Goal: Task Accomplishment & Management: Complete application form

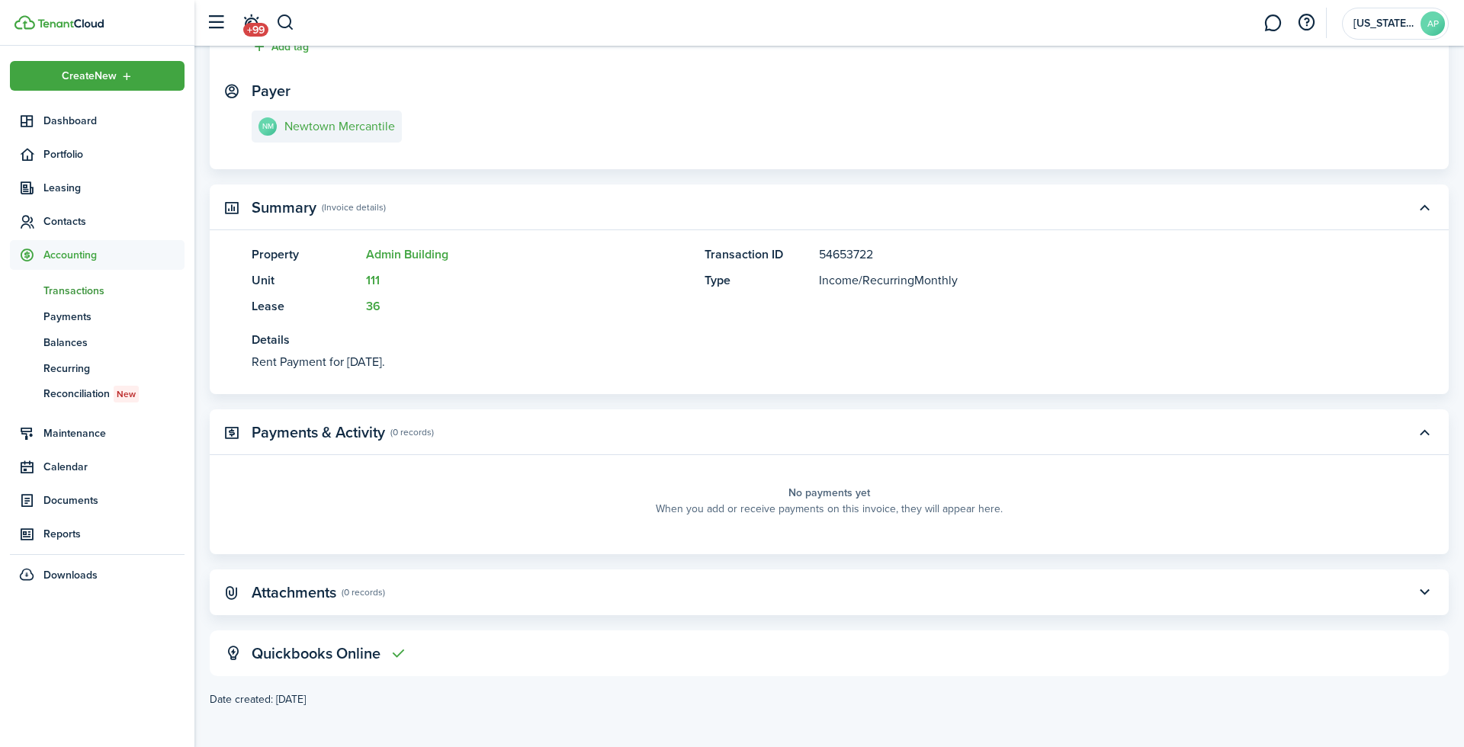
scroll to position [220, 0]
click at [318, 586] on panel-main-title "Attachments" at bounding box center [294, 595] width 85 height 18
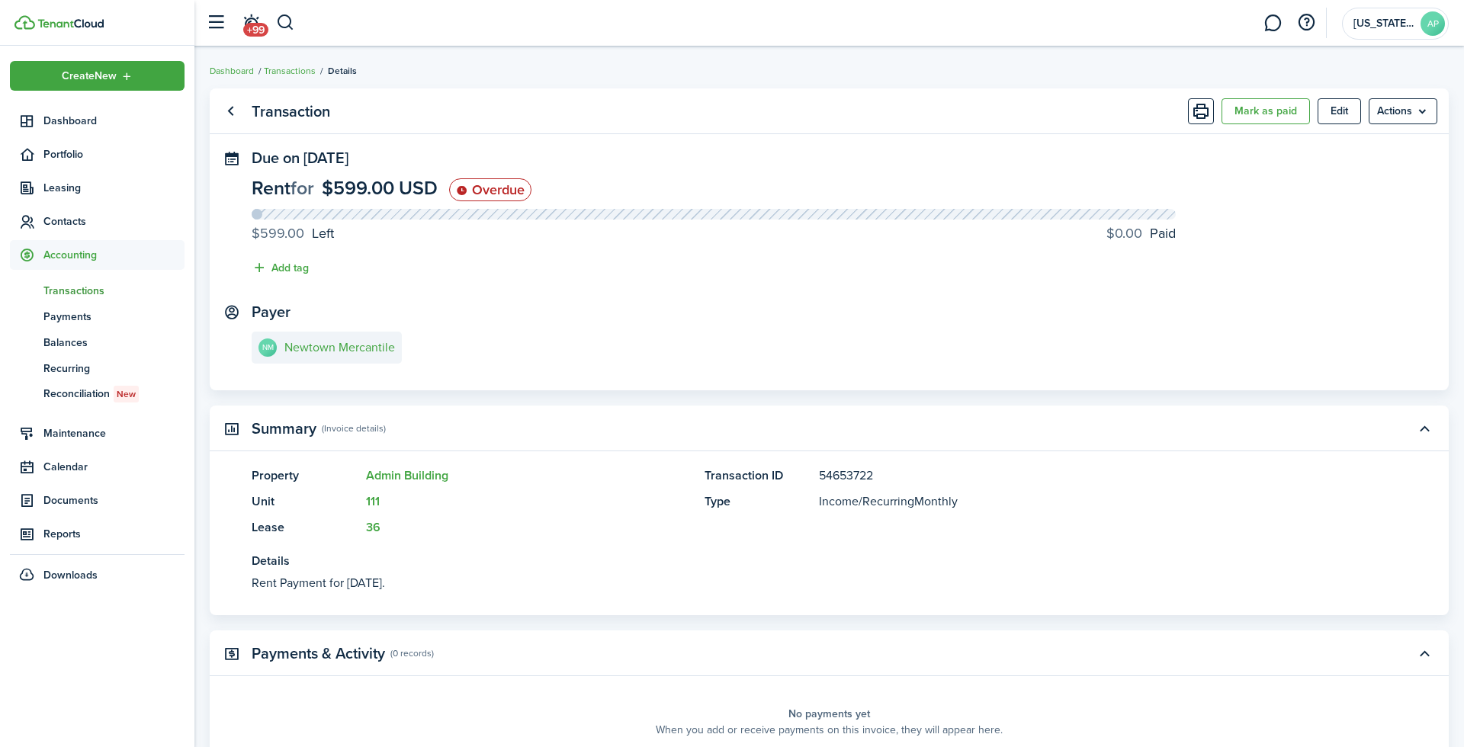
scroll to position [0, 0]
click at [73, 291] on span "Transactions" at bounding box center [113, 291] width 141 height 16
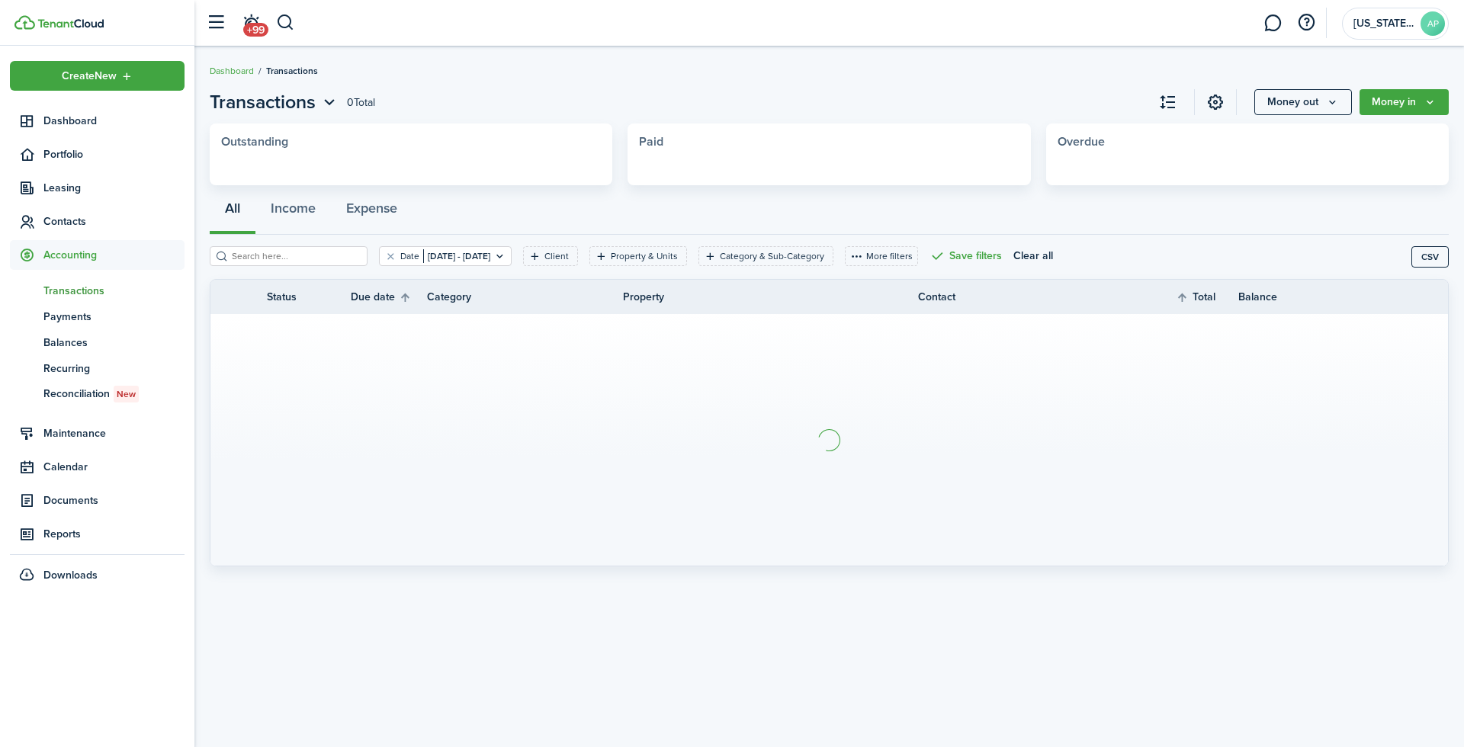
drag, startPoint x: 70, startPoint y: 236, endPoint x: 72, endPoint y: 268, distance: 32.1
click at [70, 236] on ul "Create New Dashboard Portfolio Leasing Contacts Accounting tn Transactions pm P…" at bounding box center [97, 325] width 175 height 529
click at [69, 260] on span "Accounting" at bounding box center [113, 255] width 141 height 16
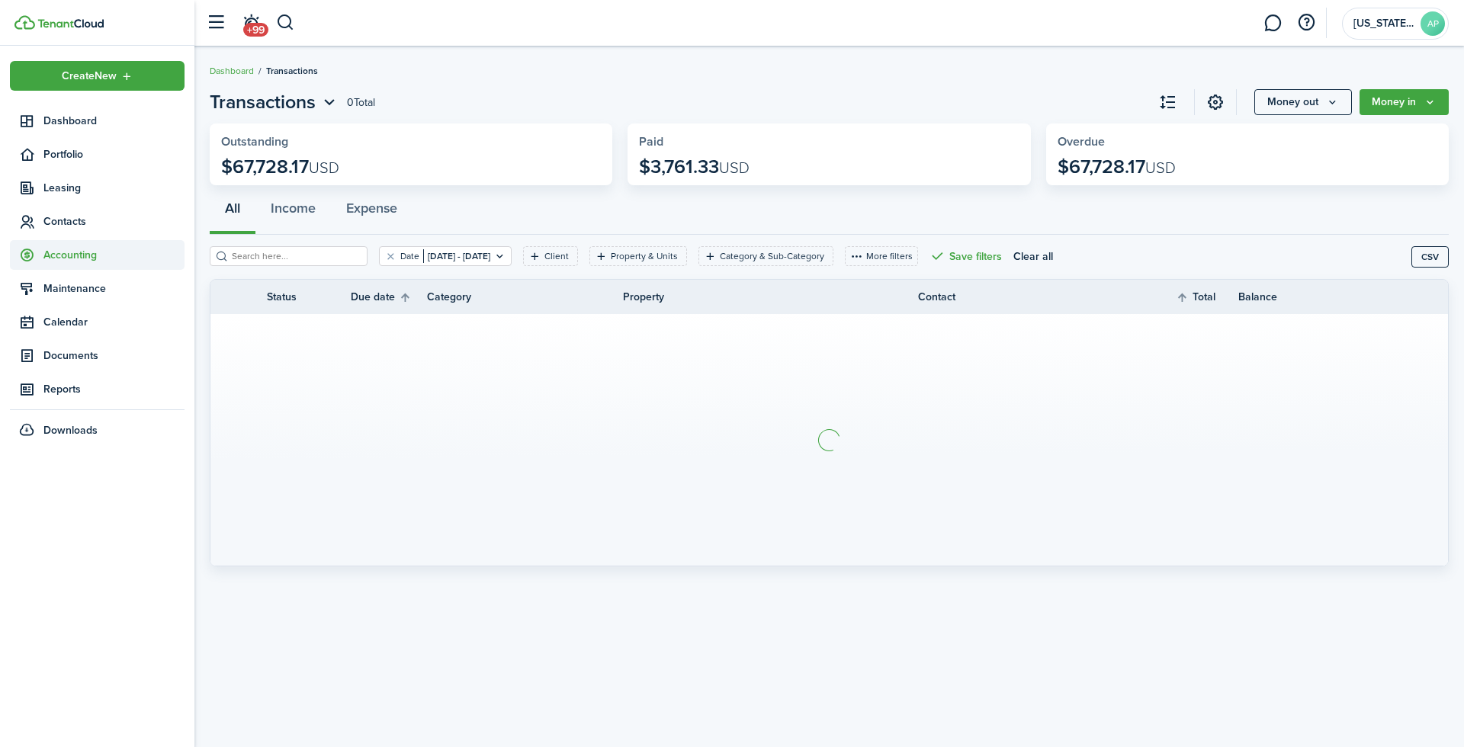
click at [72, 263] on span "Accounting" at bounding box center [97, 255] width 175 height 30
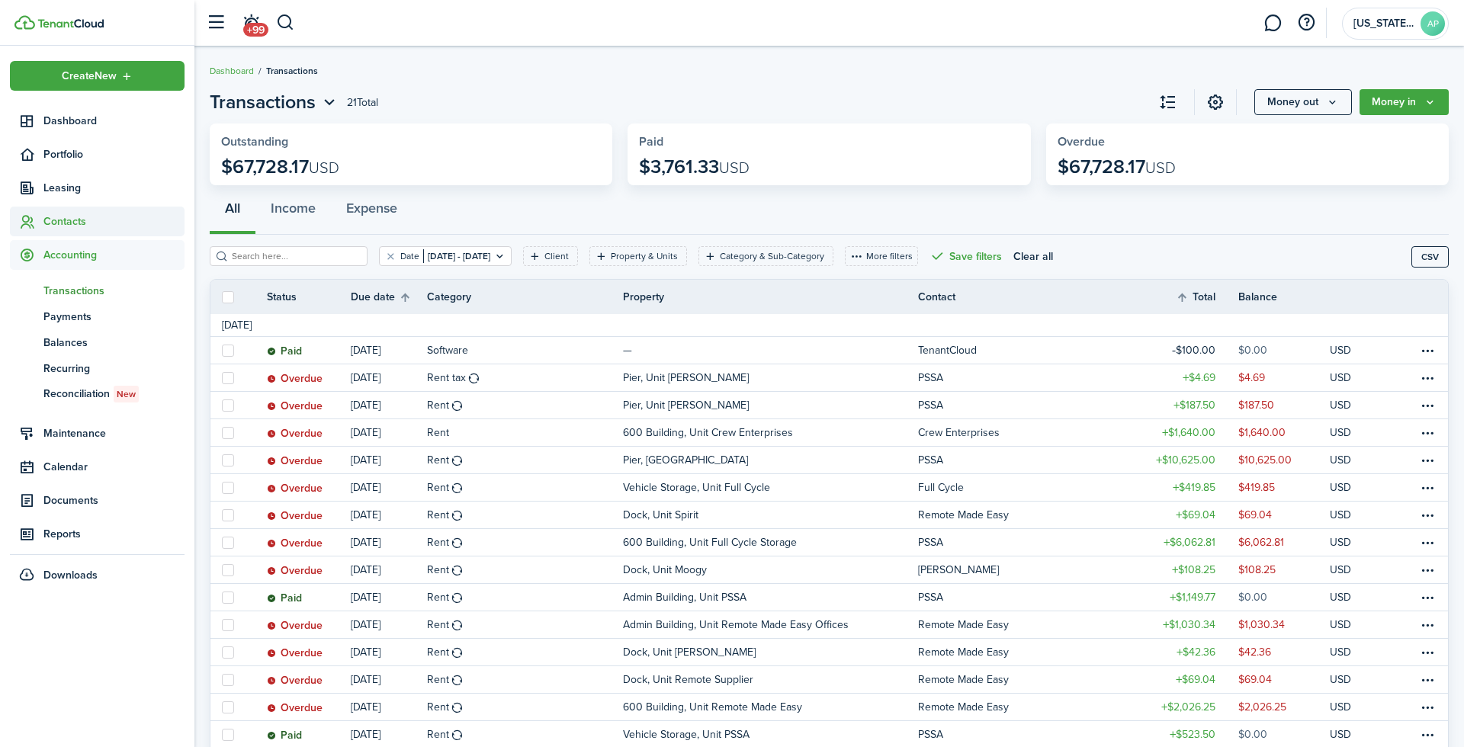
click at [64, 221] on span "Contacts" at bounding box center [113, 222] width 141 height 16
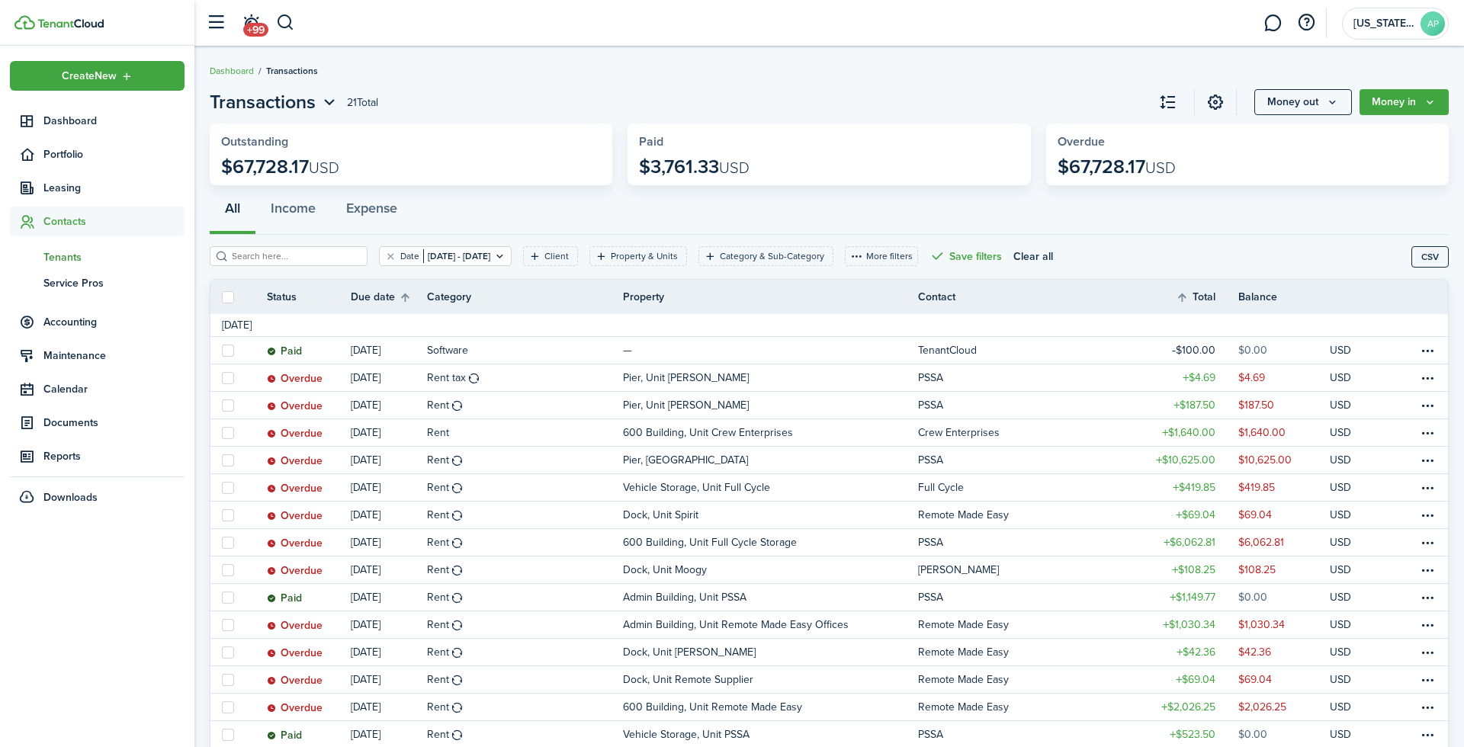
click at [69, 265] on link "tn Tenants" at bounding box center [97, 257] width 175 height 26
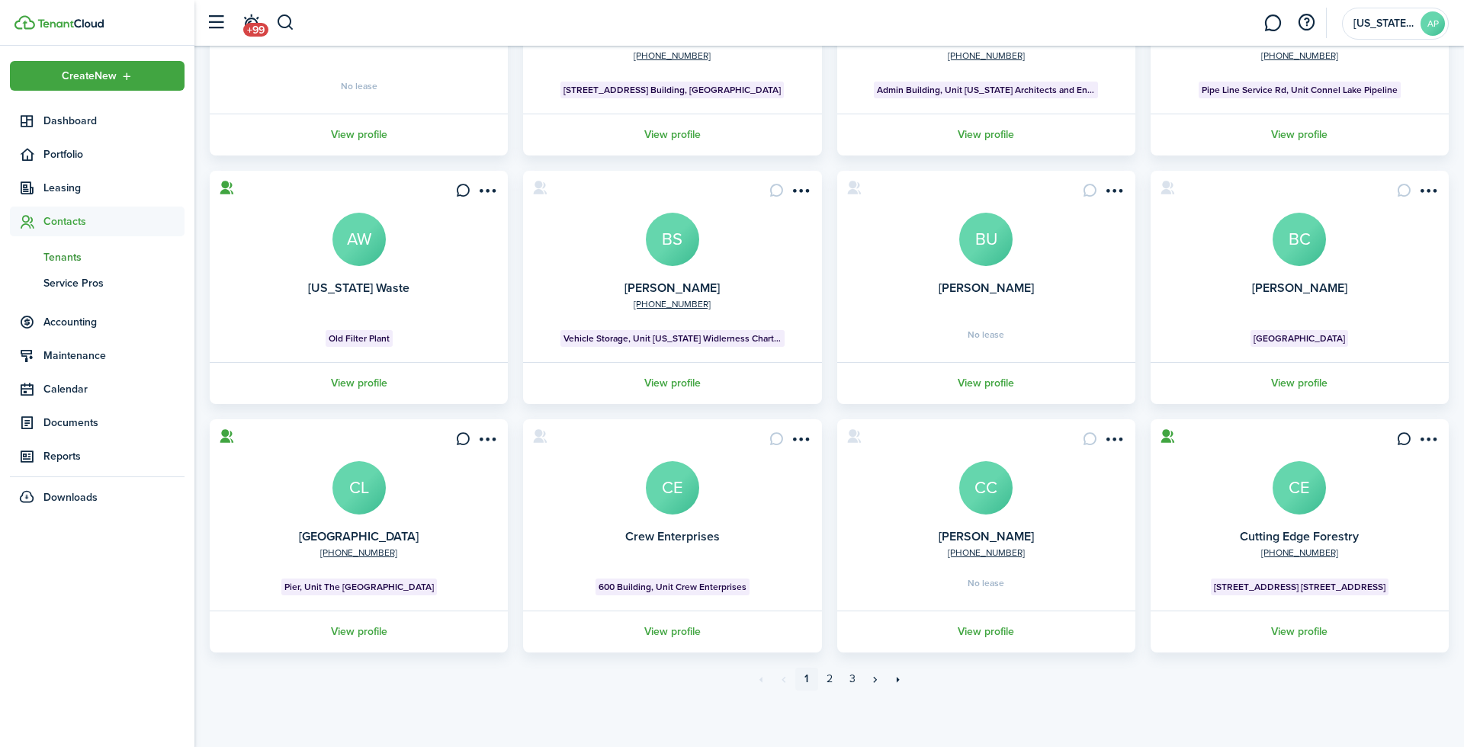
scroll to position [248, 0]
click at [674, 628] on link "View profile" at bounding box center [672, 633] width 303 height 42
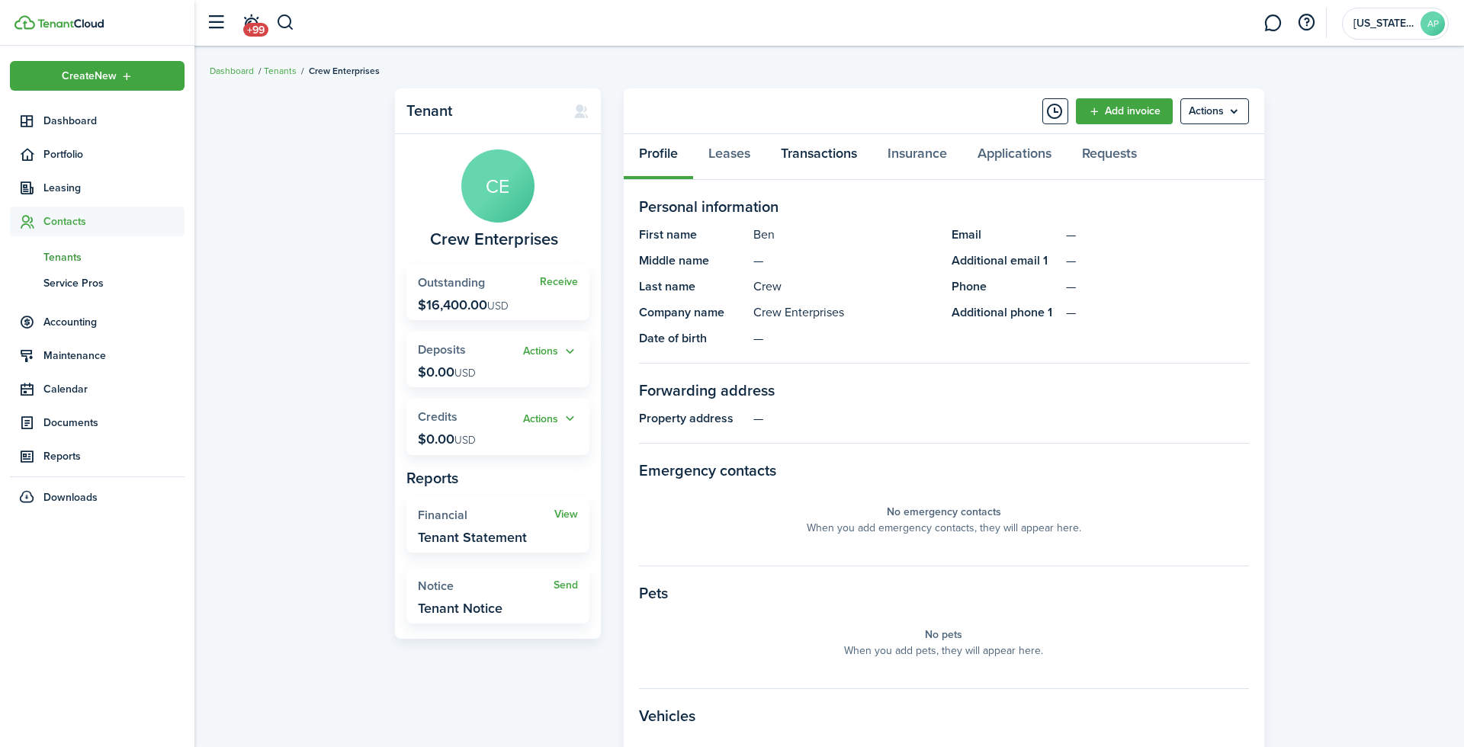
click at [830, 165] on link "Transactions" at bounding box center [819, 157] width 107 height 46
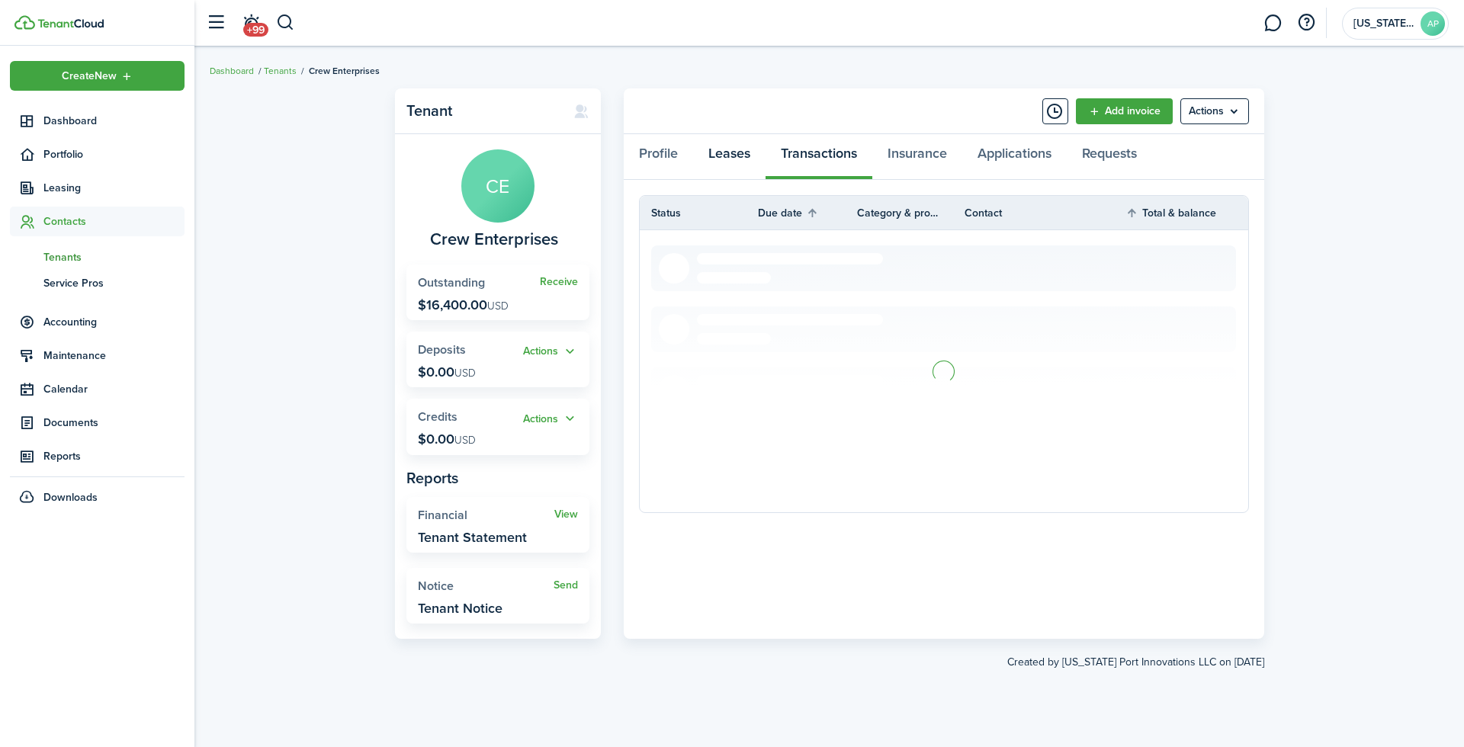
click at [730, 159] on link "Leases" at bounding box center [729, 157] width 72 height 46
click at [730, 159] on div "Profile Leases Transactions Insurance Applications Requests" at bounding box center [944, 157] width 641 height 46
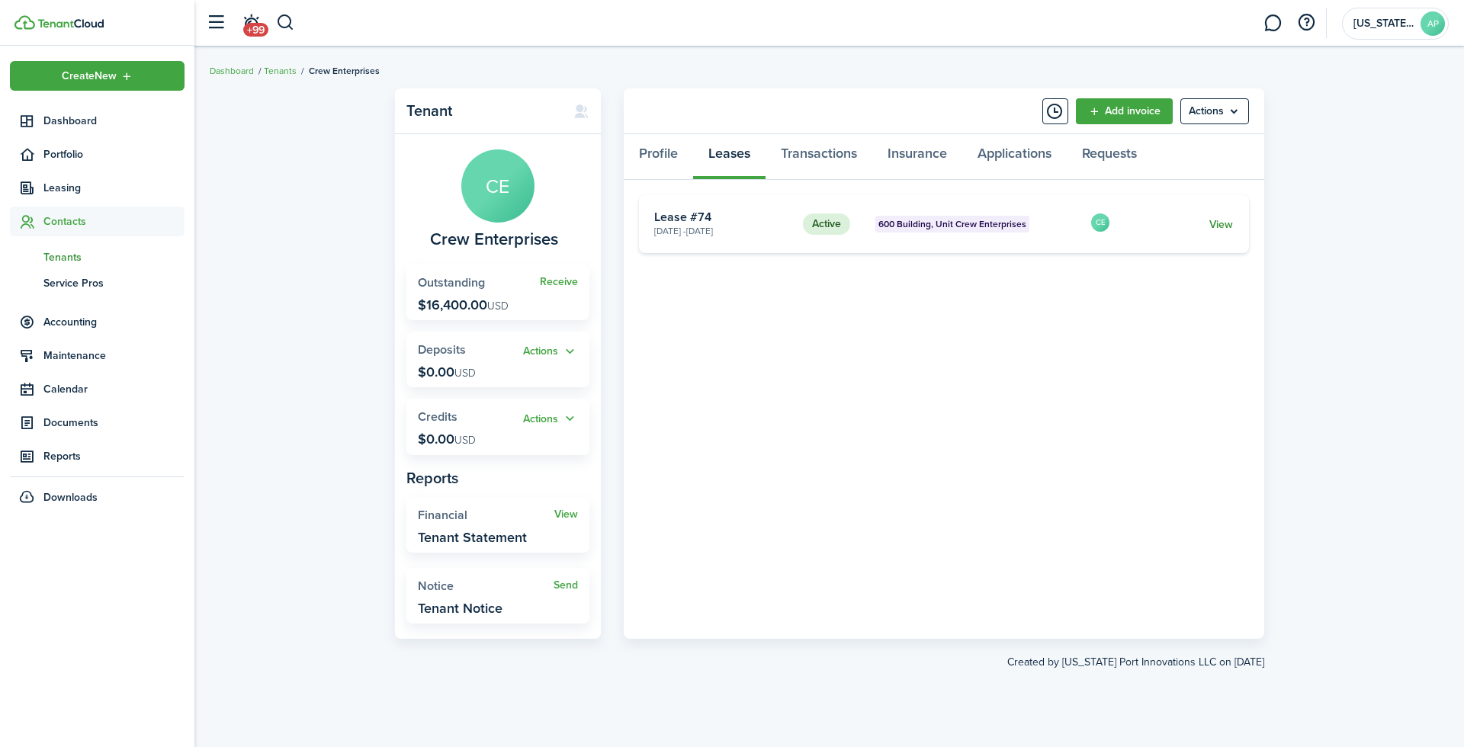
click at [1218, 226] on link "View" at bounding box center [1221, 225] width 24 height 16
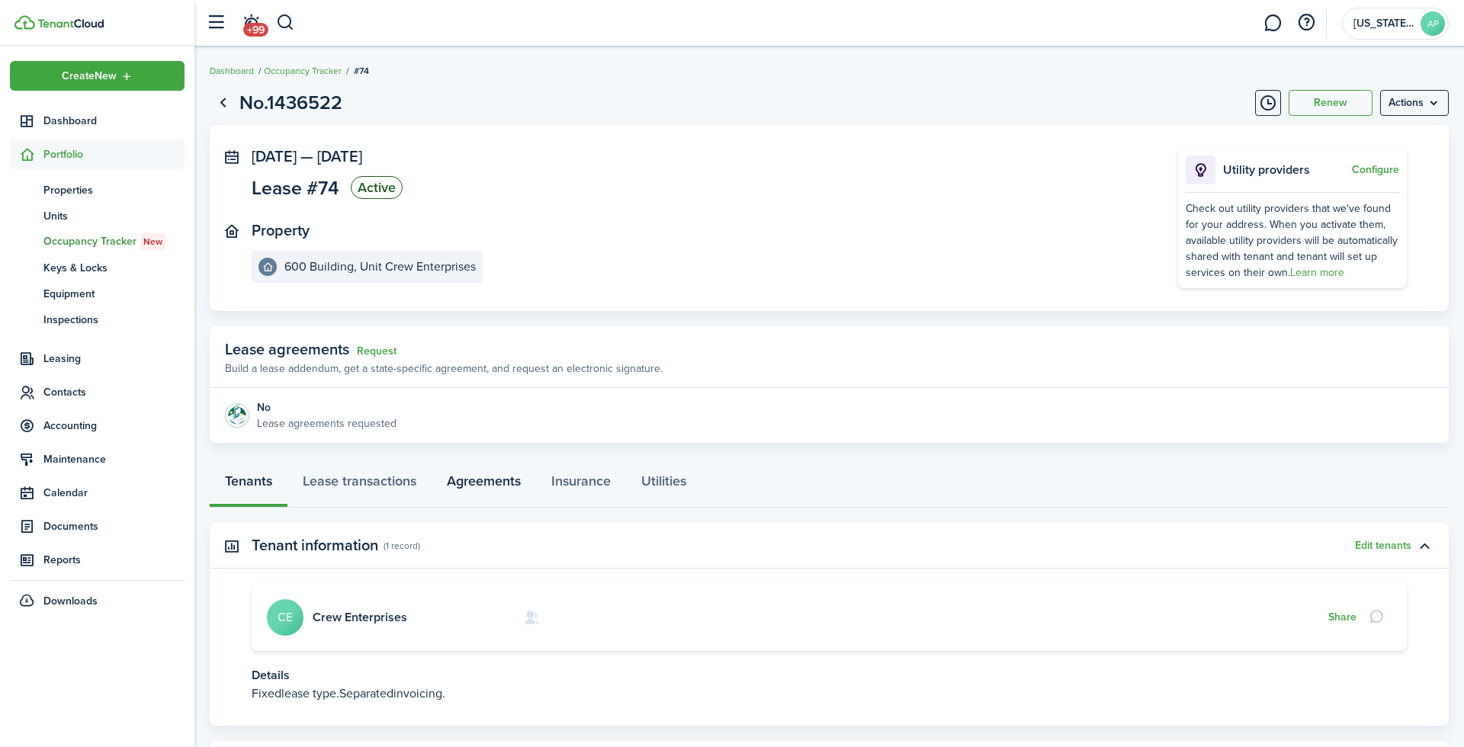
click at [488, 474] on link "Agreements" at bounding box center [484, 485] width 104 height 46
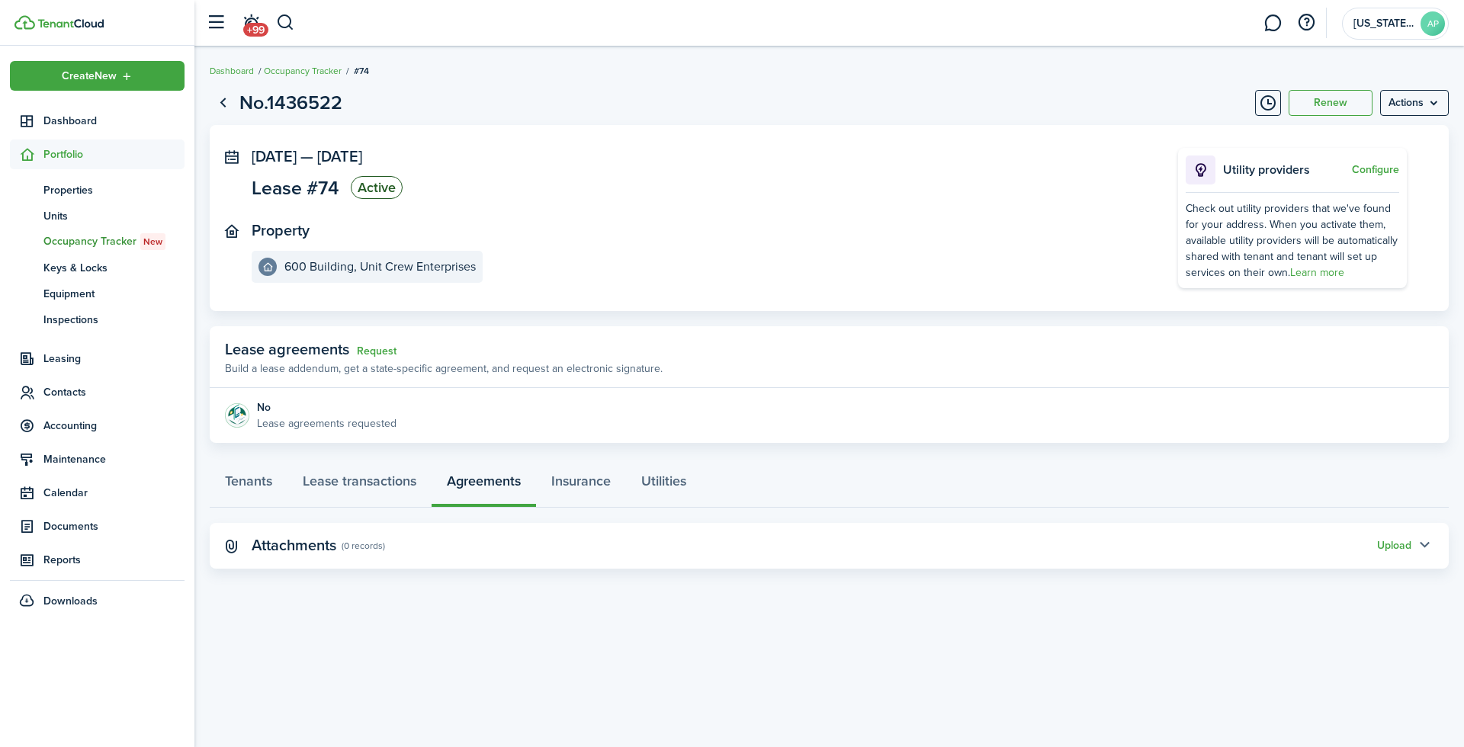
drag, startPoint x: 1431, startPoint y: 538, endPoint x: 1419, endPoint y: 538, distance: 12.2
click at [1425, 538] on button "button" at bounding box center [1425, 546] width 26 height 26
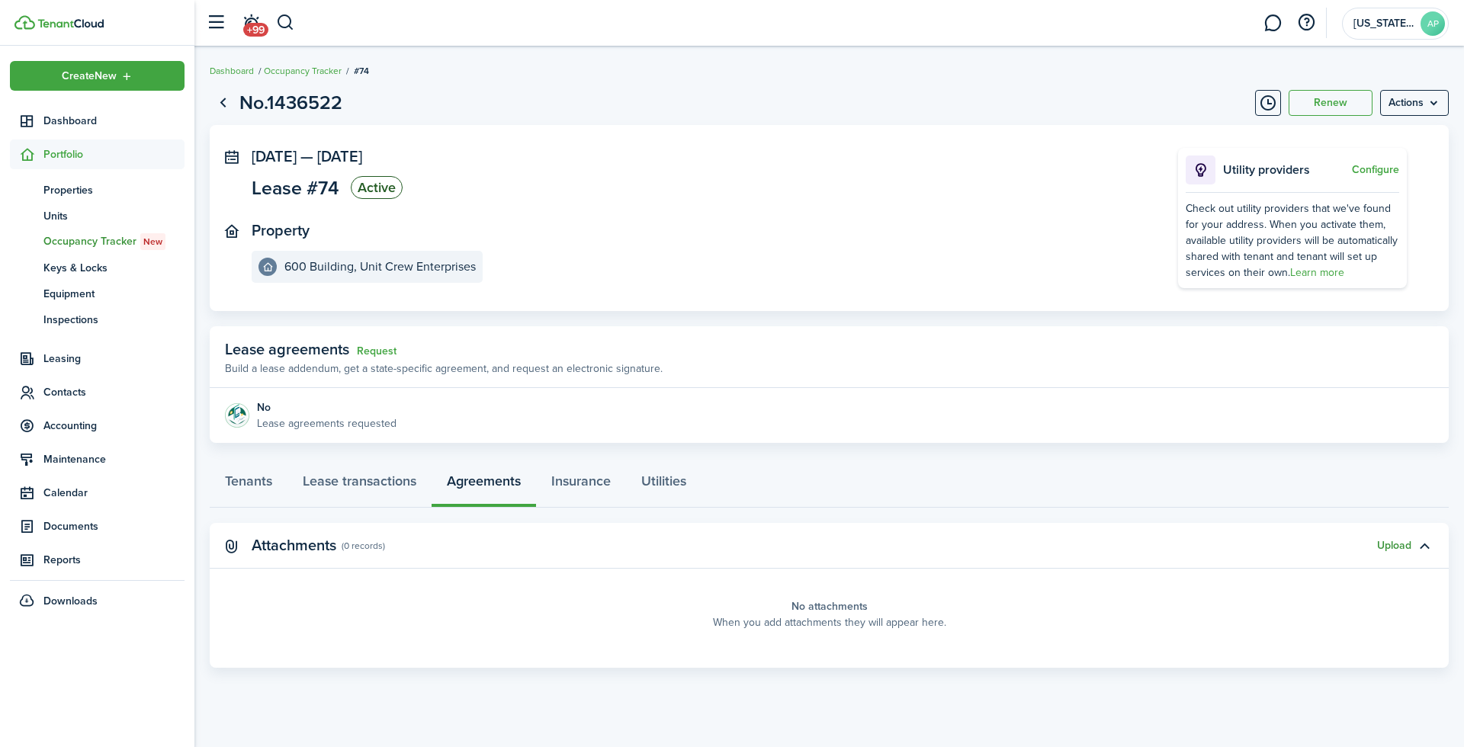
click at [1402, 540] on button "Upload" at bounding box center [1394, 546] width 34 height 12
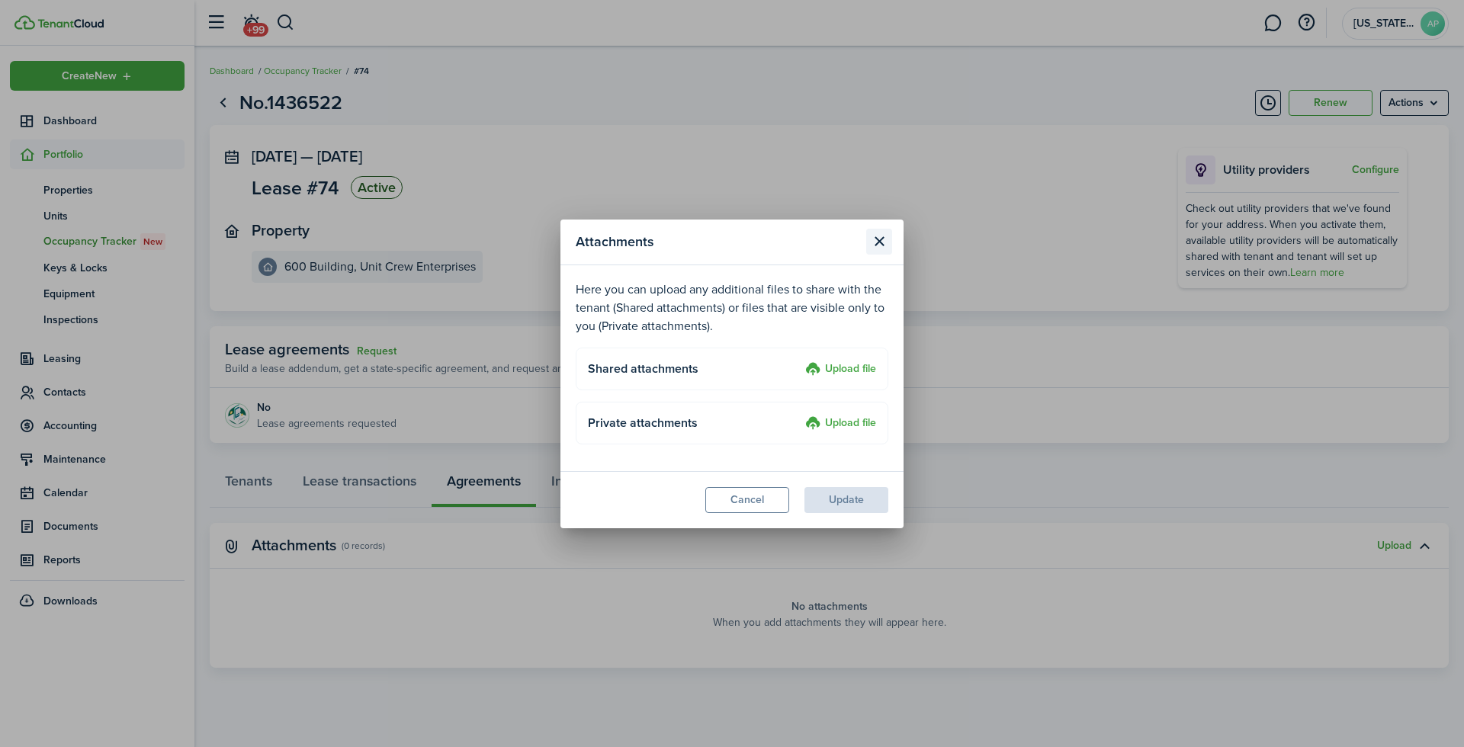
click at [876, 230] on button "Close modal" at bounding box center [879, 242] width 26 height 26
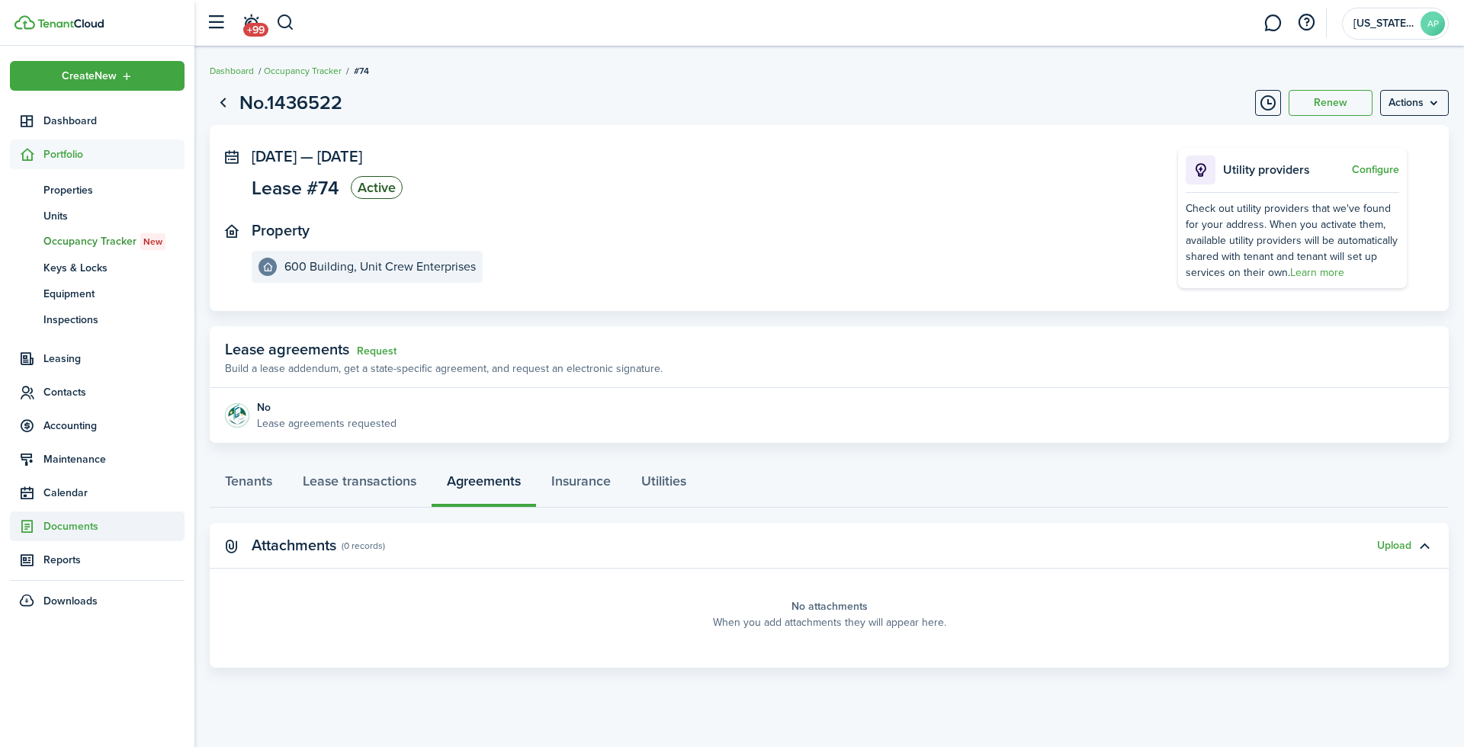
click at [76, 519] on span "Documents" at bounding box center [113, 527] width 141 height 16
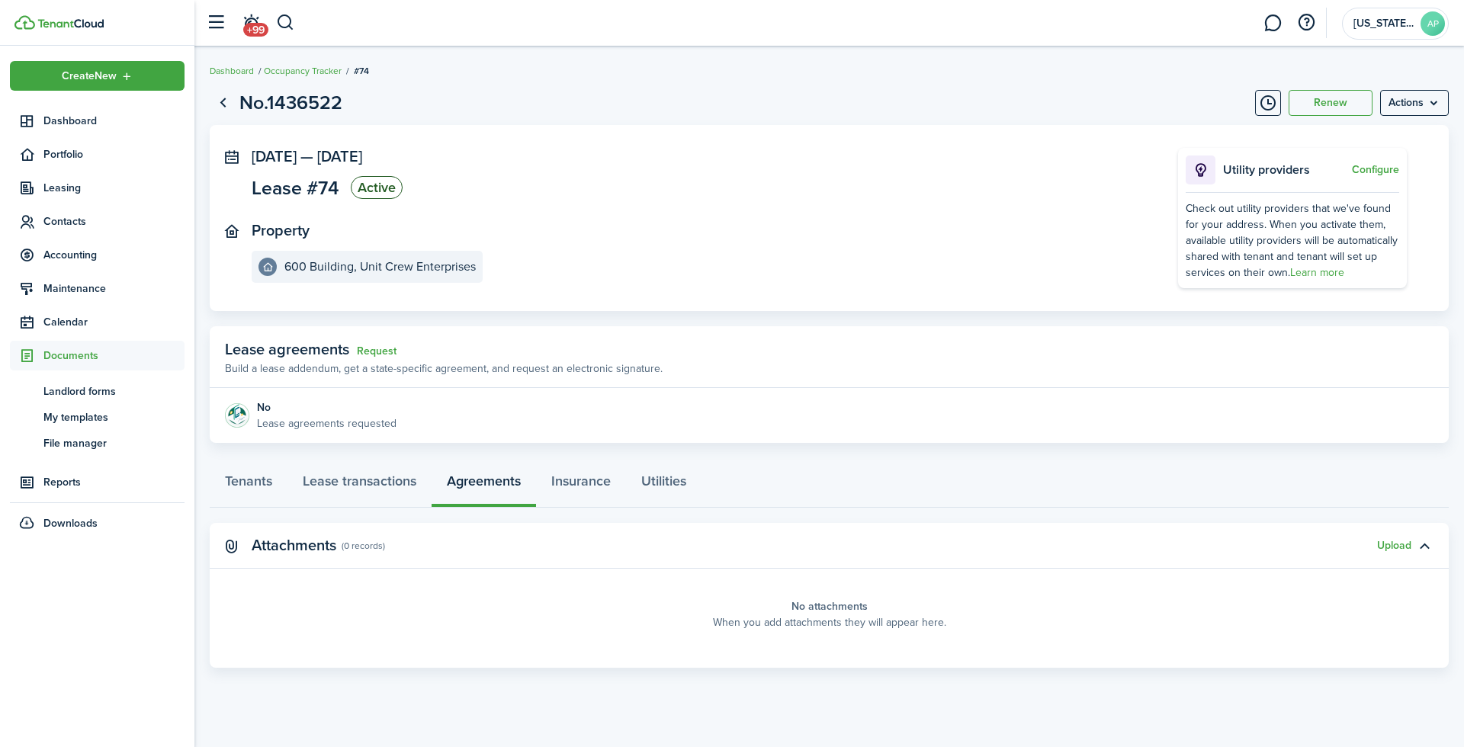
click at [544, 711] on div "No.1436522 Renew Actions Aug 01, 2025 — Jul 31, 2026 Lease #74 Active Property …" at bounding box center [829, 397] width 1270 height 632
click at [78, 416] on span "My templates" at bounding box center [113, 418] width 141 height 16
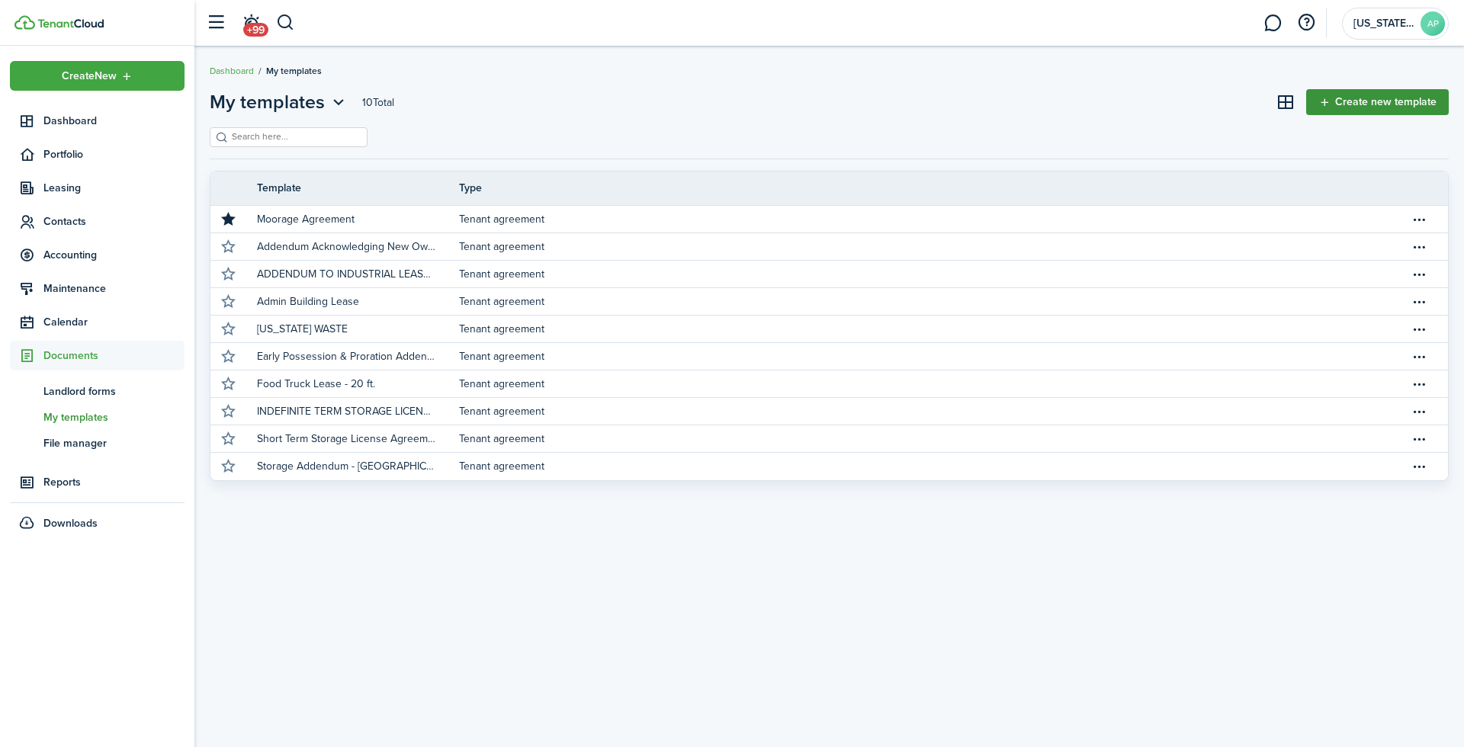
click at [1406, 114] on link "Create new template" at bounding box center [1377, 102] width 143 height 26
click at [1399, 102] on link "Create new template" at bounding box center [1377, 102] width 143 height 26
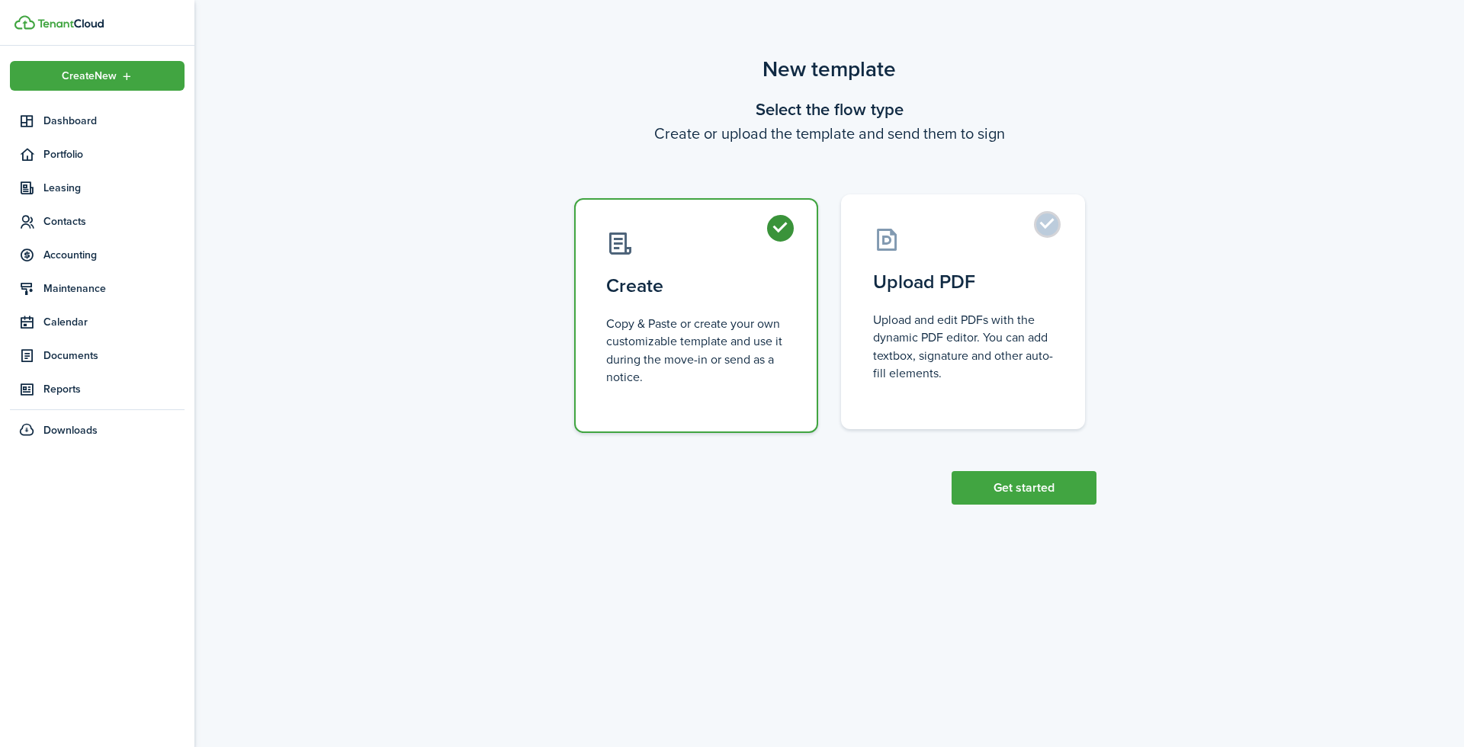
click at [1063, 284] on label "Upload PDF Upload and edit PDFs with the dynamic PDF editor. You can add textbo…" at bounding box center [963, 311] width 244 height 235
radio input "false"
radio input "true"
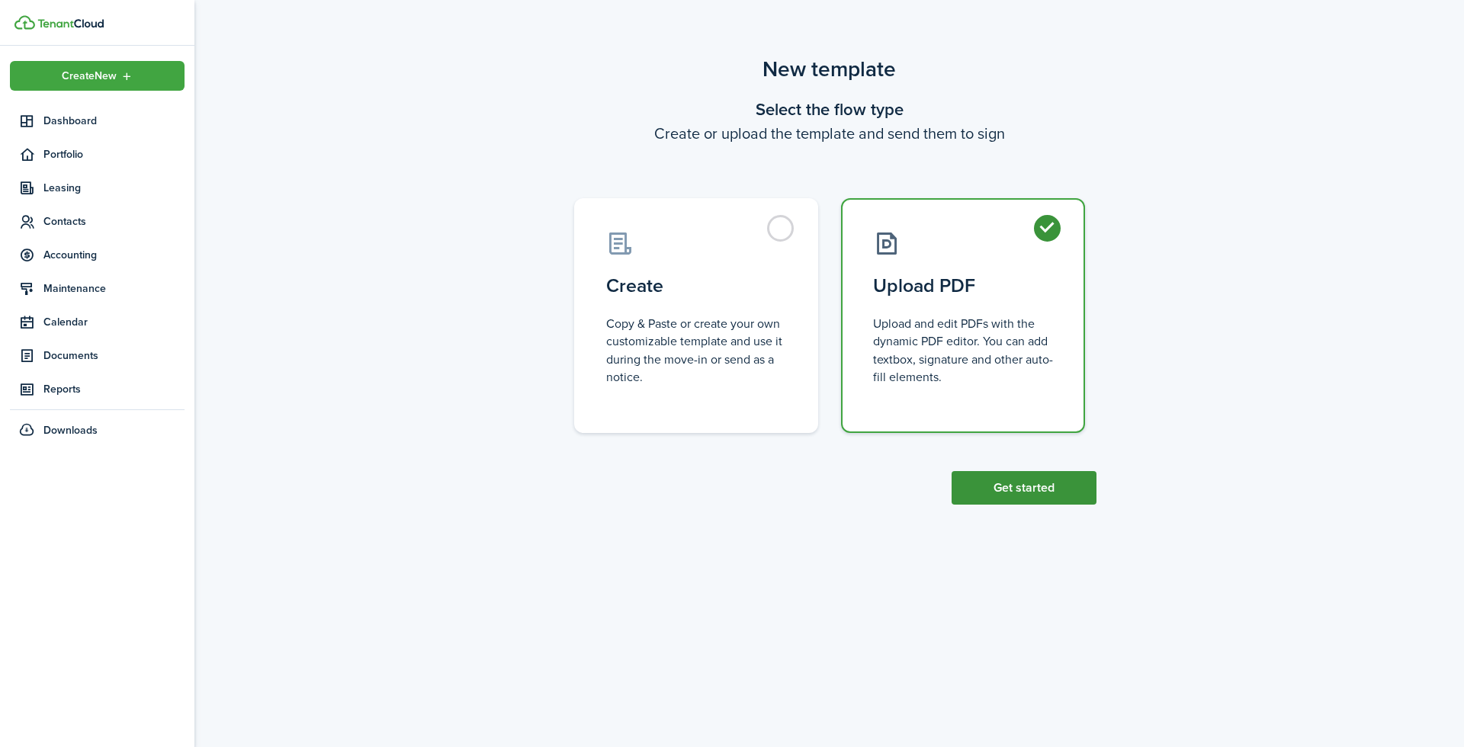
click at [1026, 488] on button "Get started" at bounding box center [1024, 488] width 145 height 34
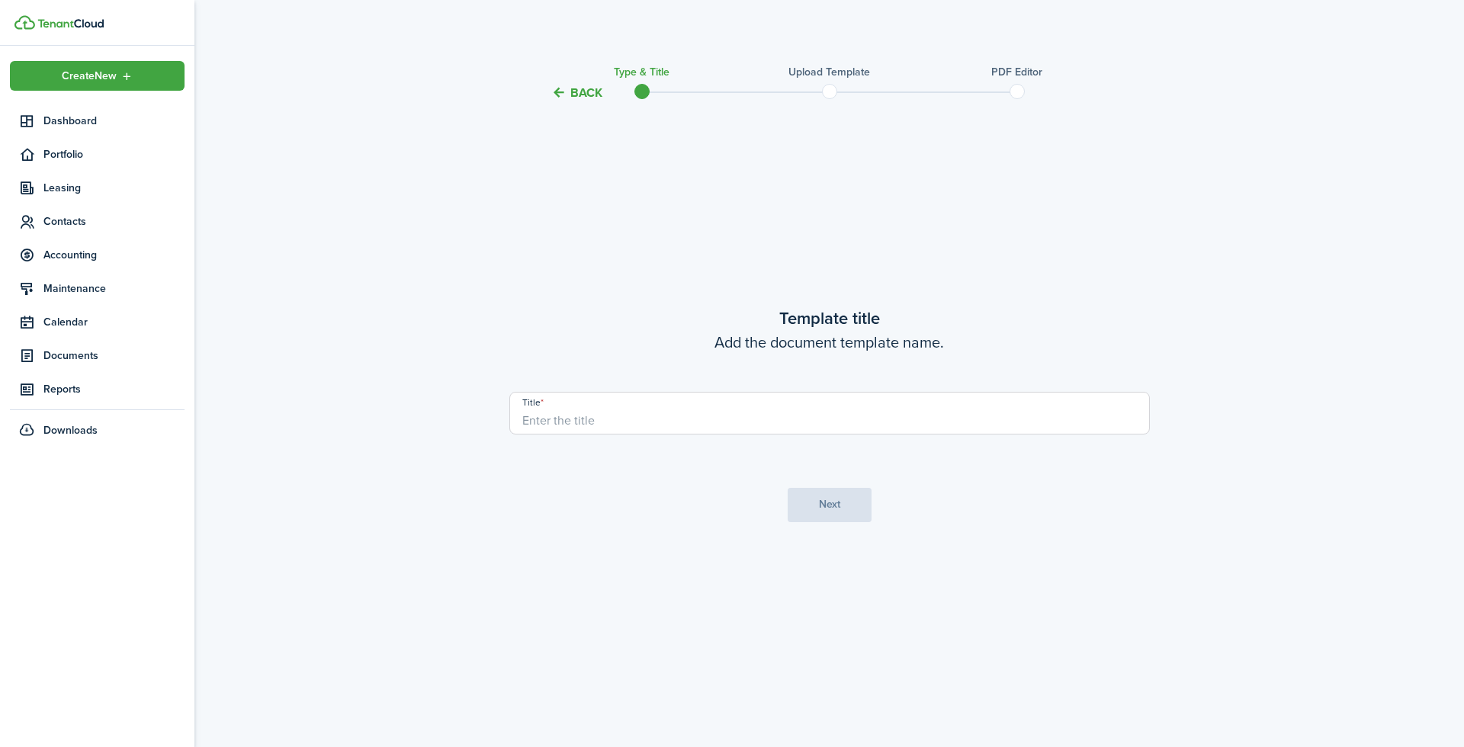
click at [708, 418] on input "Title" at bounding box center [829, 413] width 641 height 43
click at [1065, 415] on input "Title" at bounding box center [829, 413] width 641 height 43
paste input "Crew Enterprises Space Reduction (Downsize) Amendment — Short Form"
type input "Crew Enterprises Space Reduction (Downsize) Amendment — Short Form"
click at [849, 495] on button "Next" at bounding box center [830, 505] width 84 height 34
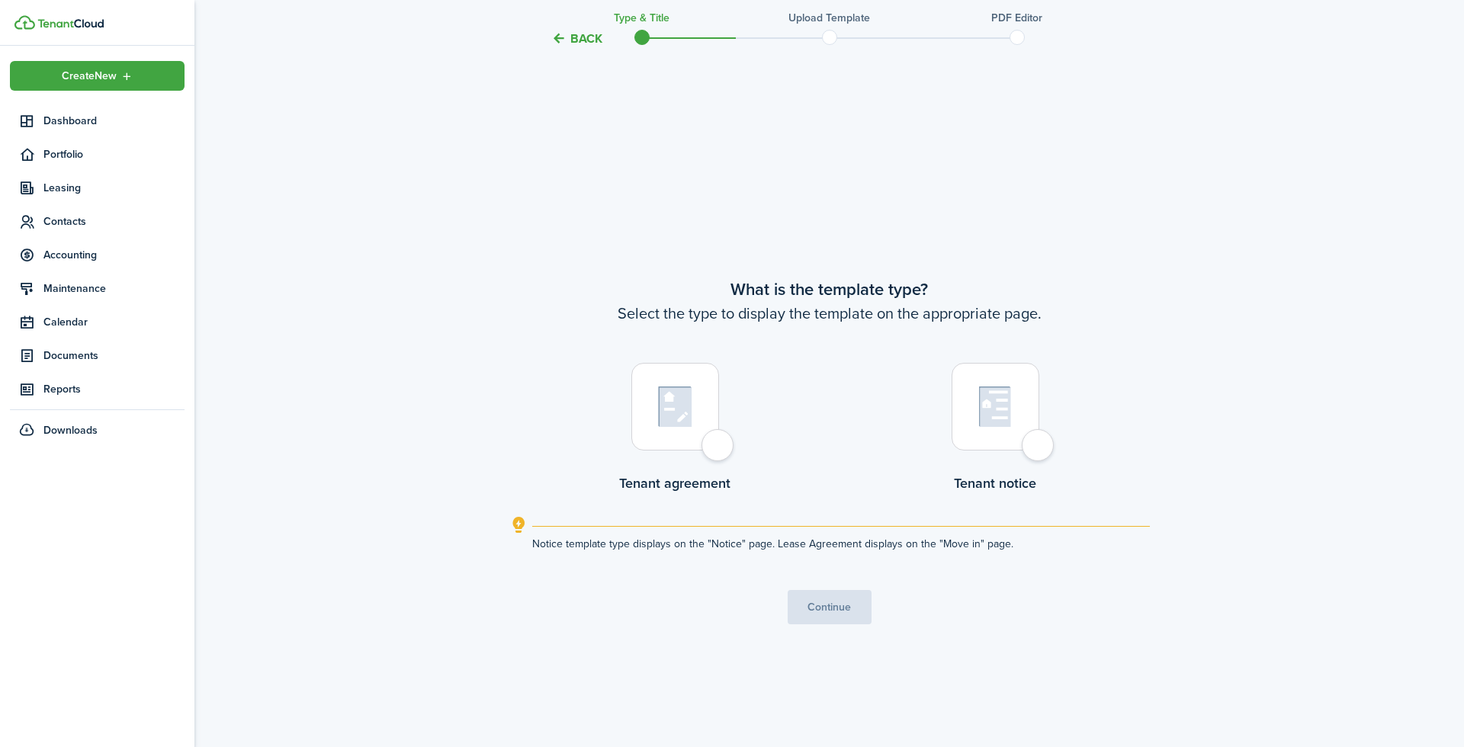
scroll to position [644, 0]
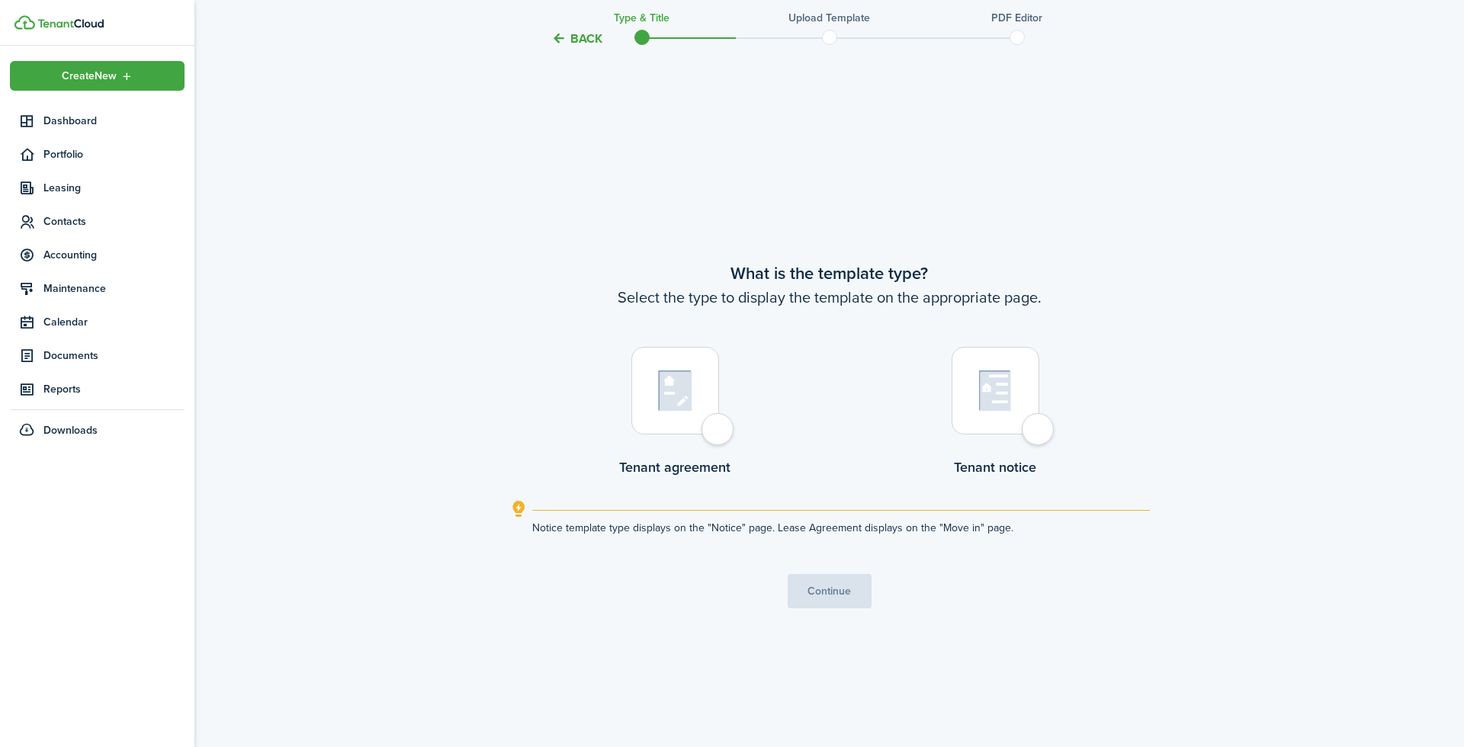
click at [691, 416] on div at bounding box center [675, 391] width 88 height 88
radio input "true"
click at [815, 590] on button "Continue" at bounding box center [830, 591] width 84 height 34
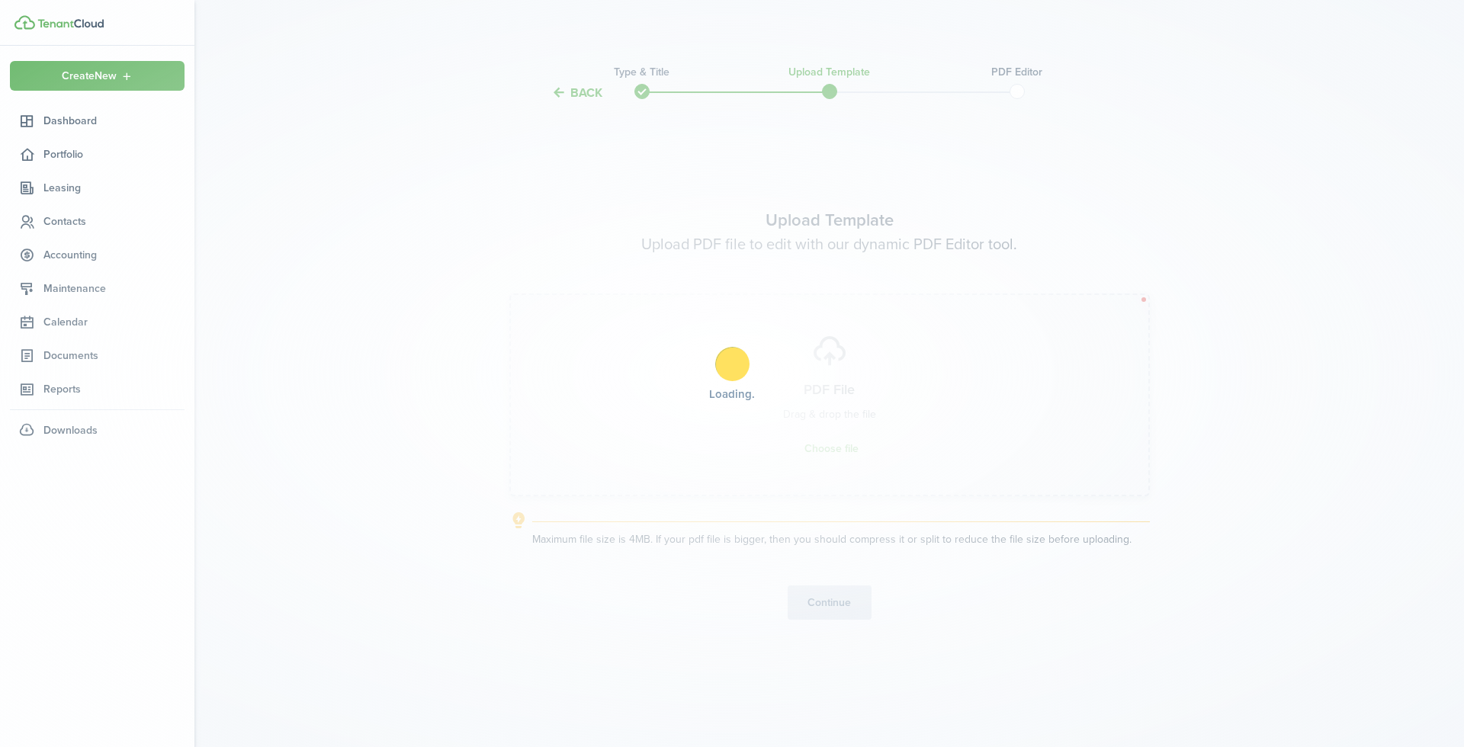
scroll to position [0, 0]
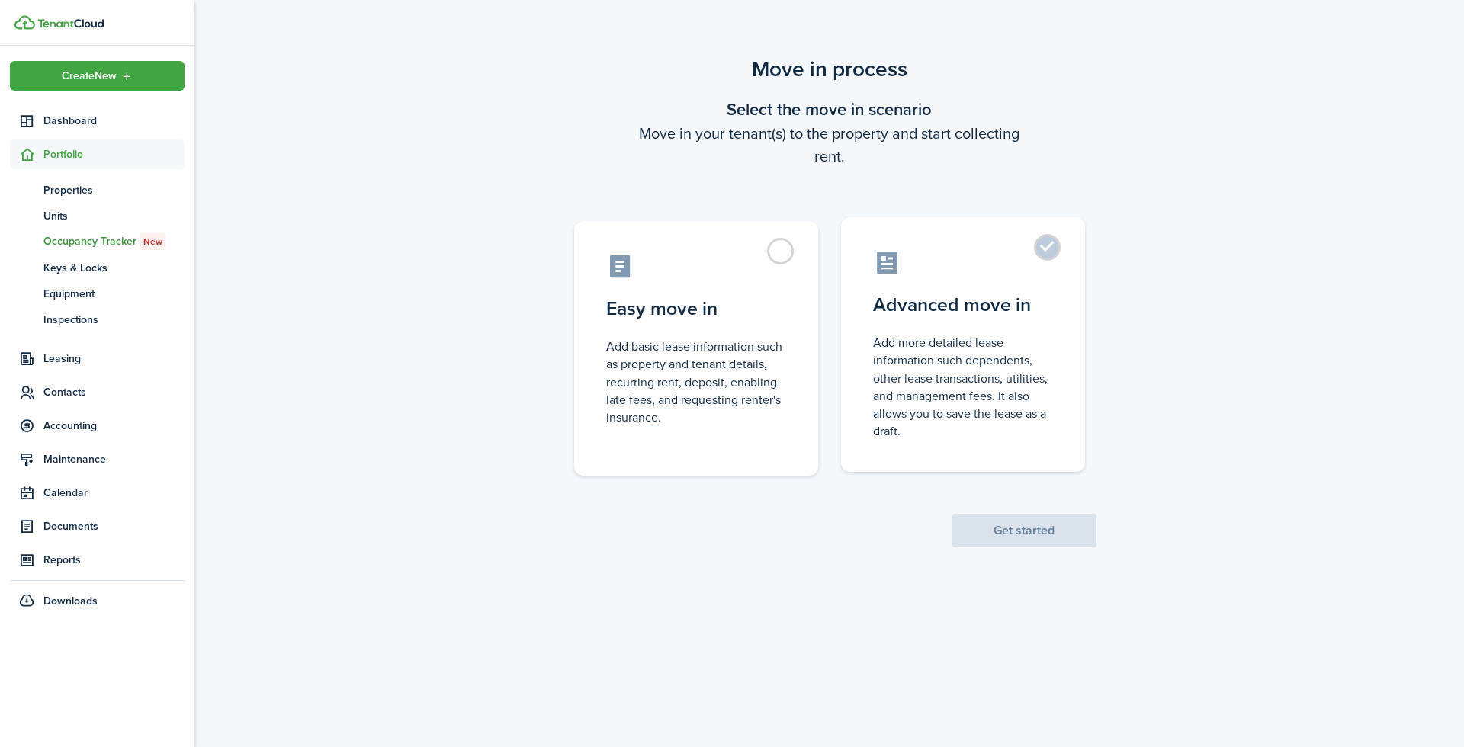
click at [1004, 334] on control-radio-card-description "Add more detailed lease information such dependents, other lease transactions, …" at bounding box center [963, 387] width 180 height 106
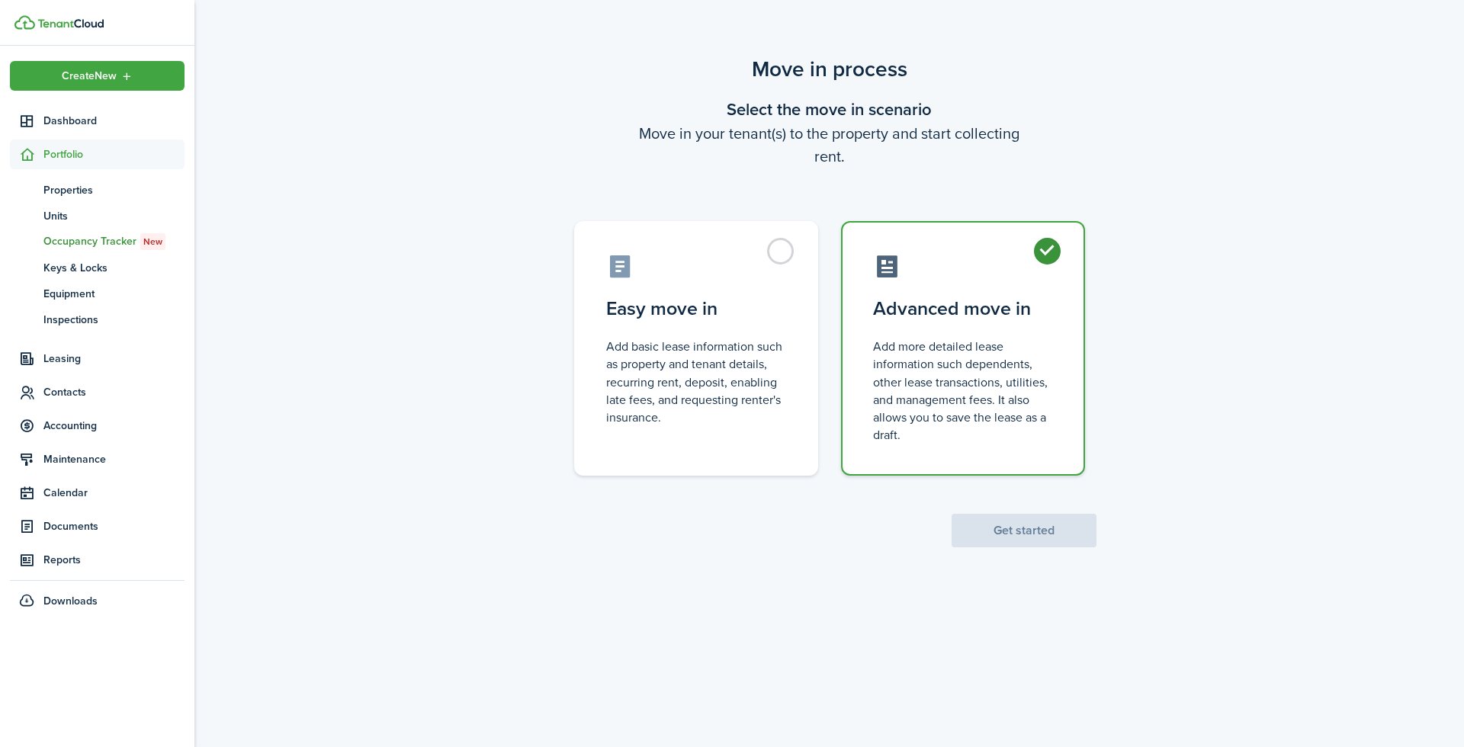
radio input "true"
click at [1058, 534] on button "Get started" at bounding box center [1024, 531] width 145 height 34
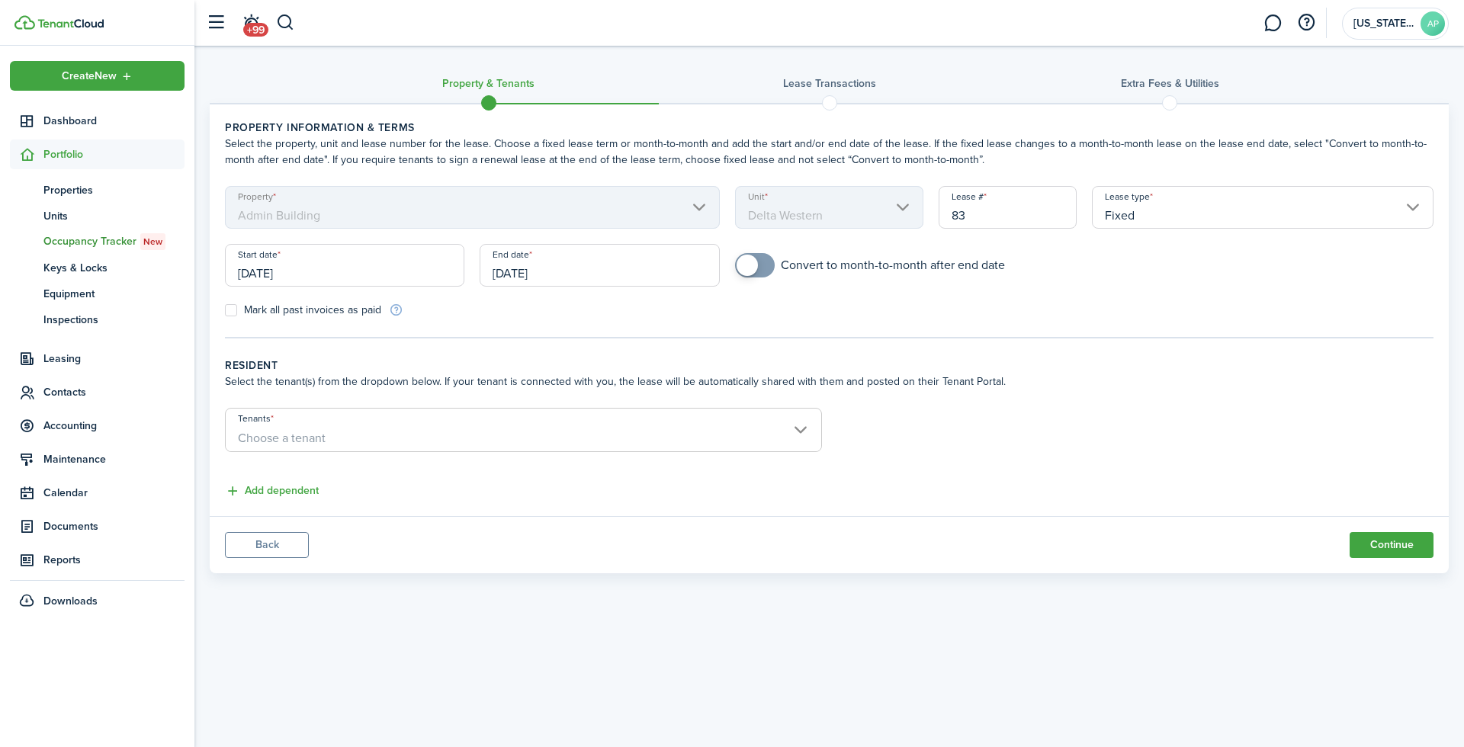
click at [282, 276] on input "[DATE]" at bounding box center [344, 265] width 239 height 43
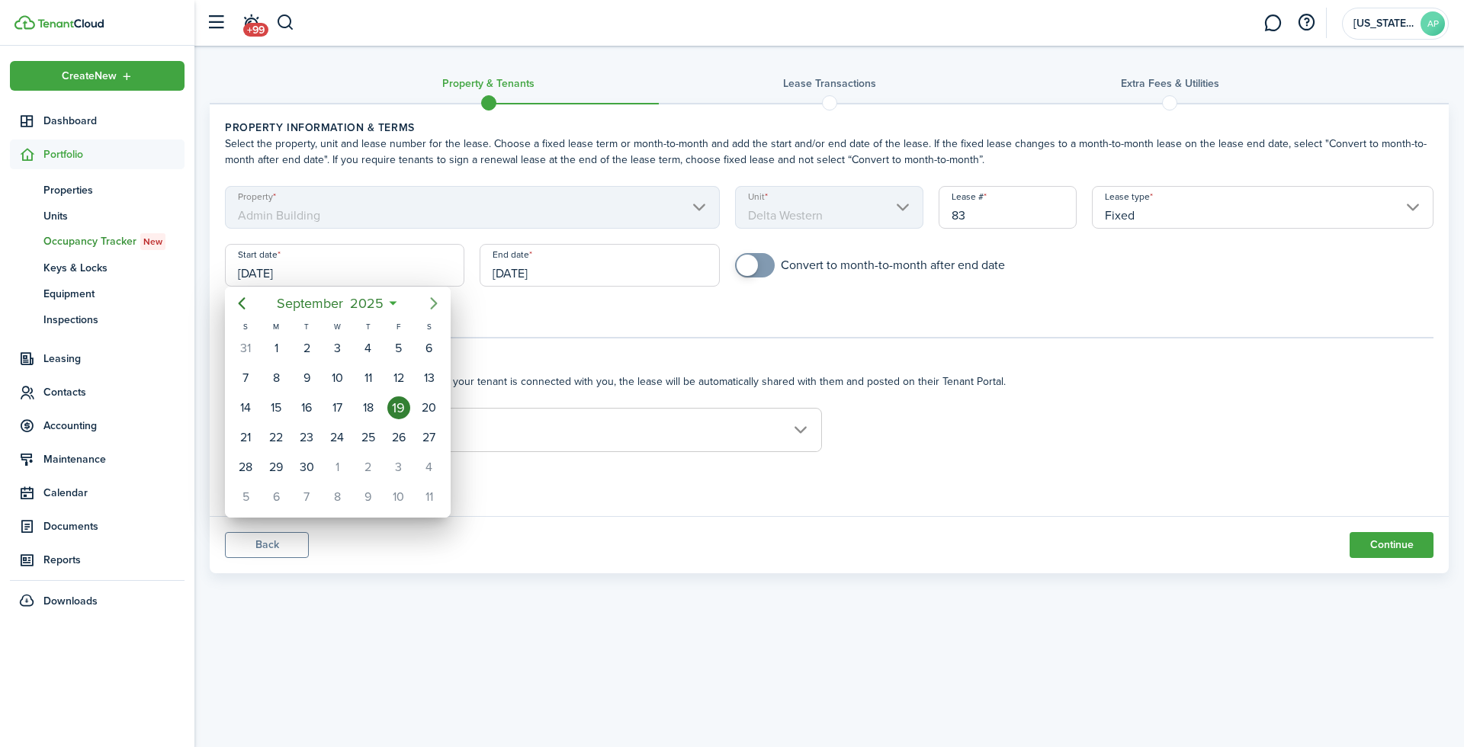
click at [422, 313] on mbsc-button "Next page" at bounding box center [434, 303] width 31 height 31
click at [239, 304] on icon "Previous page" at bounding box center [242, 303] width 7 height 12
click at [247, 304] on icon "Previous page" at bounding box center [242, 303] width 18 height 18
click at [439, 300] on icon "Next page" at bounding box center [434, 303] width 18 height 18
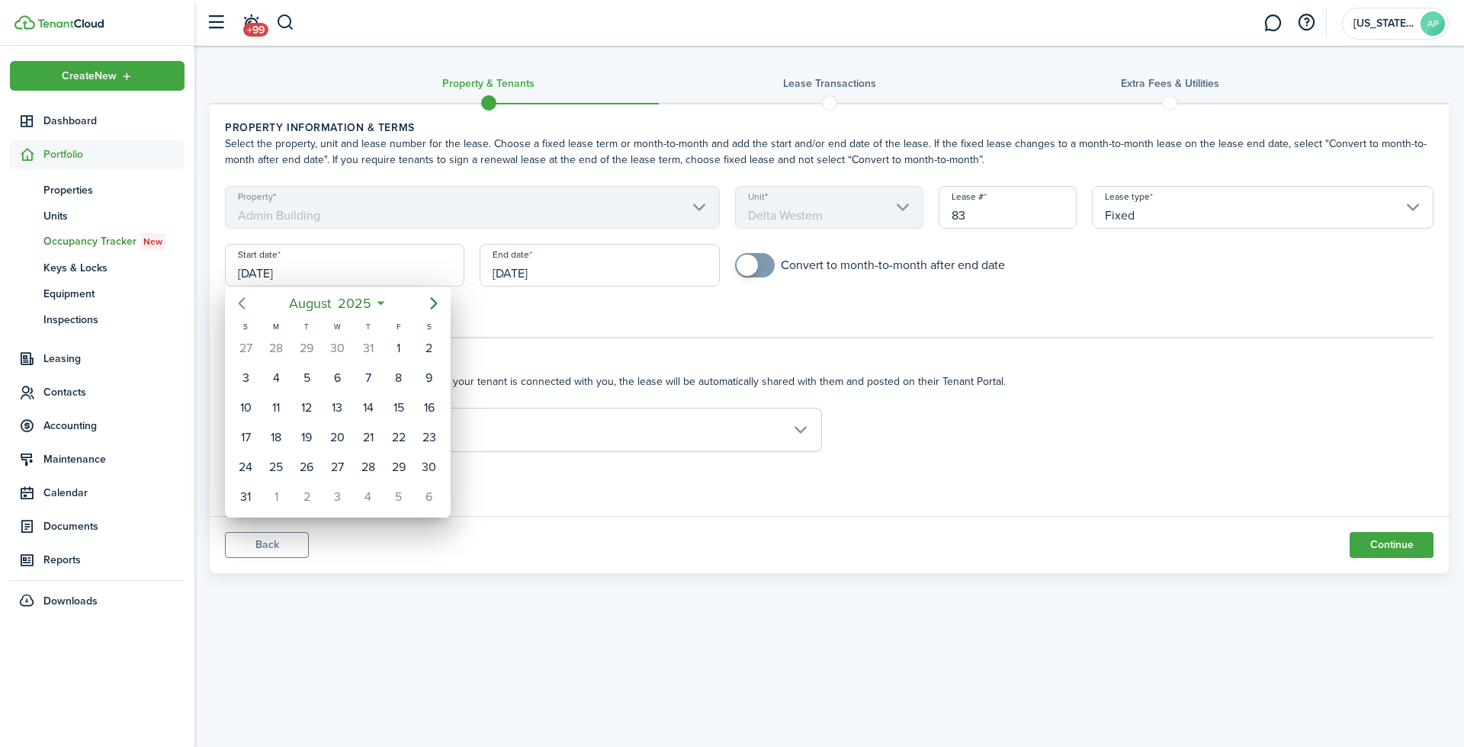
click at [248, 307] on icon "Previous page" at bounding box center [242, 303] width 18 height 18
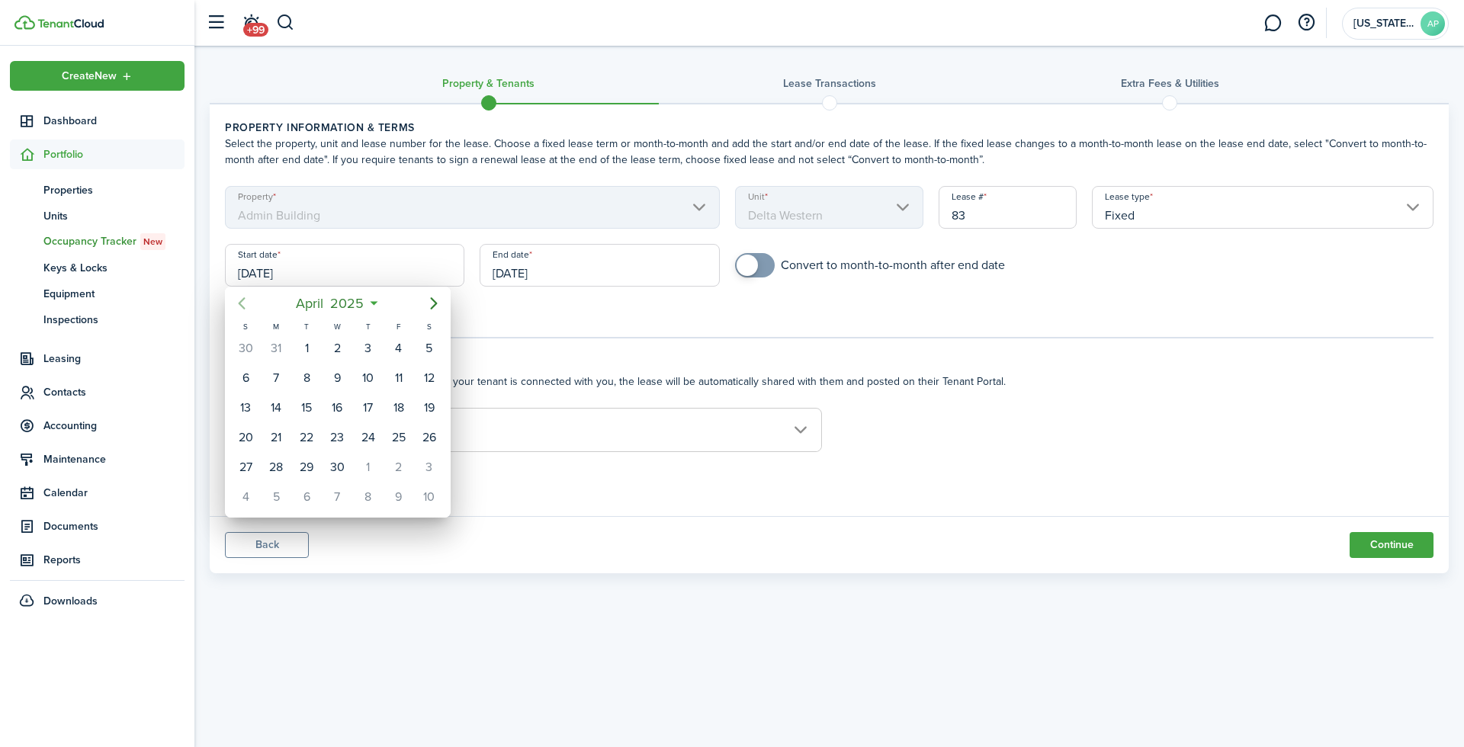
click at [248, 307] on icon "Previous page" at bounding box center [242, 303] width 18 height 18
click at [432, 300] on icon "Next page" at bounding box center [434, 303] width 18 height 18
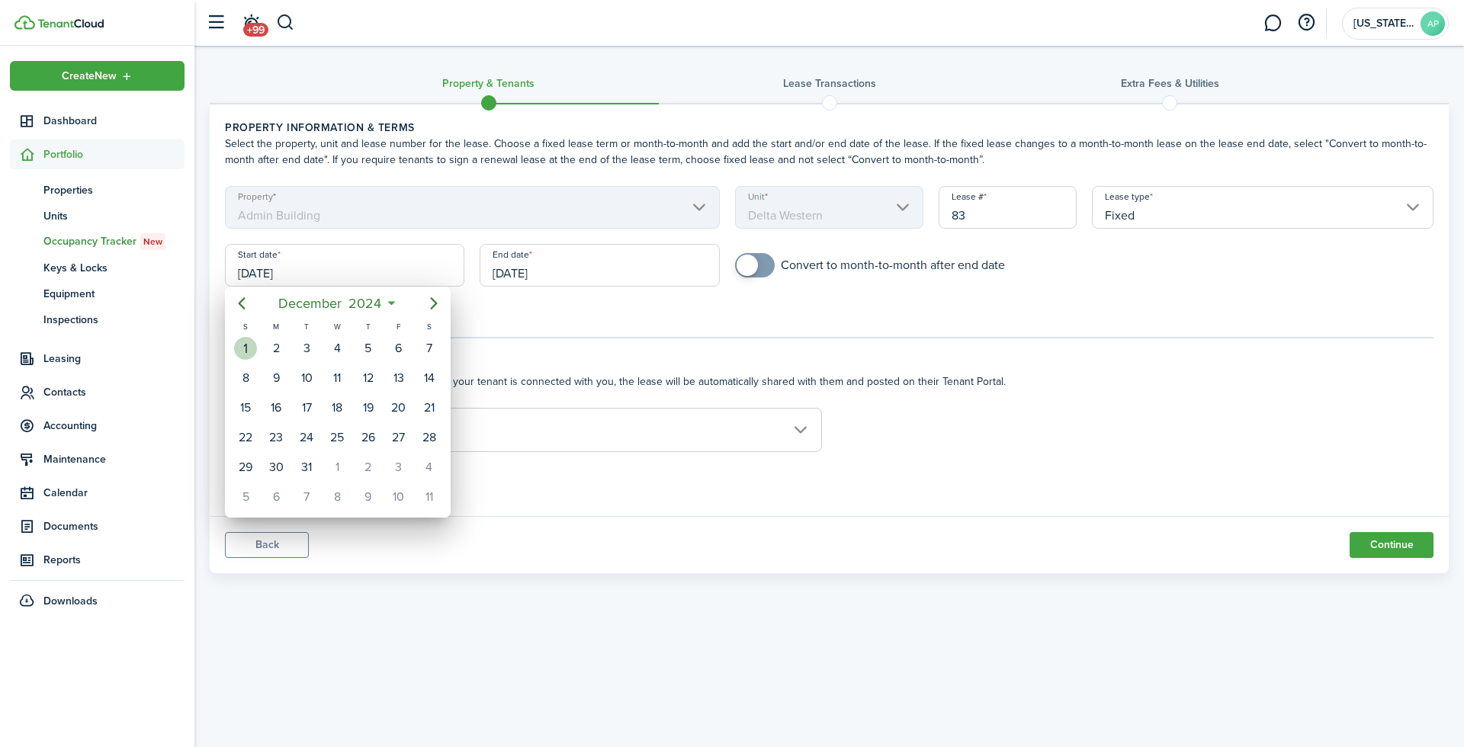
click at [243, 351] on div "1" at bounding box center [245, 348] width 23 height 23
type input "[DATE]"
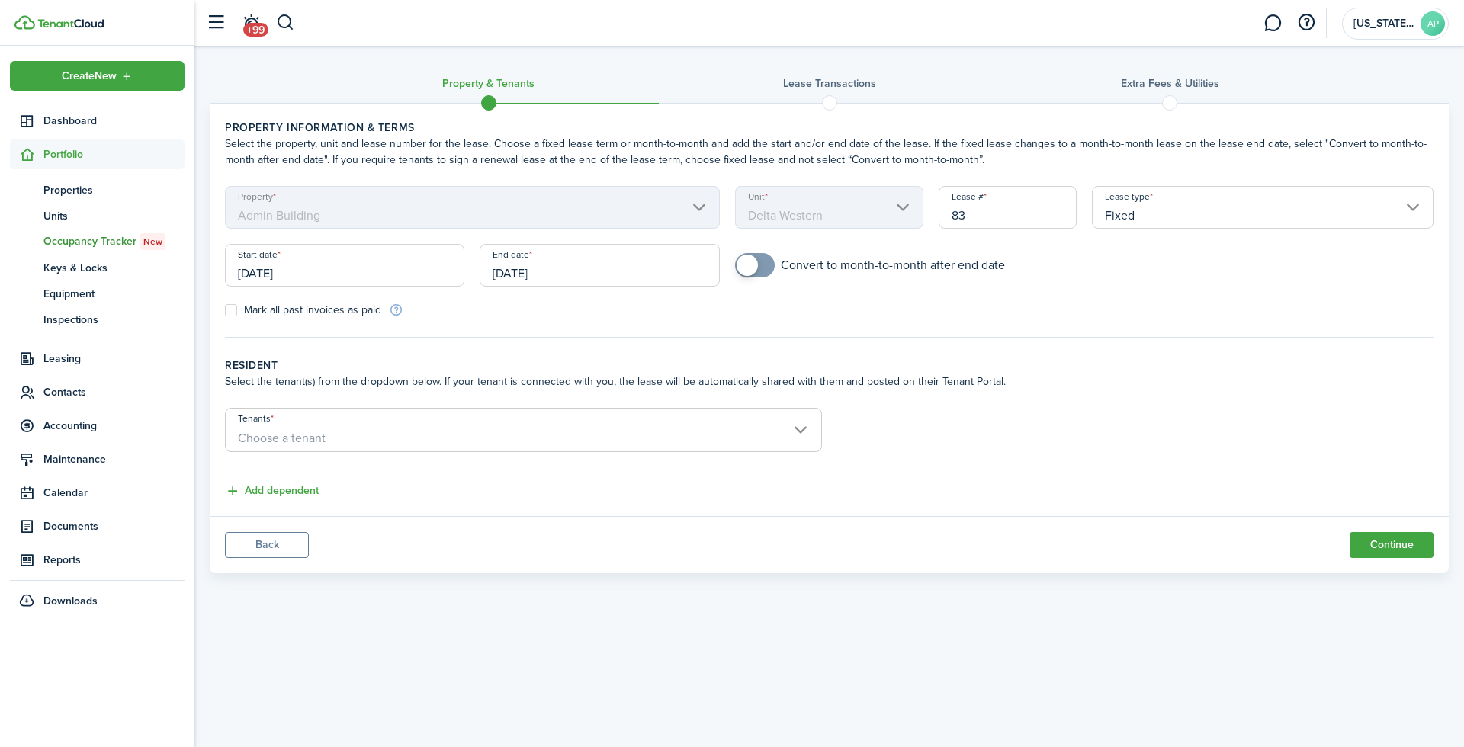
click at [523, 272] on input "[DATE]" at bounding box center [599, 265] width 239 height 43
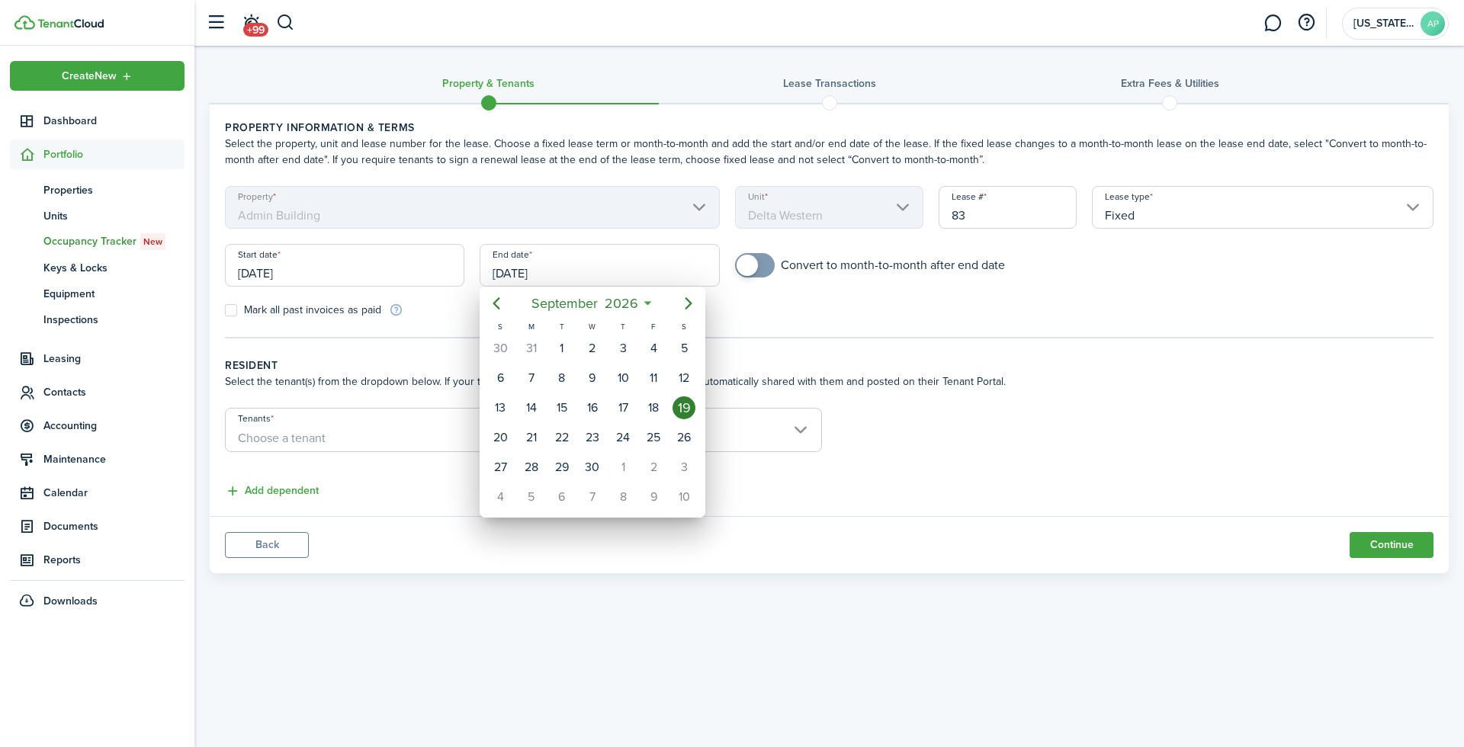
click at [1158, 214] on div at bounding box center [732, 373] width 1708 height 991
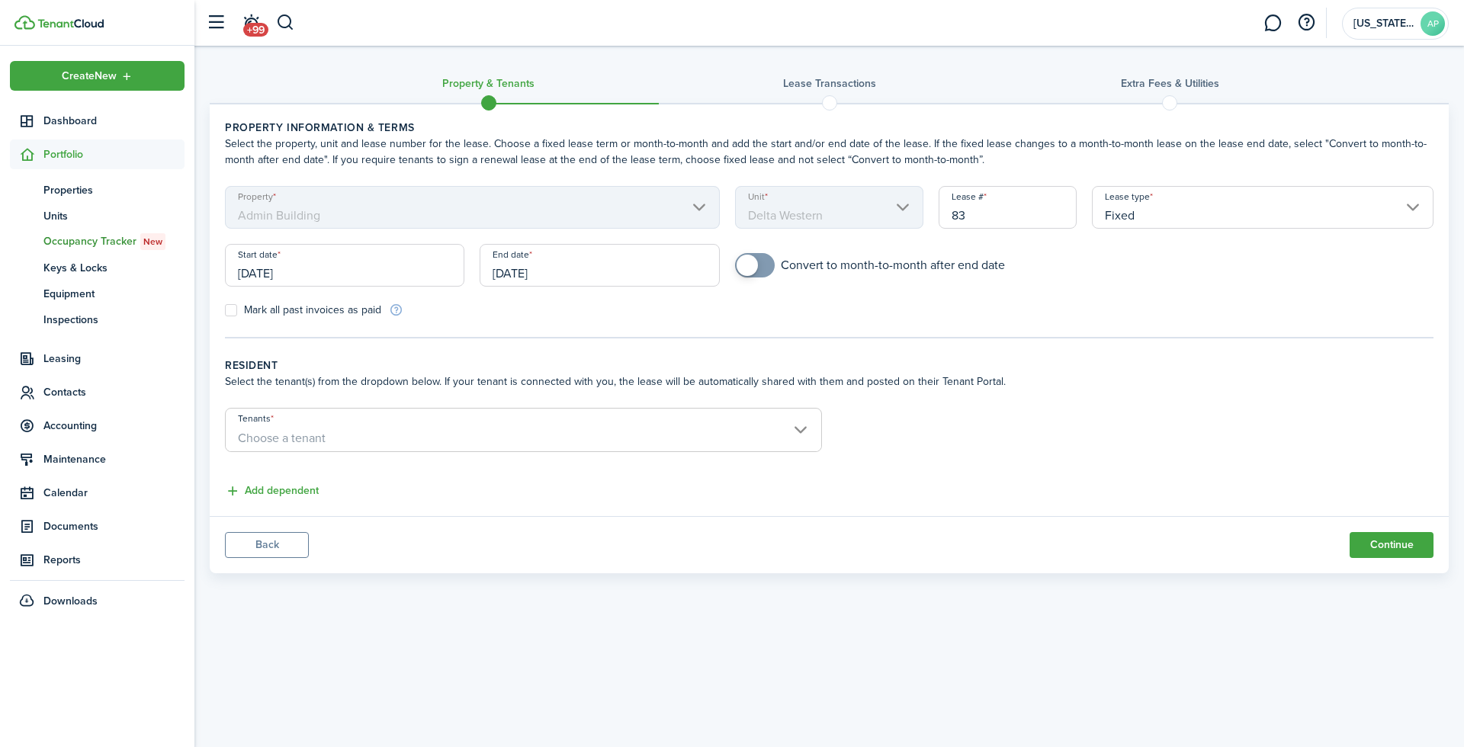
click at [1154, 220] on input "Fixed" at bounding box center [1263, 207] width 342 height 43
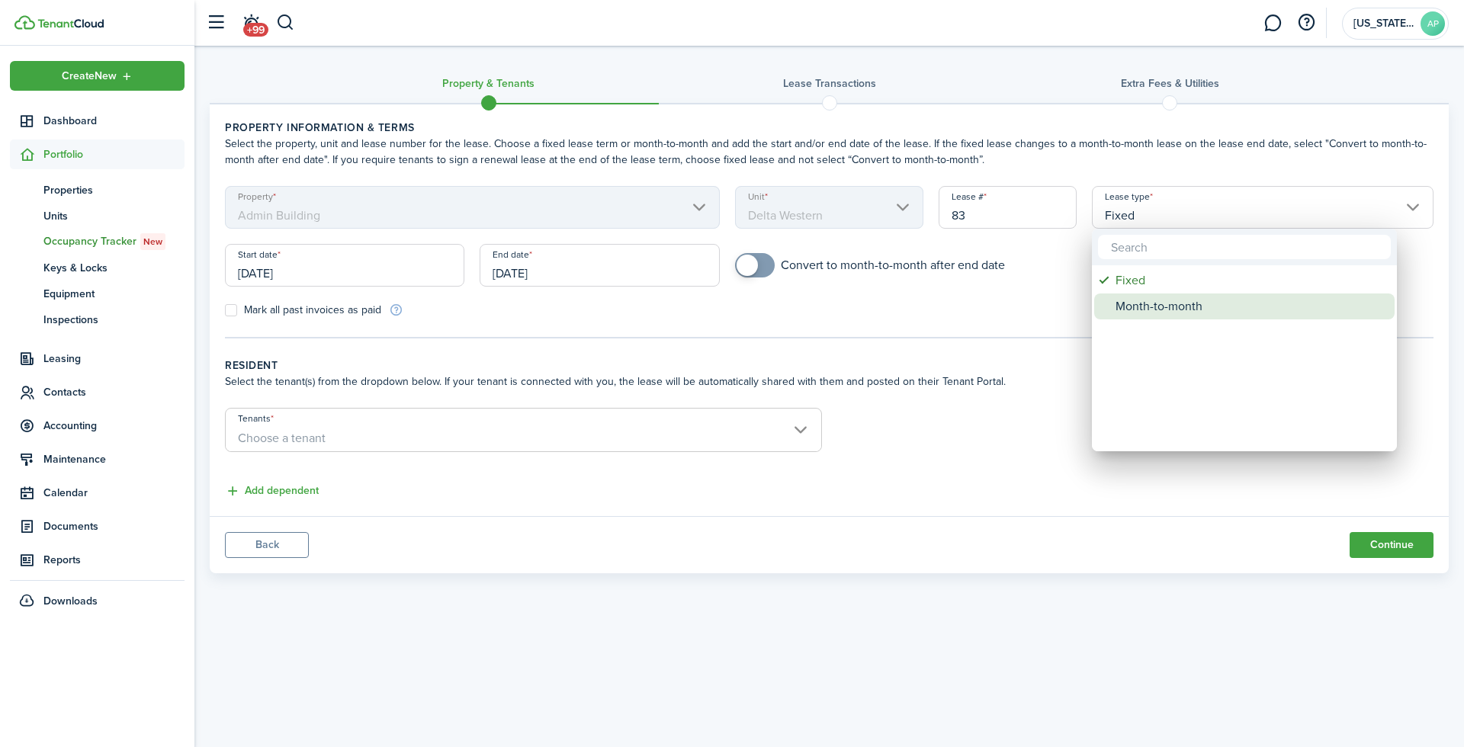
click at [1142, 308] on div "Month-to-month" at bounding box center [1251, 307] width 270 height 26
type input "Month-to-month"
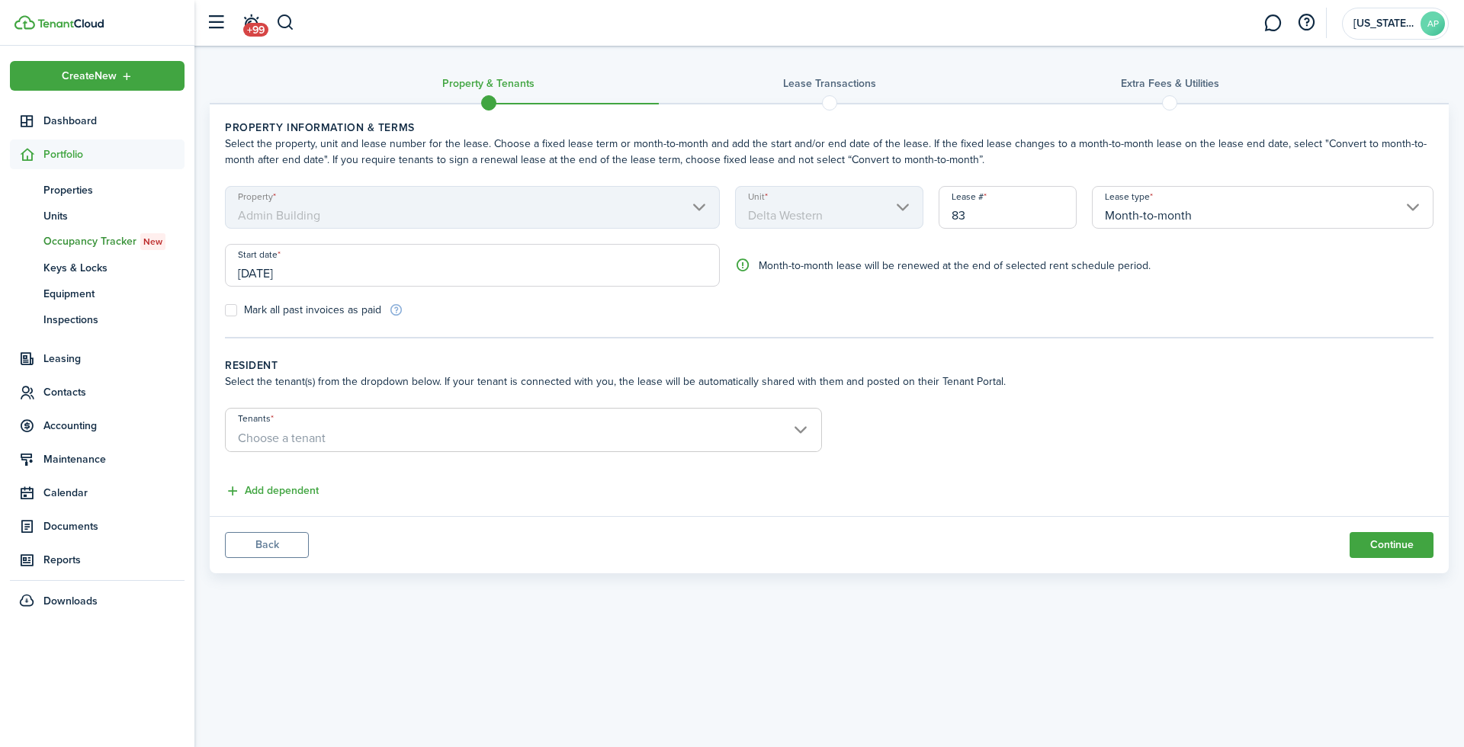
click at [696, 432] on span "Choose a tenant" at bounding box center [524, 439] width 596 height 26
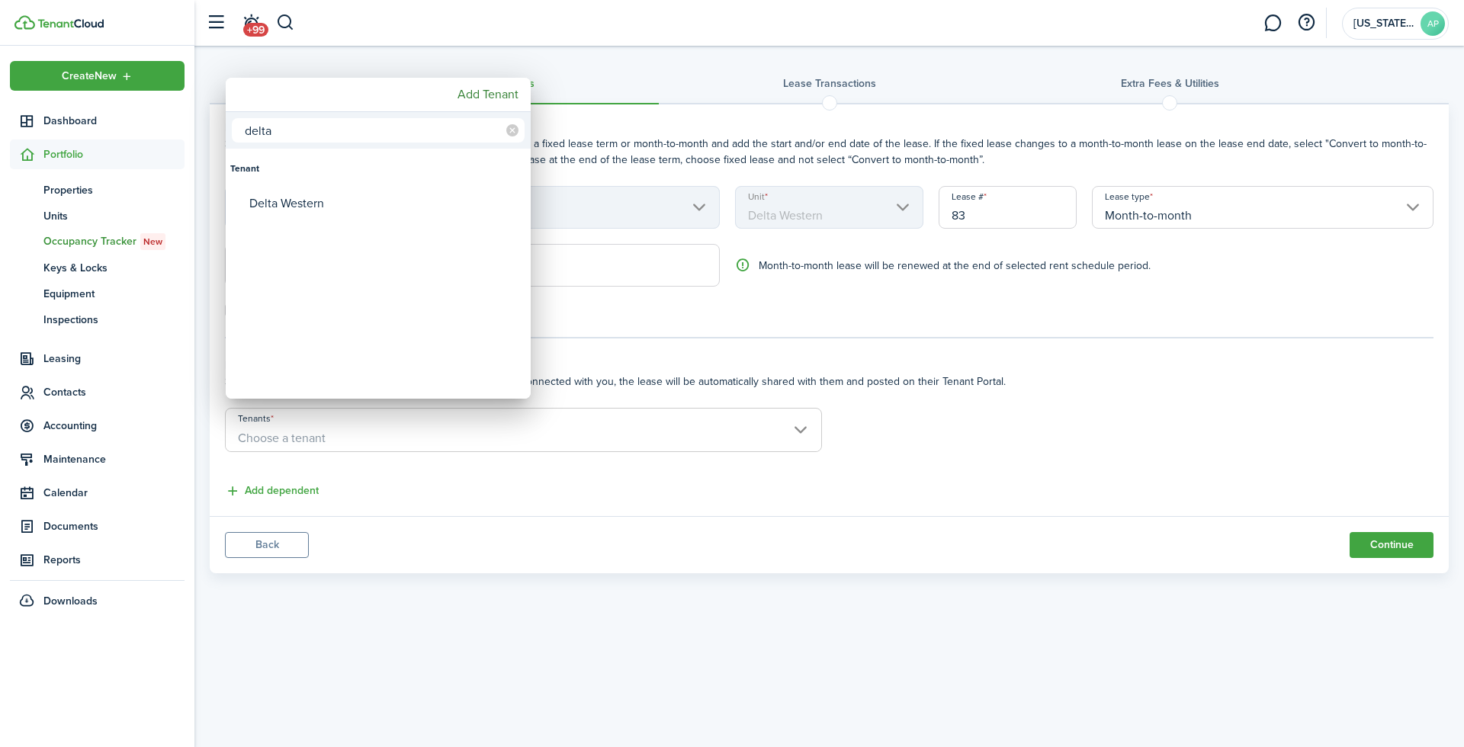
type input "delta"
click at [300, 196] on div "Delta Western" at bounding box center [384, 203] width 270 height 35
type input "Delta Western"
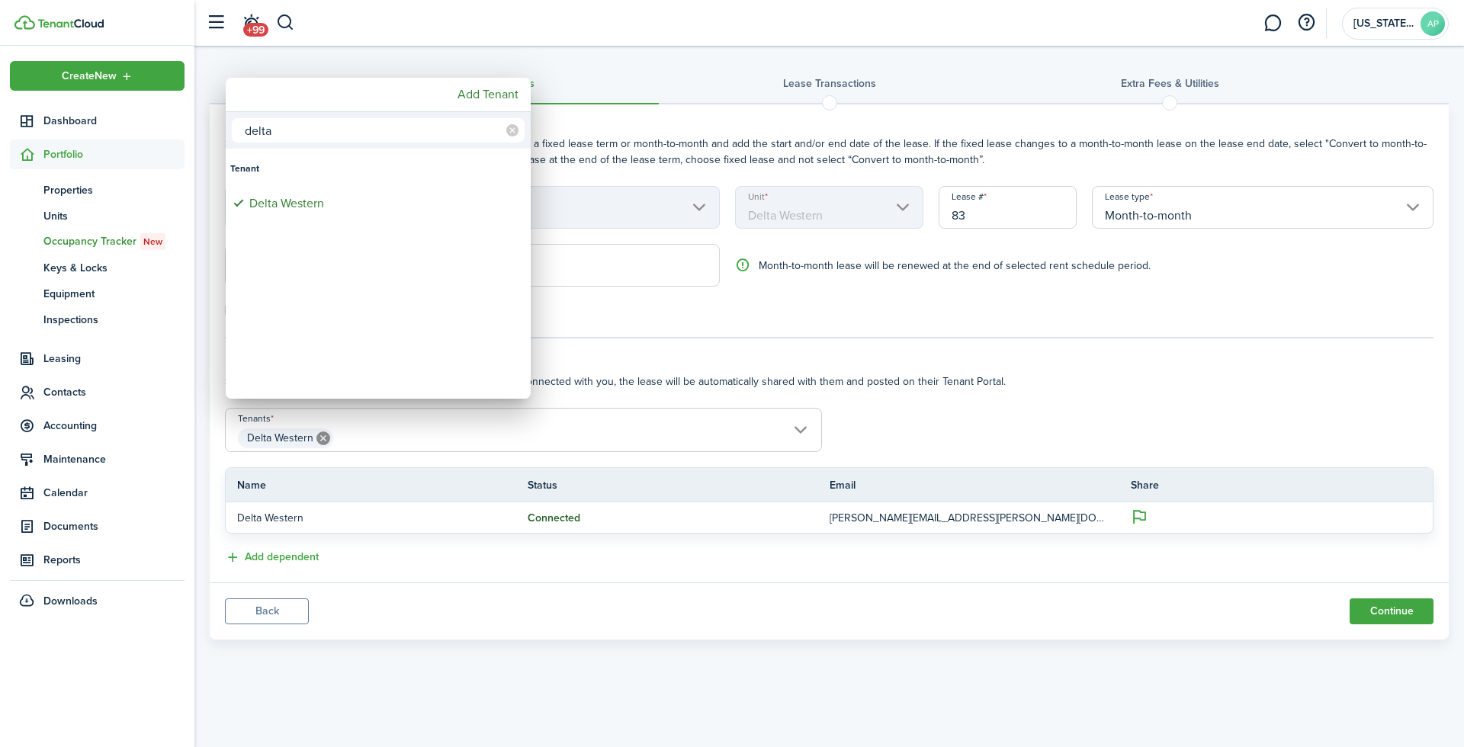
click at [1039, 426] on div at bounding box center [732, 373] width 1708 height 991
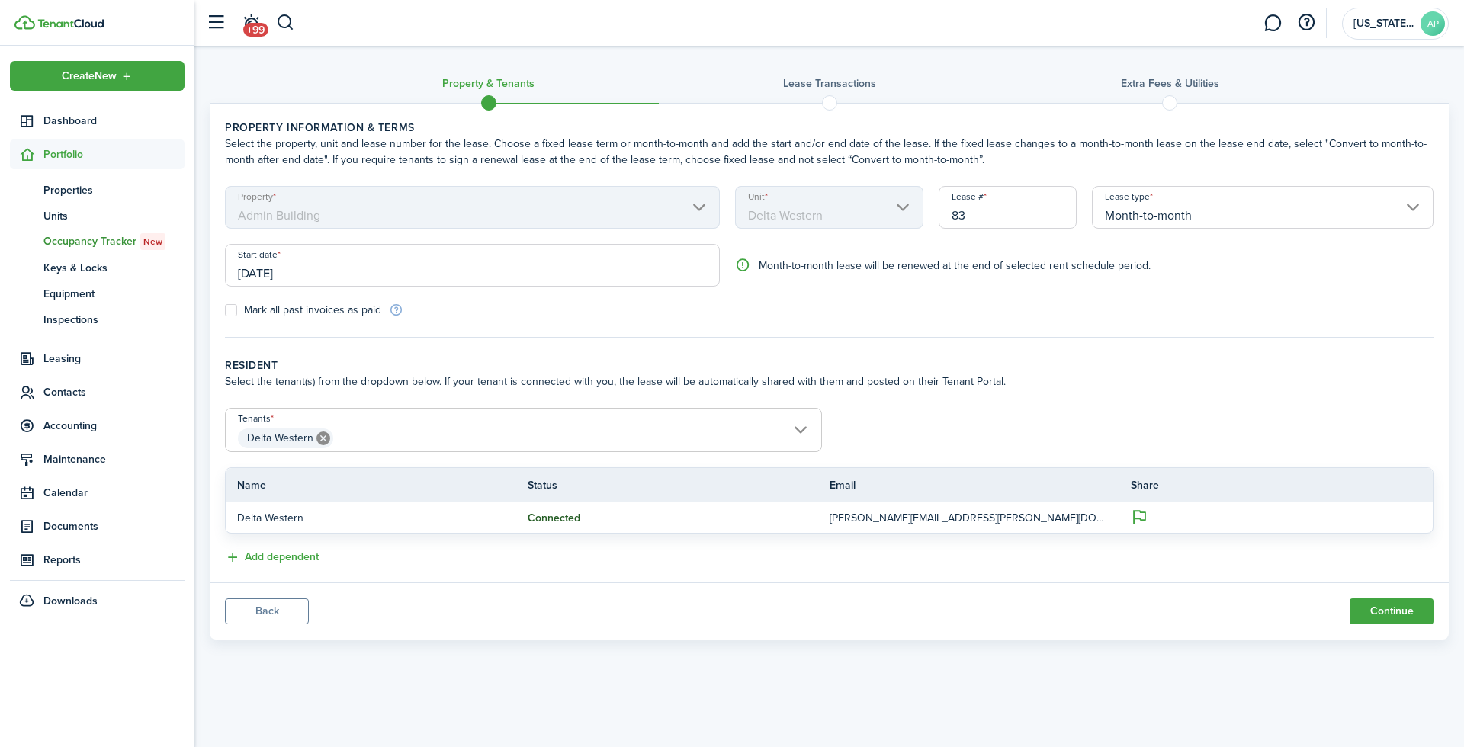
click at [325, 432] on icon at bounding box center [323, 439] width 14 height 14
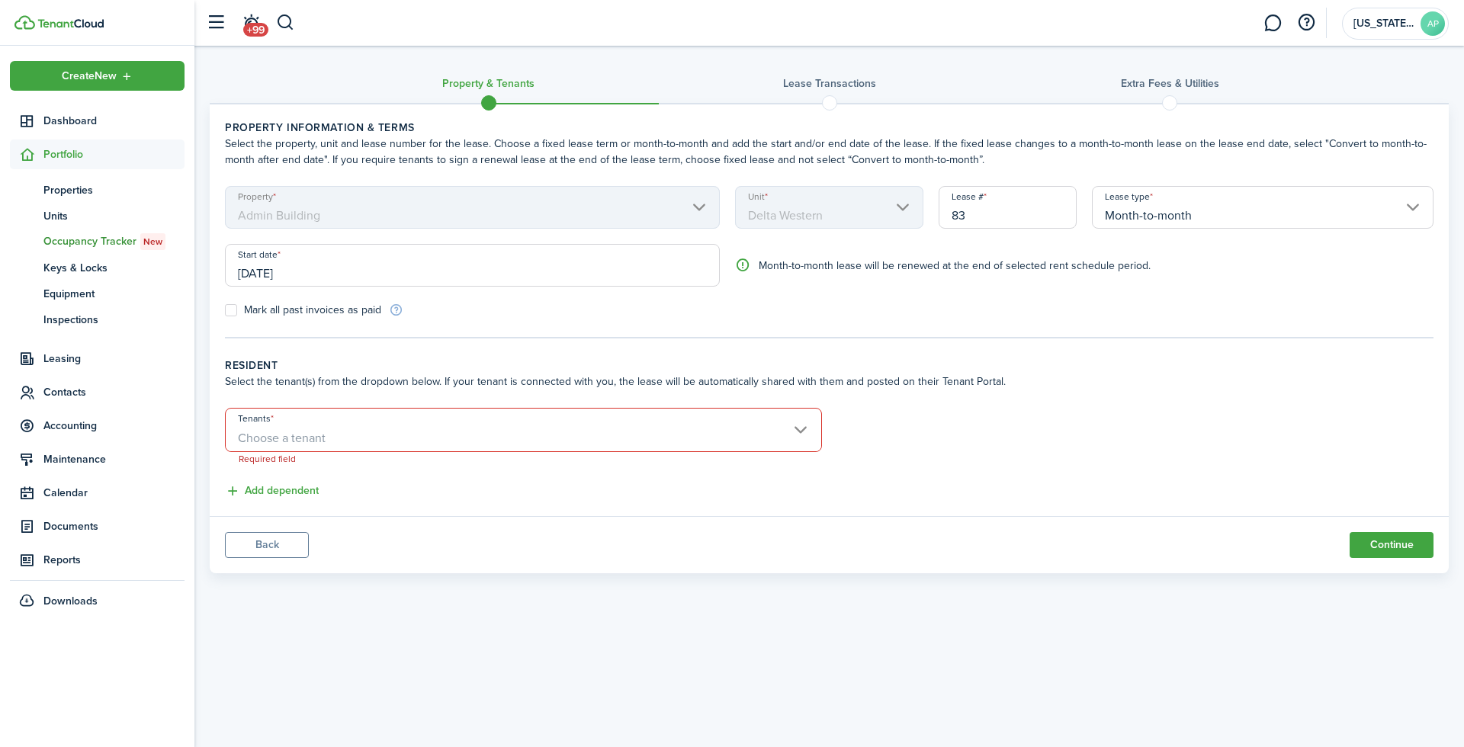
click at [333, 431] on span "Choose a tenant" at bounding box center [524, 439] width 596 height 26
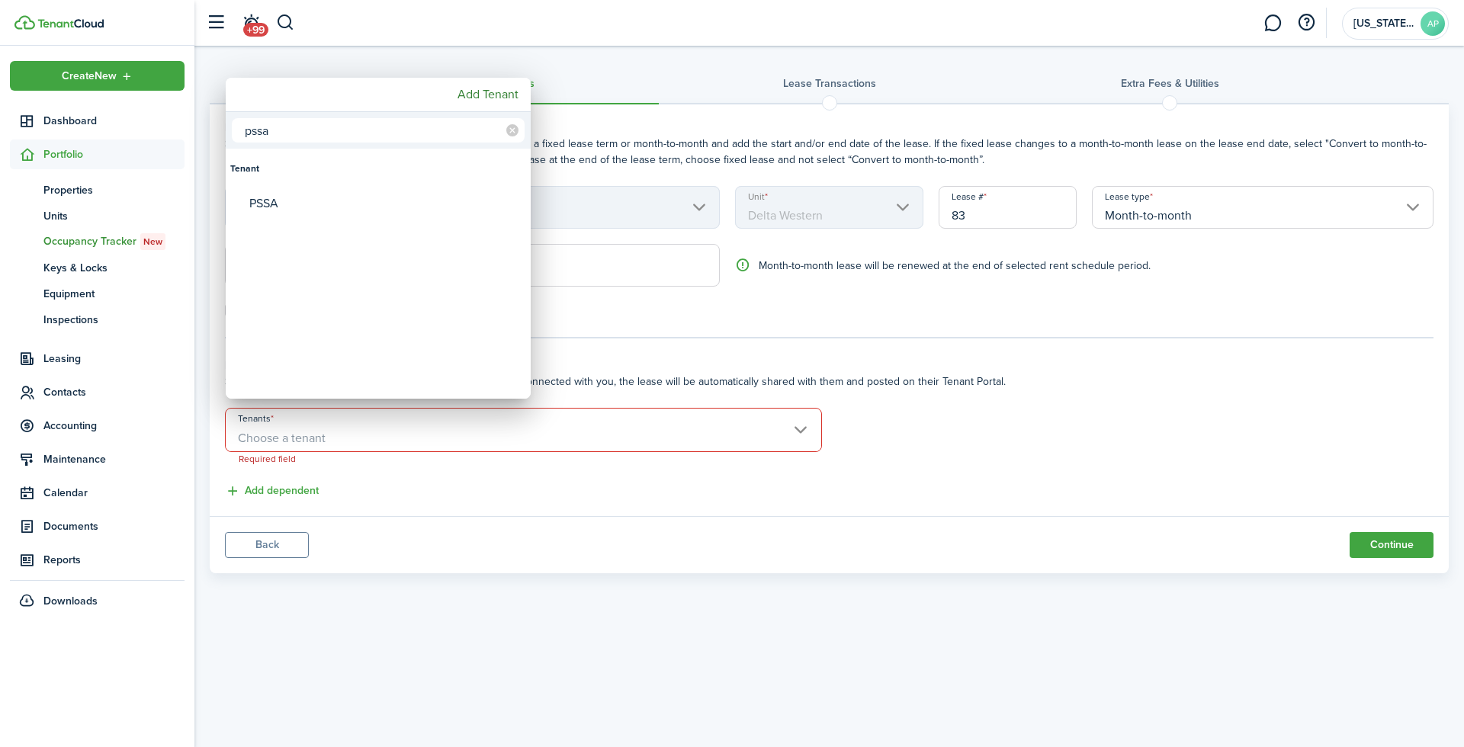
type input "pssa"
click at [307, 214] on div "PSSA" at bounding box center [384, 203] width 270 height 35
type input "PSSA"
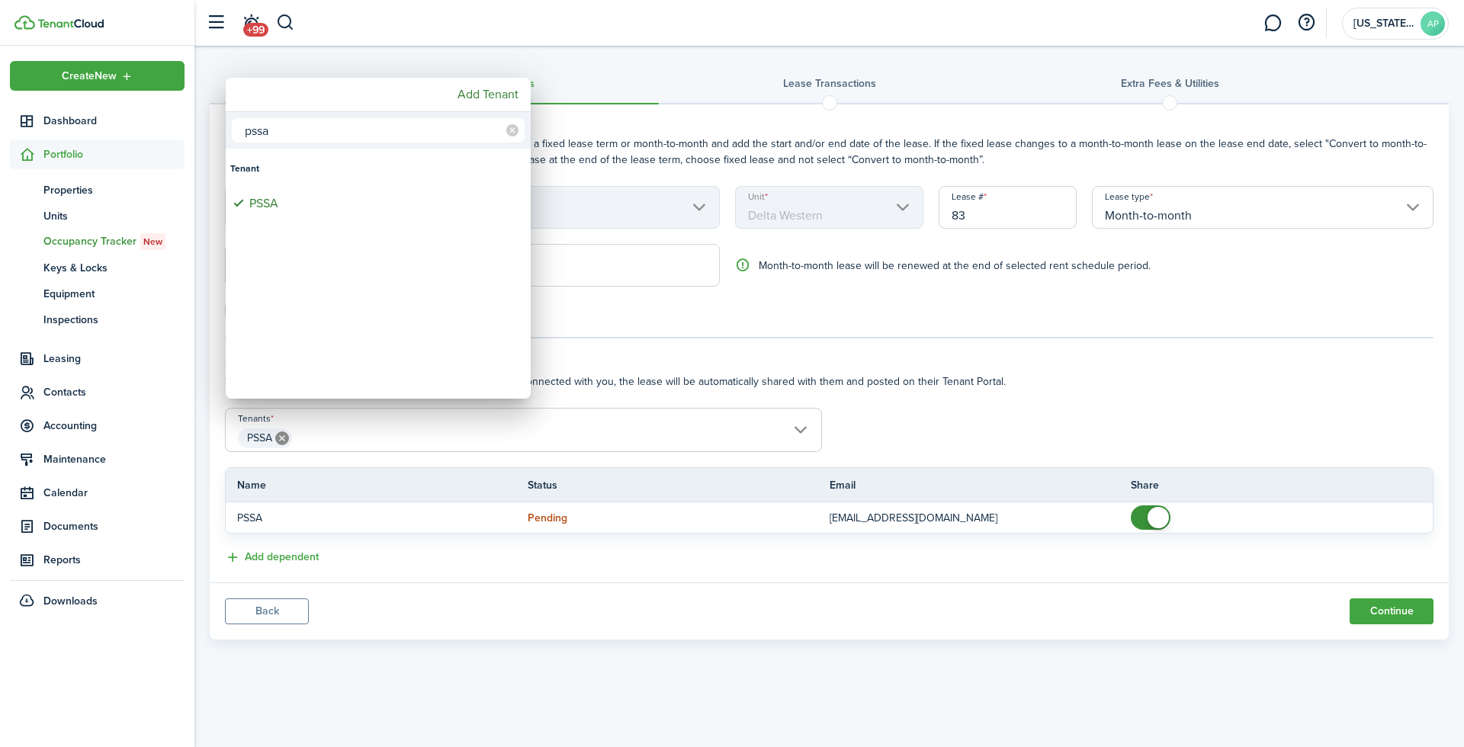
click at [1019, 383] on div at bounding box center [732, 373] width 1708 height 991
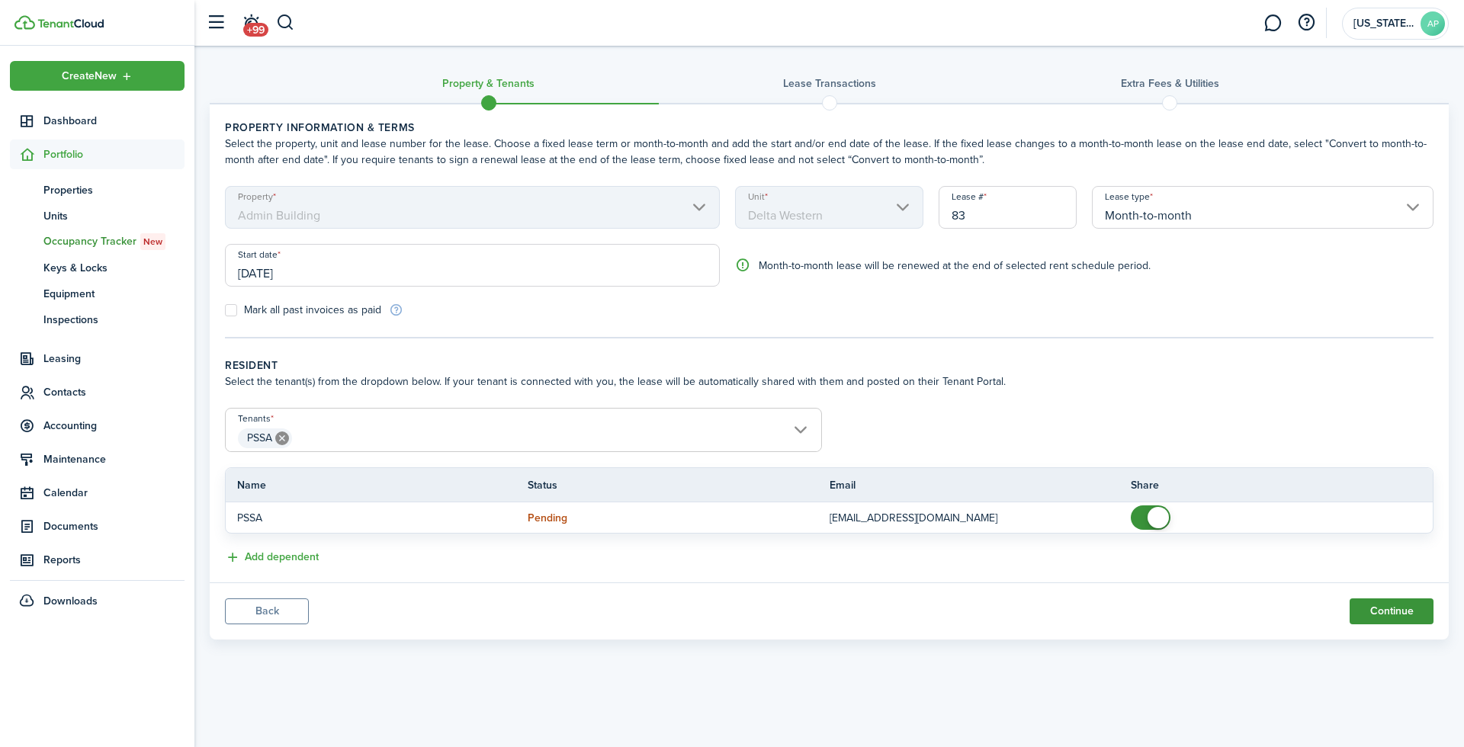
click at [1371, 605] on button "Continue" at bounding box center [1392, 612] width 84 height 26
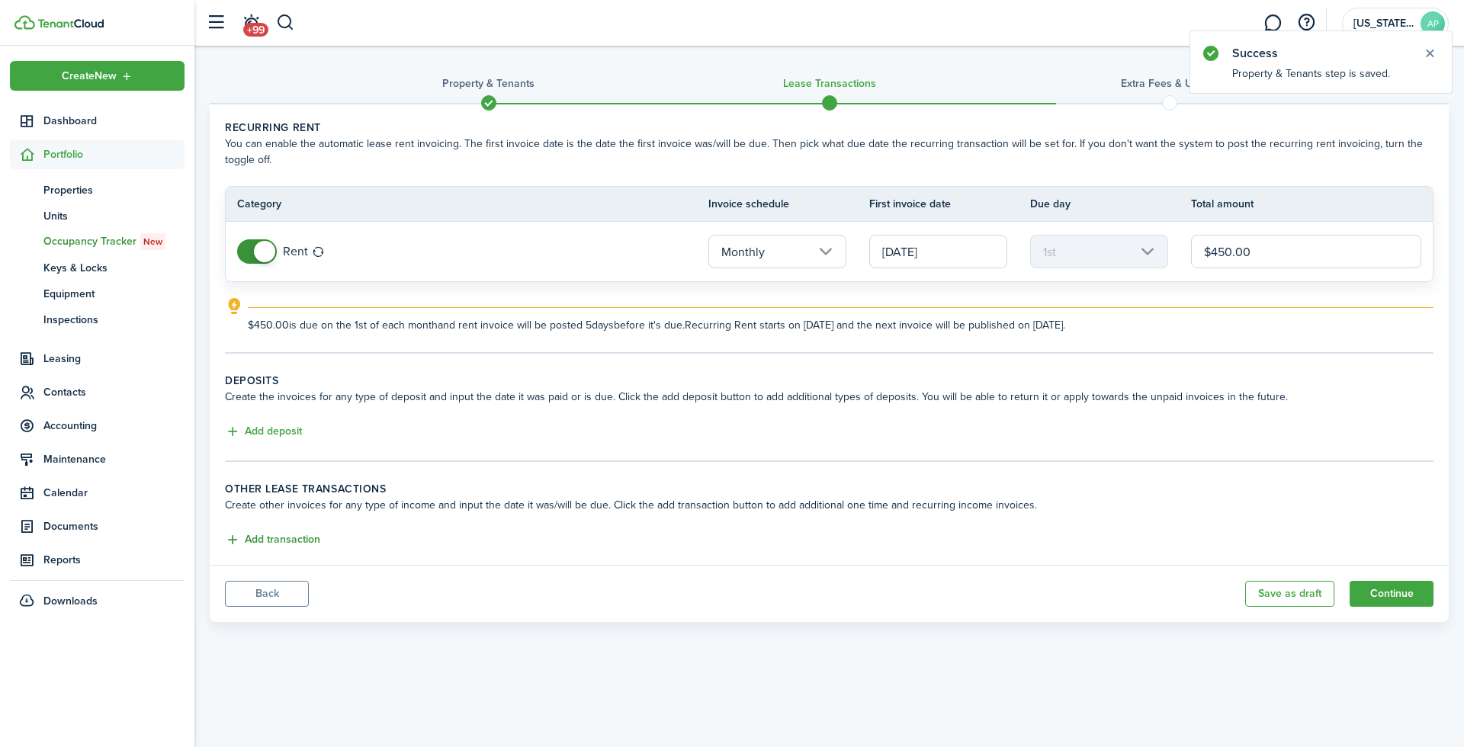
click at [269, 532] on button "Add transaction" at bounding box center [272, 541] width 95 height 18
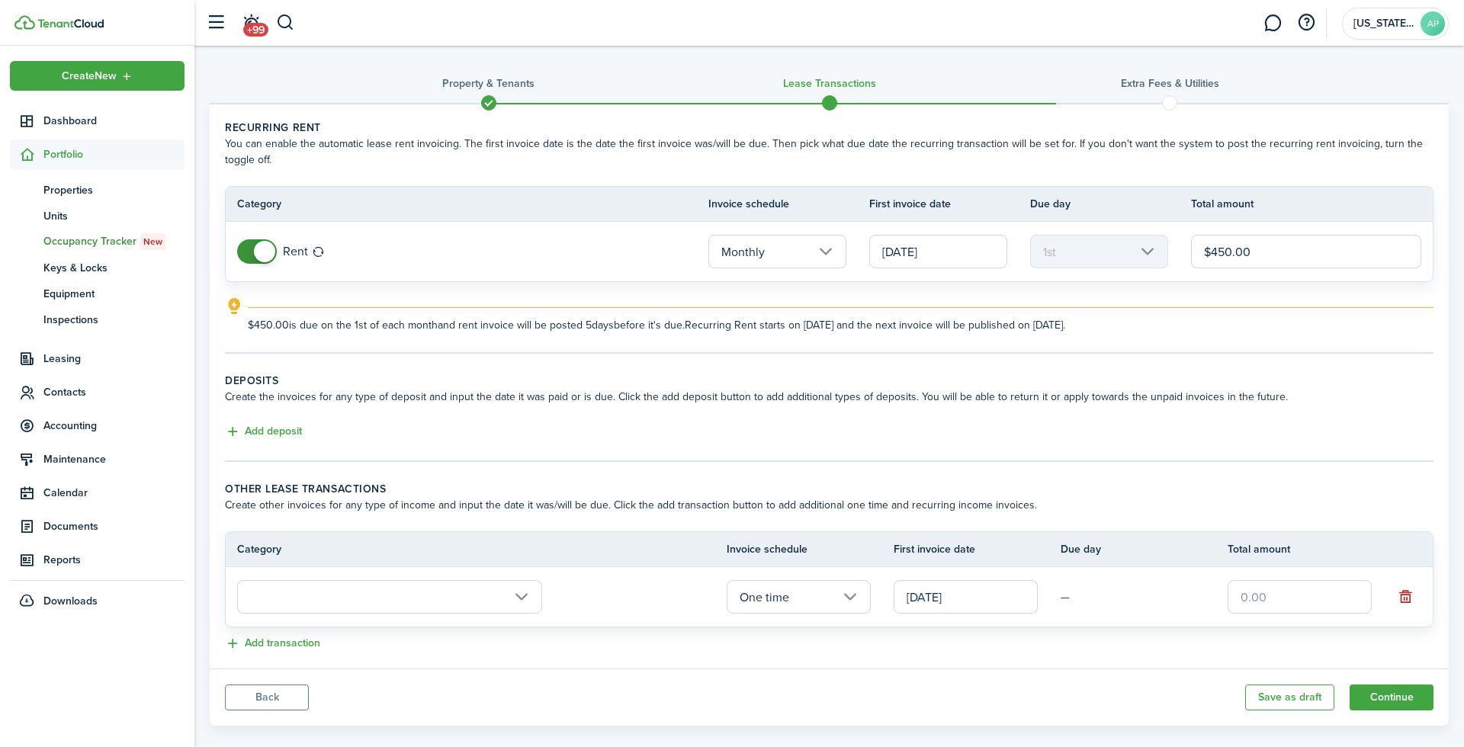
click at [390, 589] on input "text" at bounding box center [389, 597] width 305 height 34
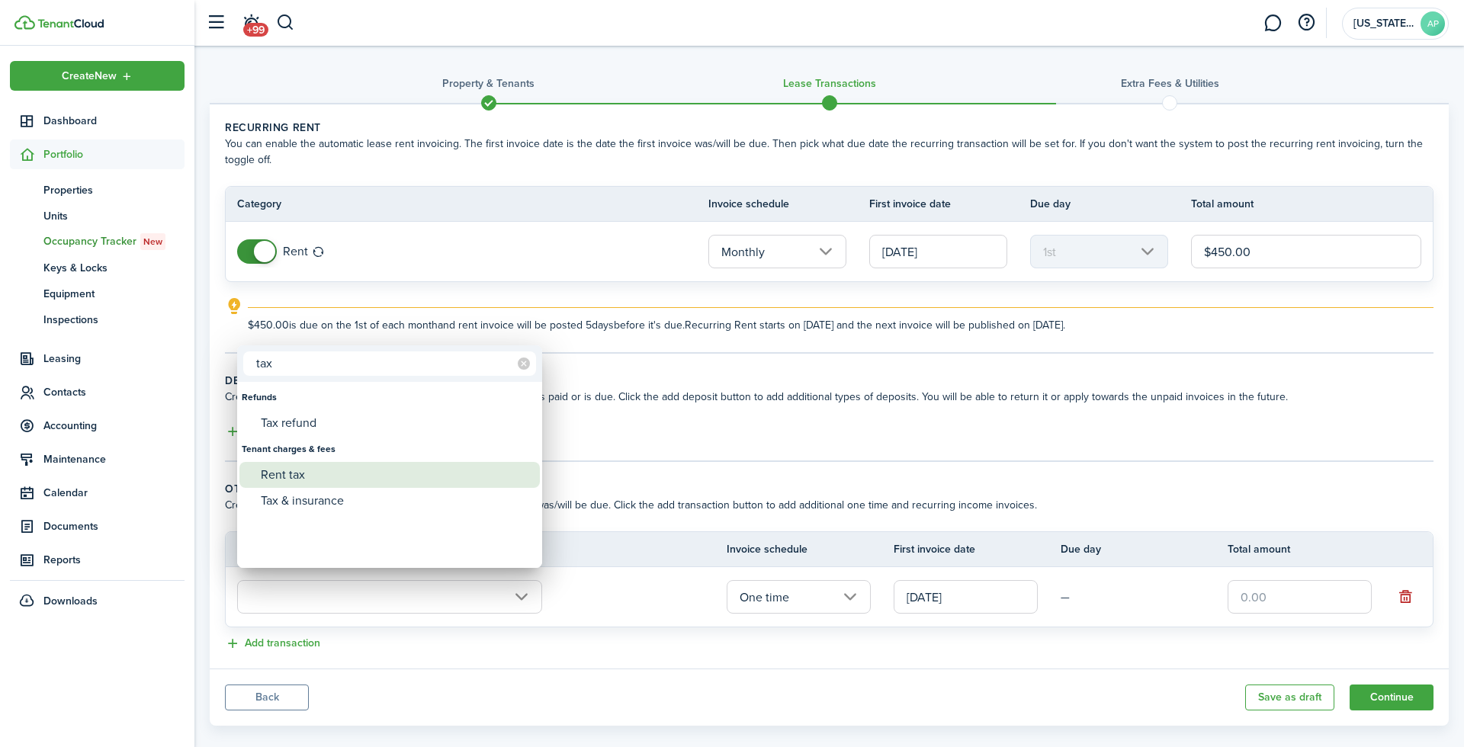
type input "tax"
click at [318, 471] on div "Rent tax" at bounding box center [396, 475] width 270 height 26
type input "Tenant charges & fees / Rent tax"
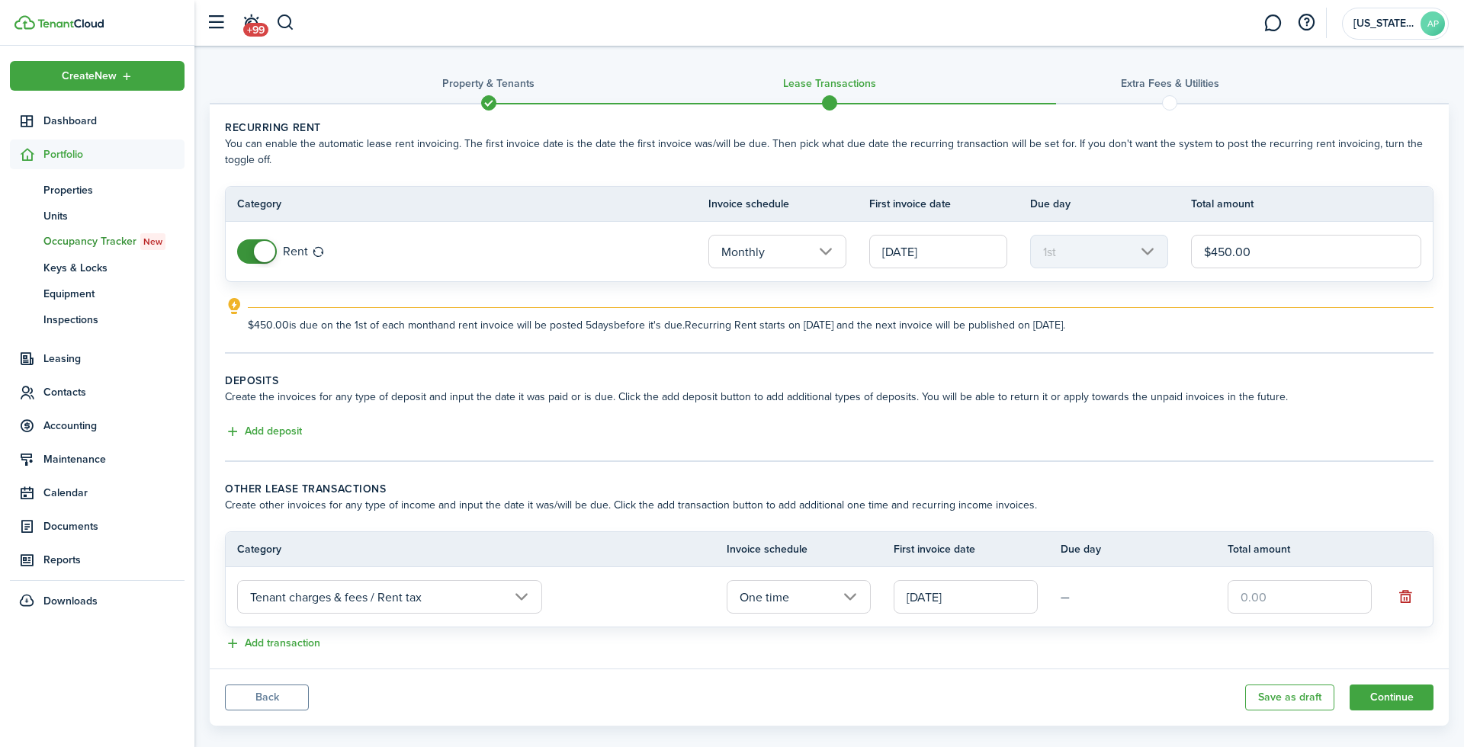
click at [773, 602] on input "One time" at bounding box center [799, 597] width 144 height 34
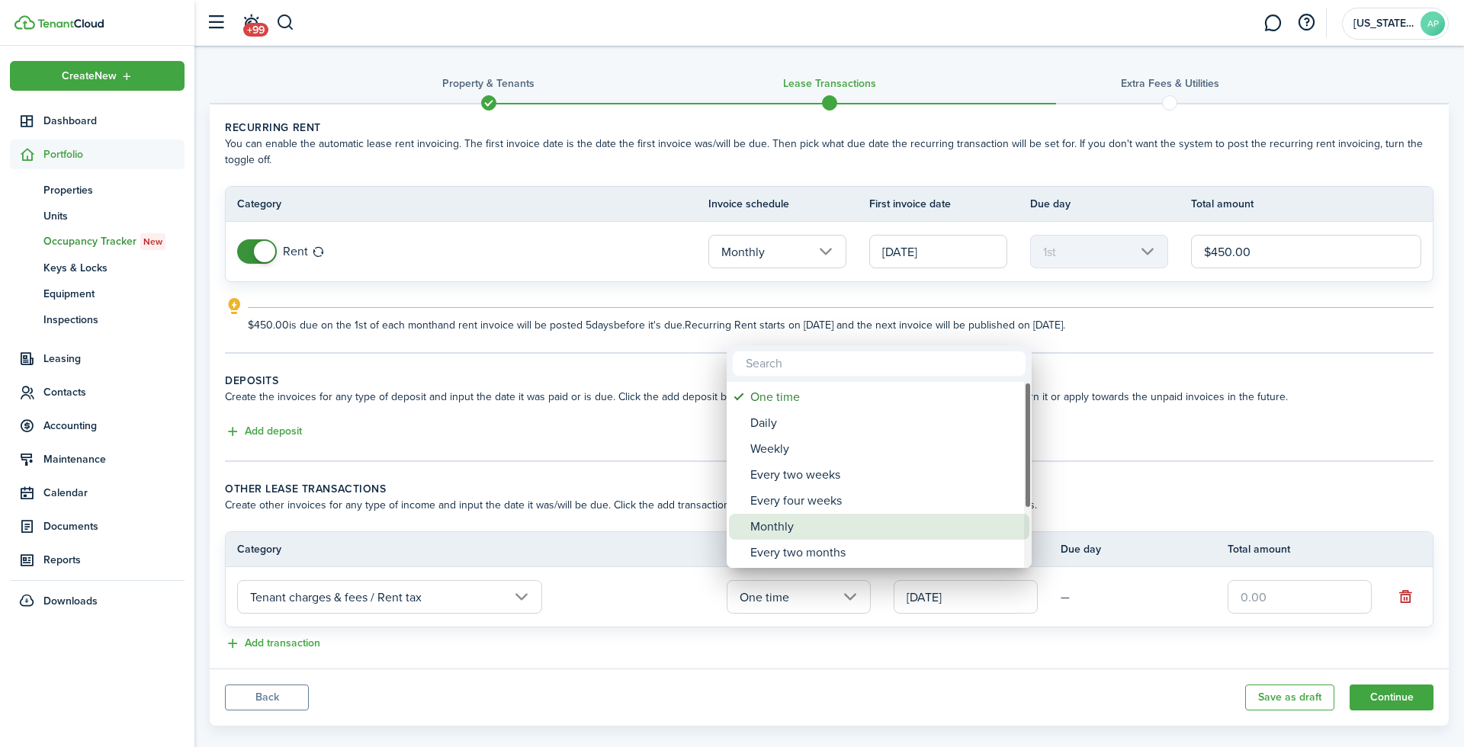
click at [782, 517] on div "Monthly" at bounding box center [885, 527] width 270 height 26
type input "Monthly"
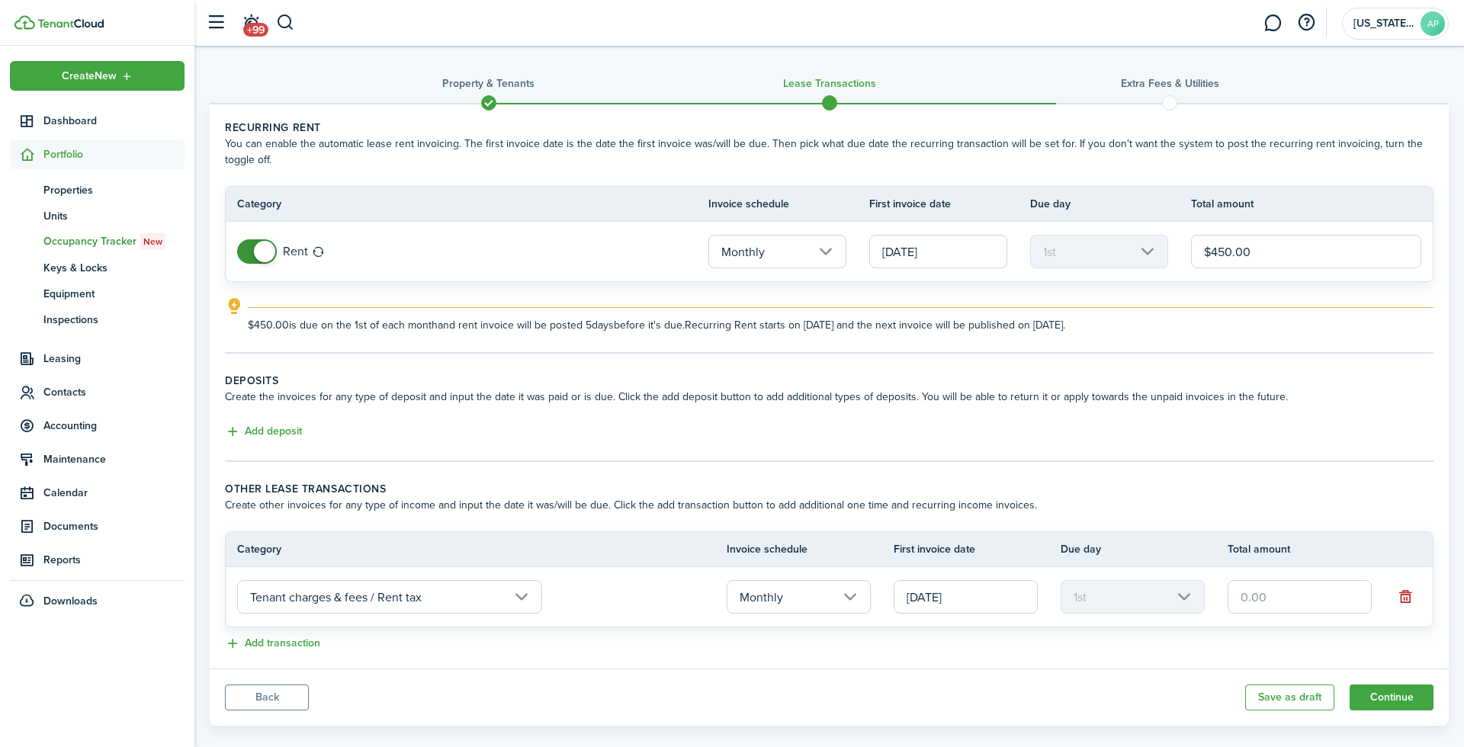
click at [1339, 593] on input "text" at bounding box center [1300, 597] width 144 height 34
type input "$50.00"
click at [251, 626] on lease-classic-other-transaction "Other lease transactions Create other invoices for any type of income and input…" at bounding box center [829, 567] width 1209 height 172
click at [255, 638] on button "Add transaction" at bounding box center [272, 644] width 95 height 18
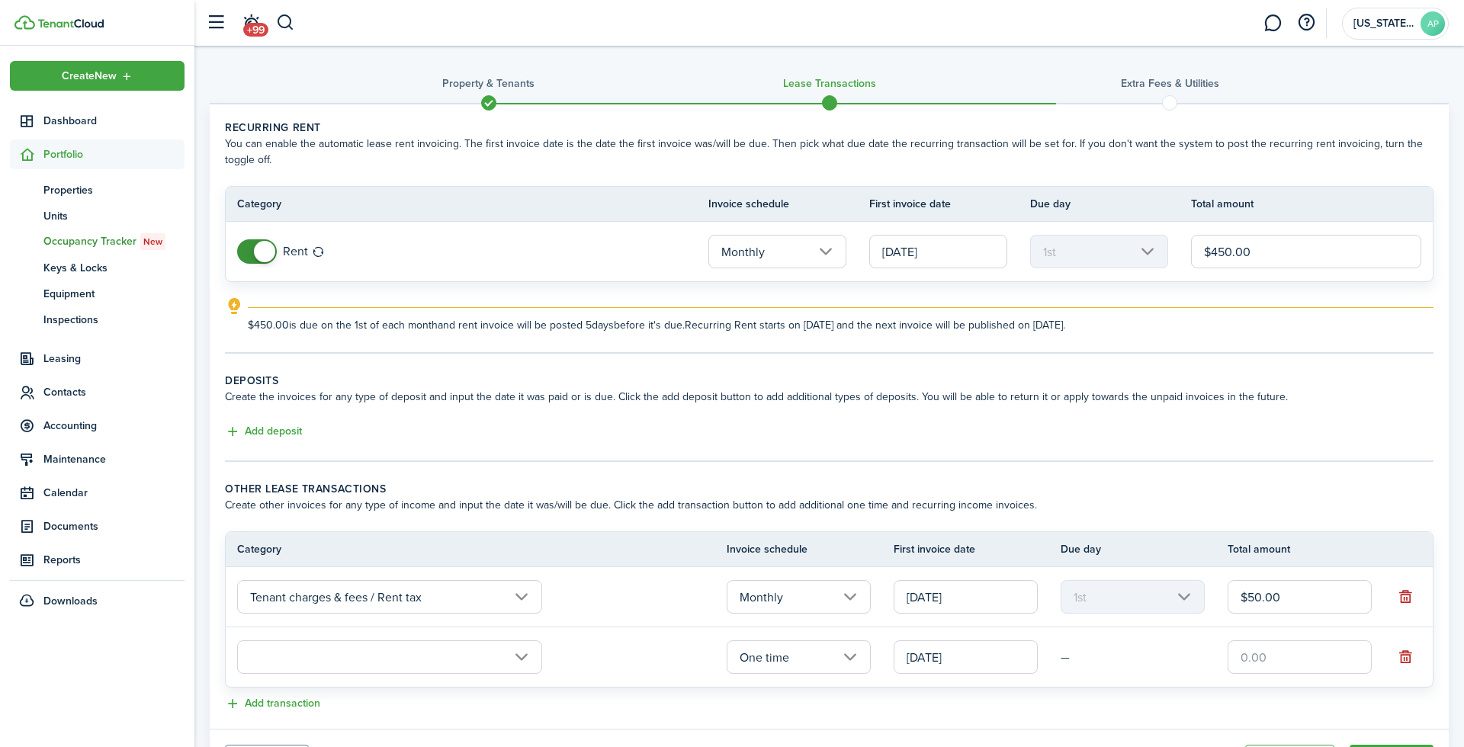
click at [278, 644] on input "text" at bounding box center [389, 658] width 305 height 34
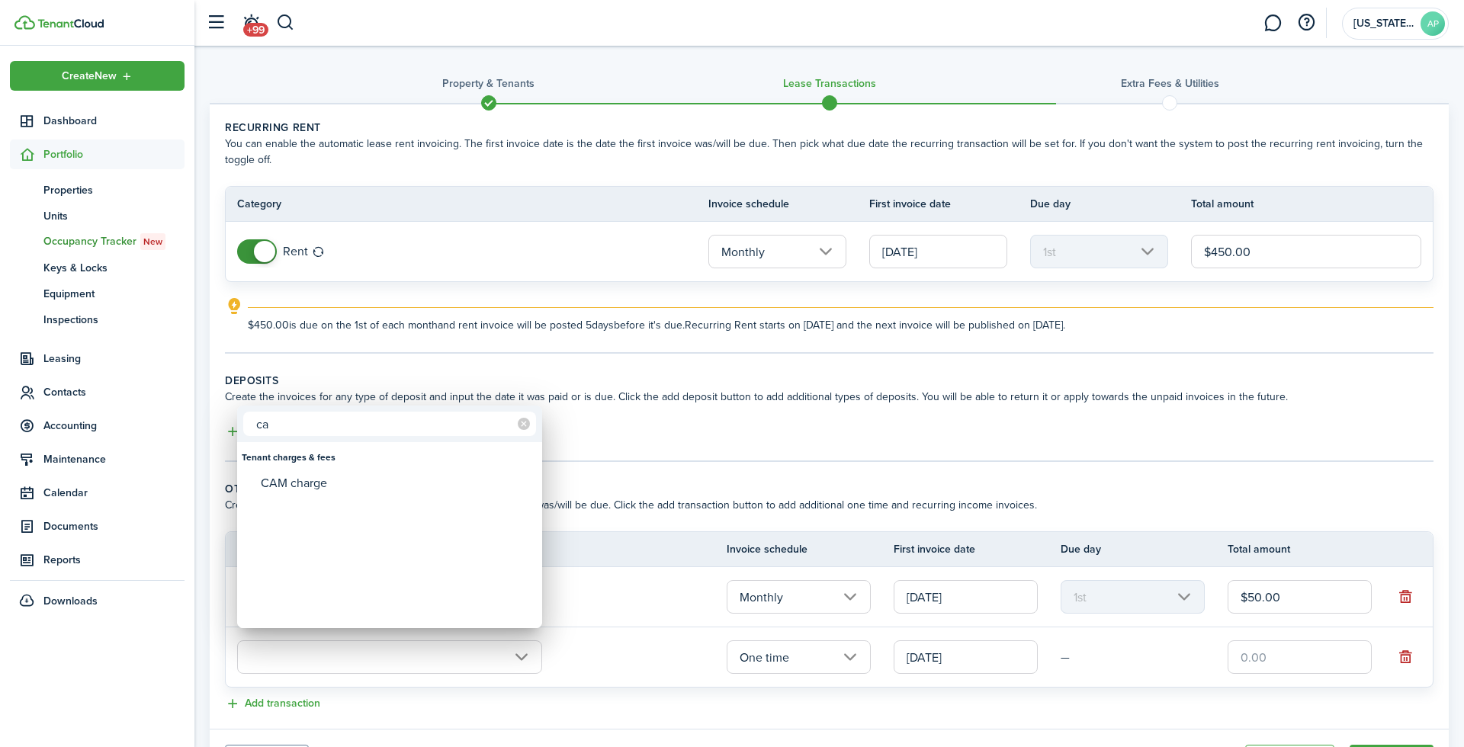
type input "c"
click at [656, 477] on div at bounding box center [732, 373] width 1708 height 991
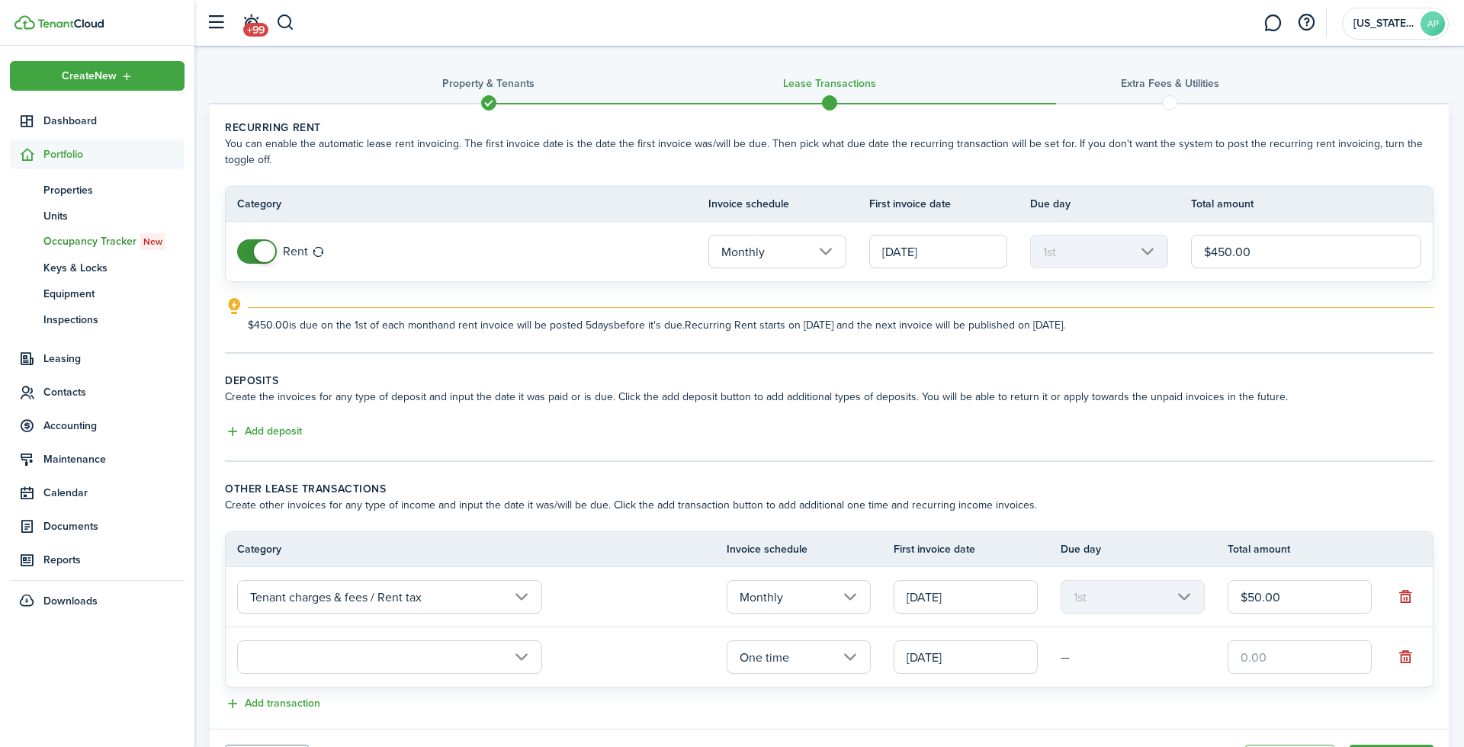
drag, startPoint x: 1263, startPoint y: 589, endPoint x: 1225, endPoint y: 589, distance: 38.1
click at [1225, 589] on tr "Tenant charges & fees / Rent tax Monthly [DATE] 1st $50.00" at bounding box center [829, 597] width 1207 height 60
drag, startPoint x: 1338, startPoint y: 586, endPoint x: 1260, endPoint y: 593, distance: 78.2
click at [1260, 593] on input "$11.00" at bounding box center [1300, 597] width 144 height 34
type input "$11.25"
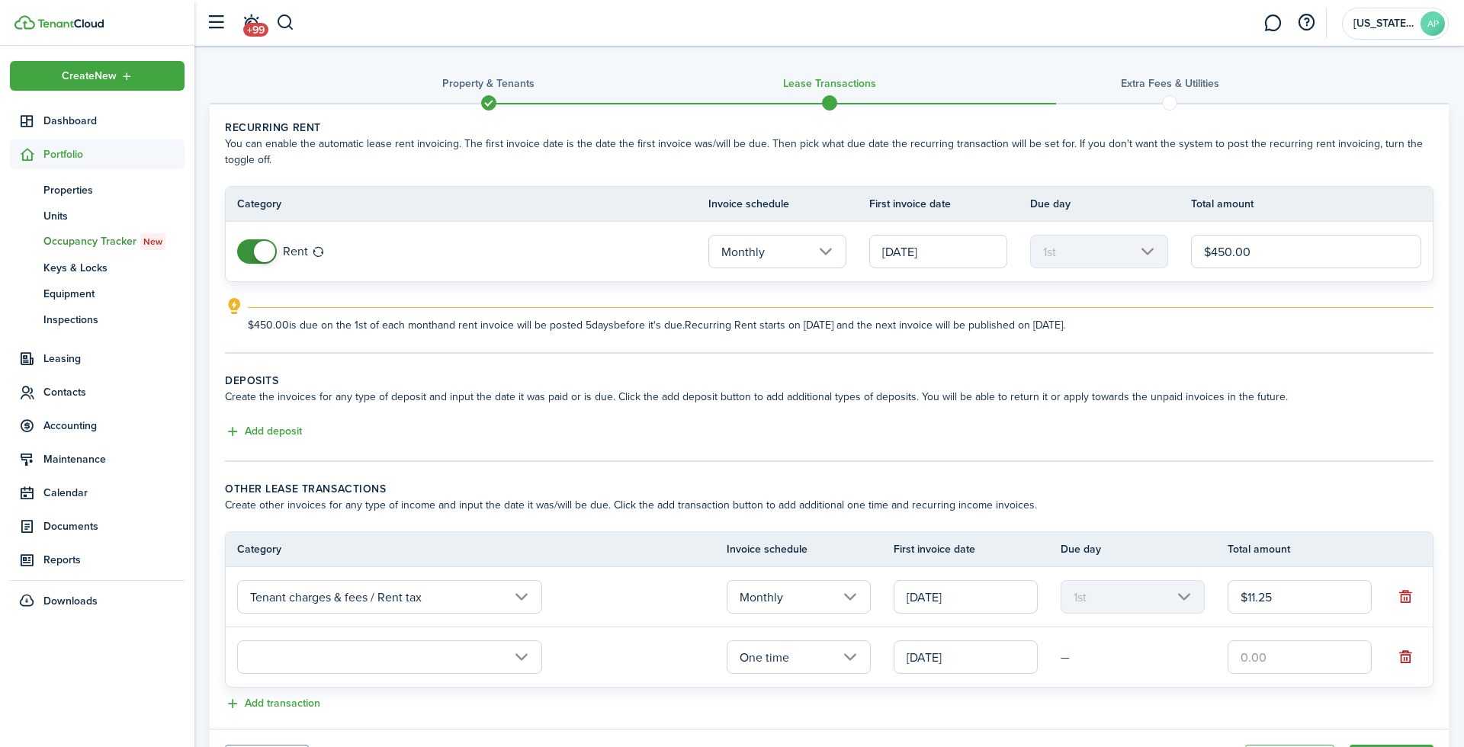
click at [1407, 647] on button "button" at bounding box center [1405, 657] width 21 height 21
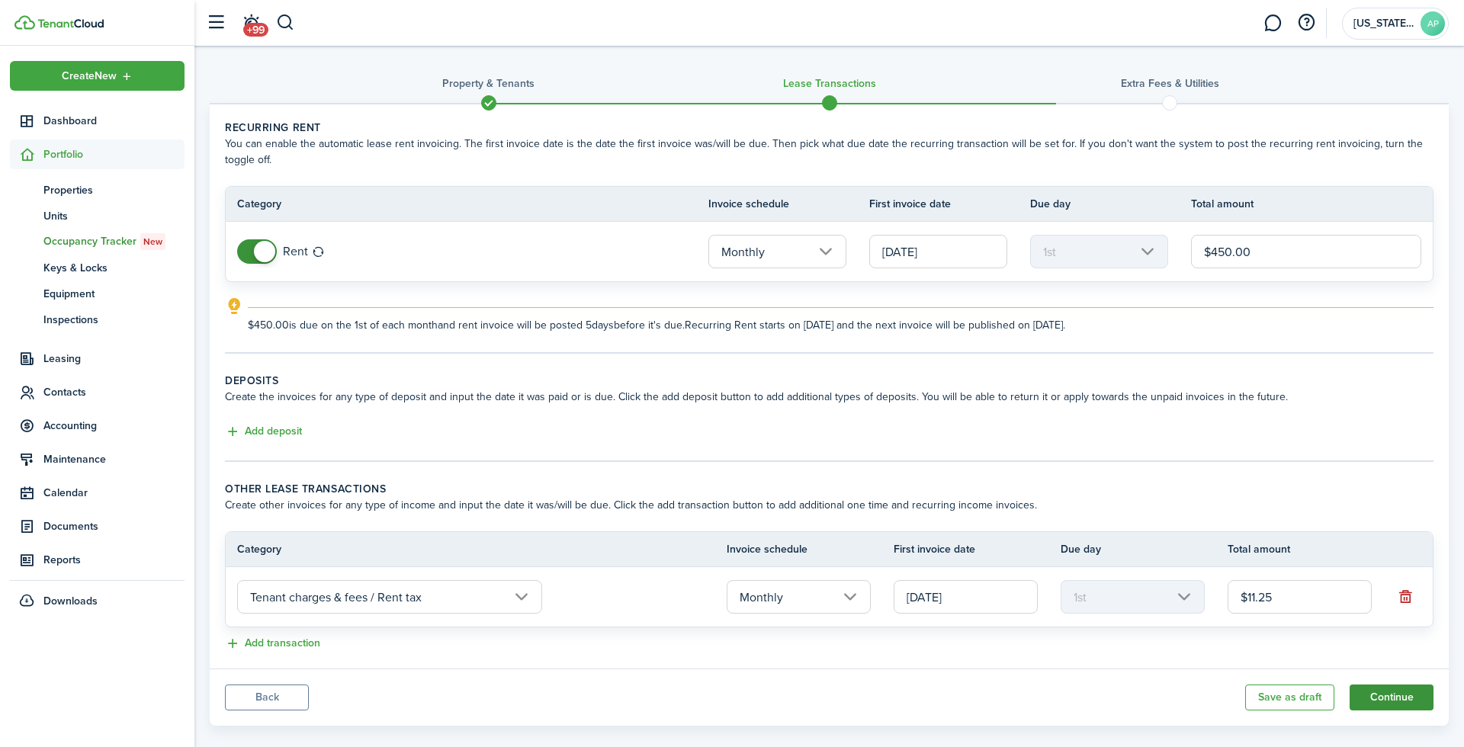
click at [1380, 685] on button "Continue" at bounding box center [1392, 698] width 84 height 26
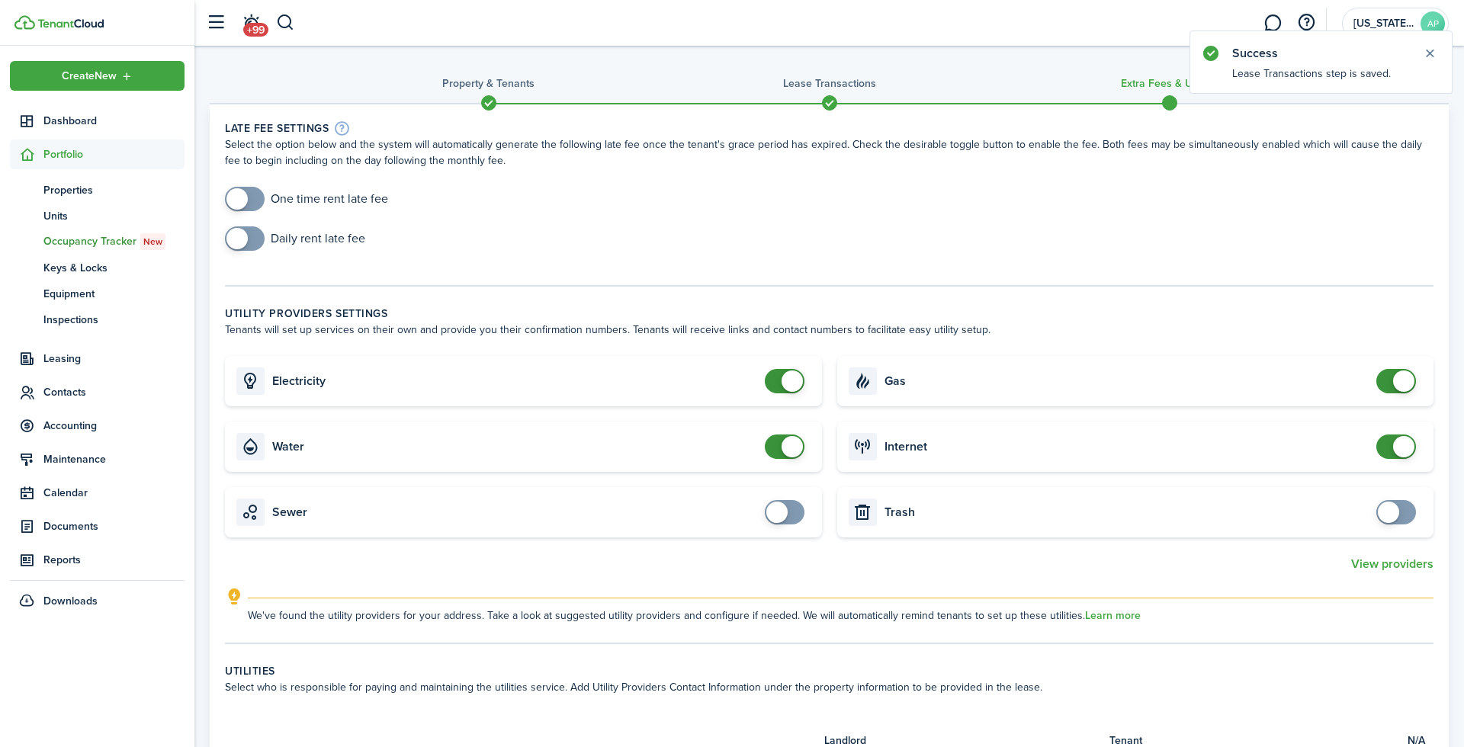
checkbox input "false"
click at [788, 381] on span at bounding box center [792, 381] width 21 height 21
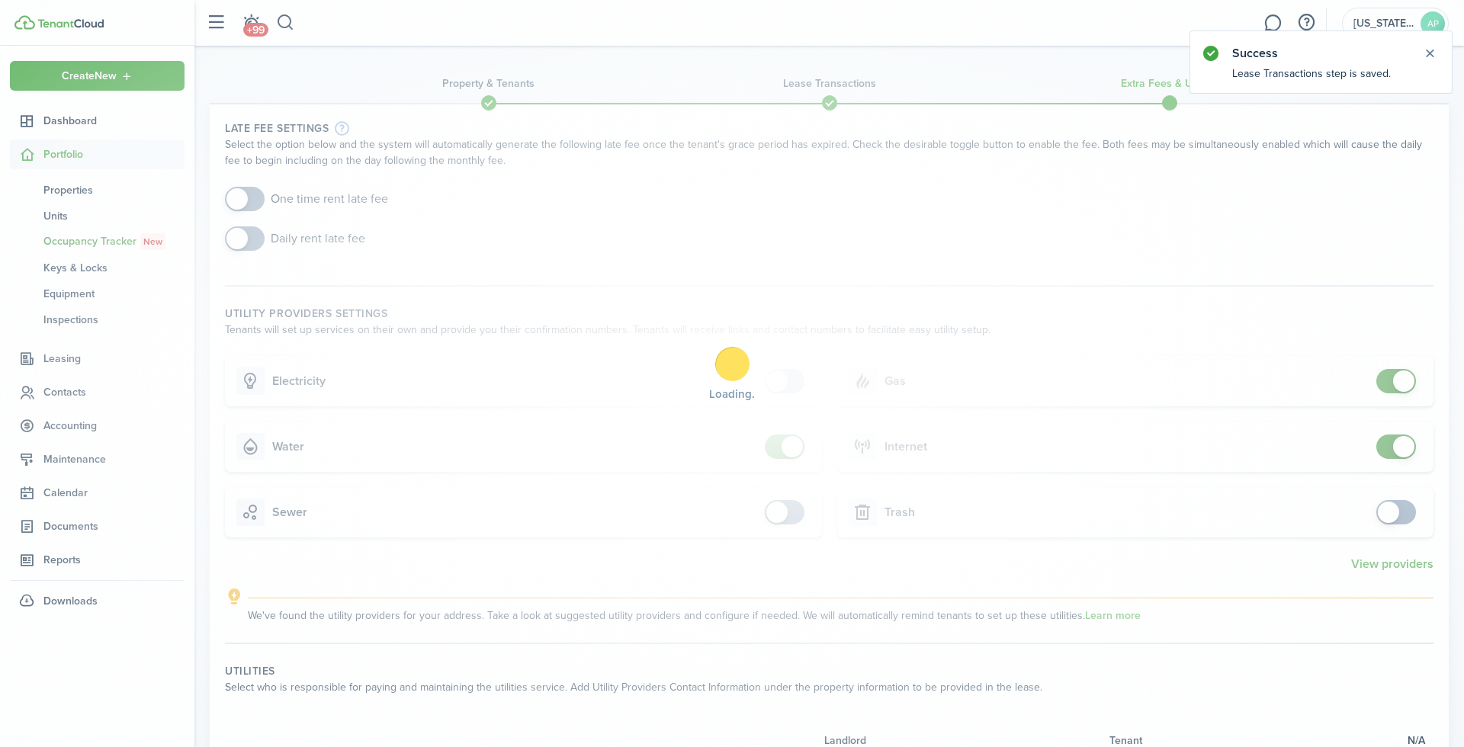
click at [789, 458] on div "Loading" at bounding box center [732, 373] width 1464 height 747
click at [788, 450] on div "Loading" at bounding box center [732, 373] width 1464 height 747
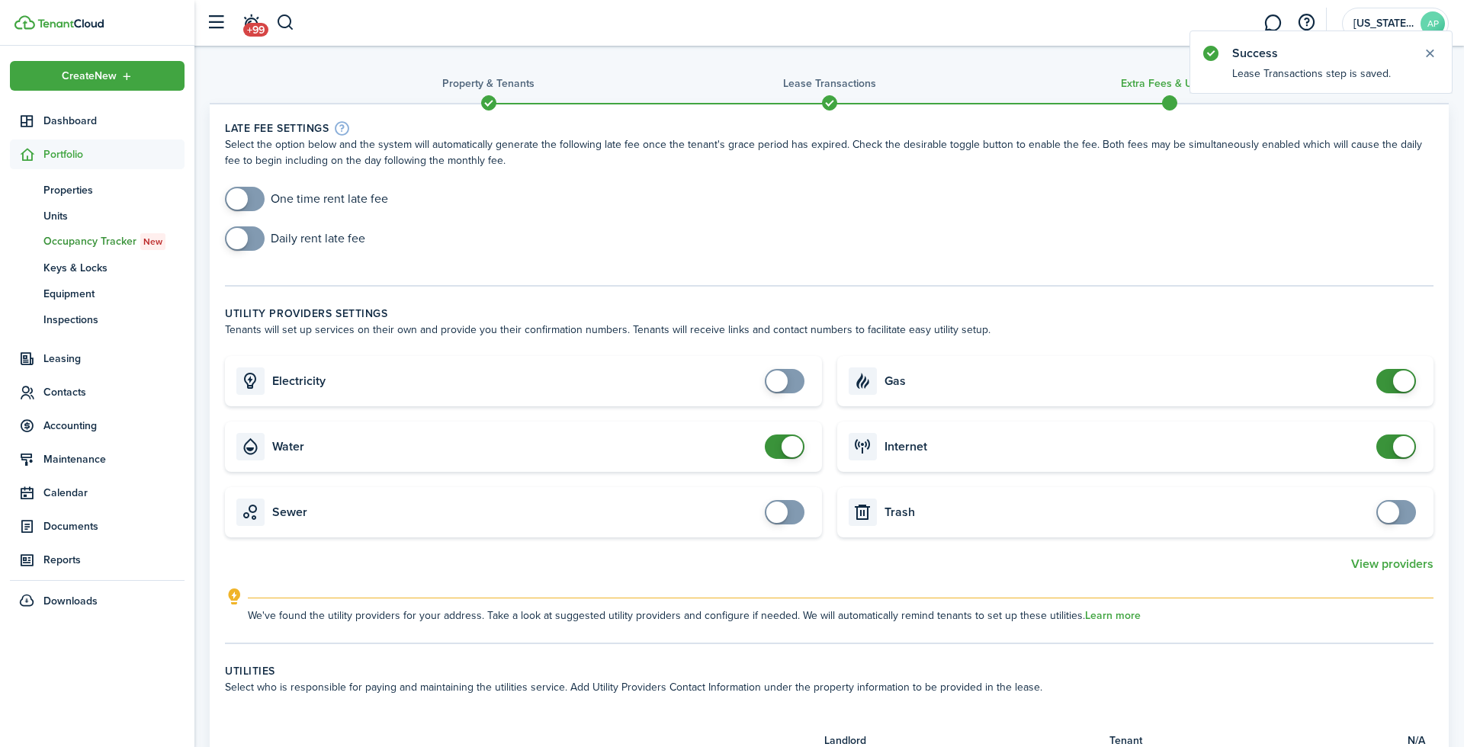
checkbox input "false"
click at [793, 442] on span at bounding box center [792, 446] width 21 height 21
checkbox input "false"
click at [1400, 374] on span at bounding box center [1403, 381] width 21 height 21
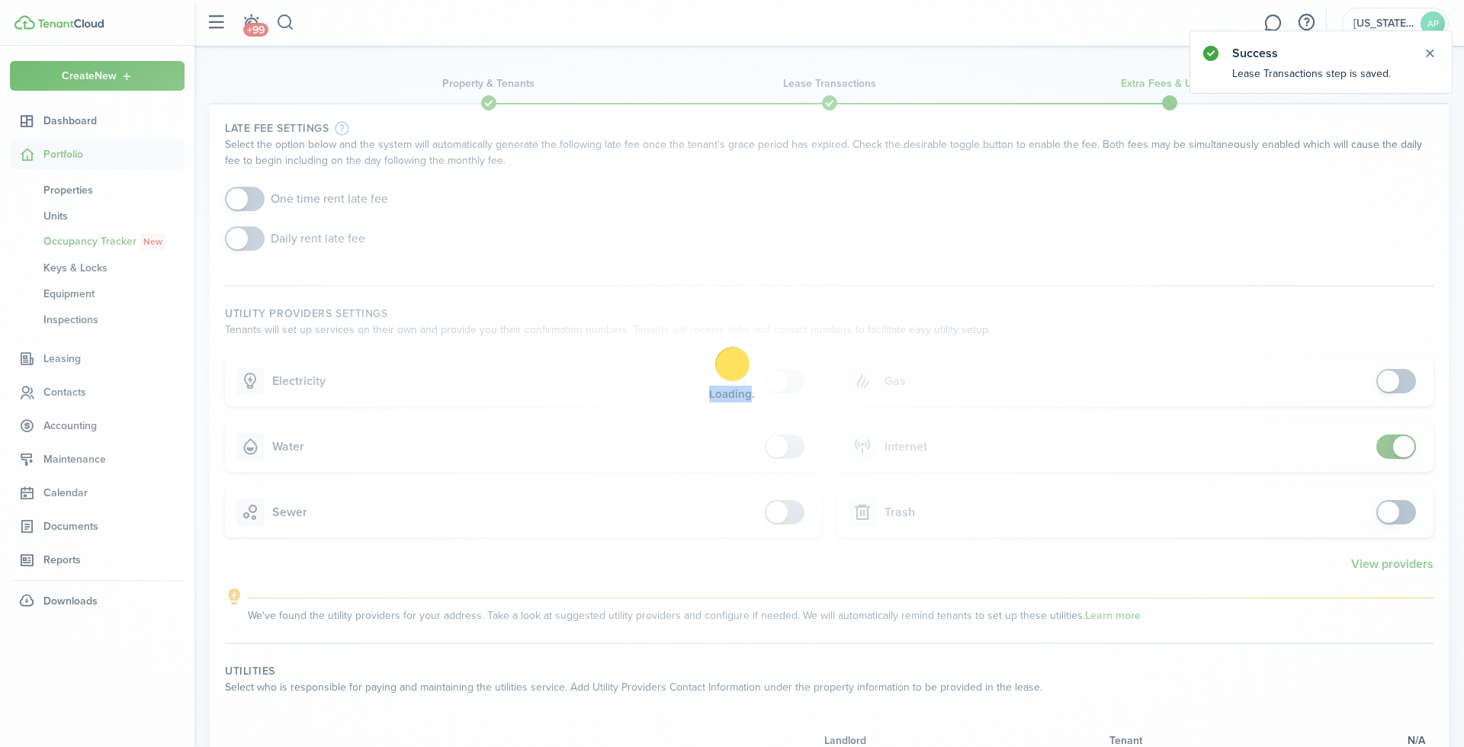
click at [1400, 374] on div "Loading" at bounding box center [732, 373] width 1464 height 747
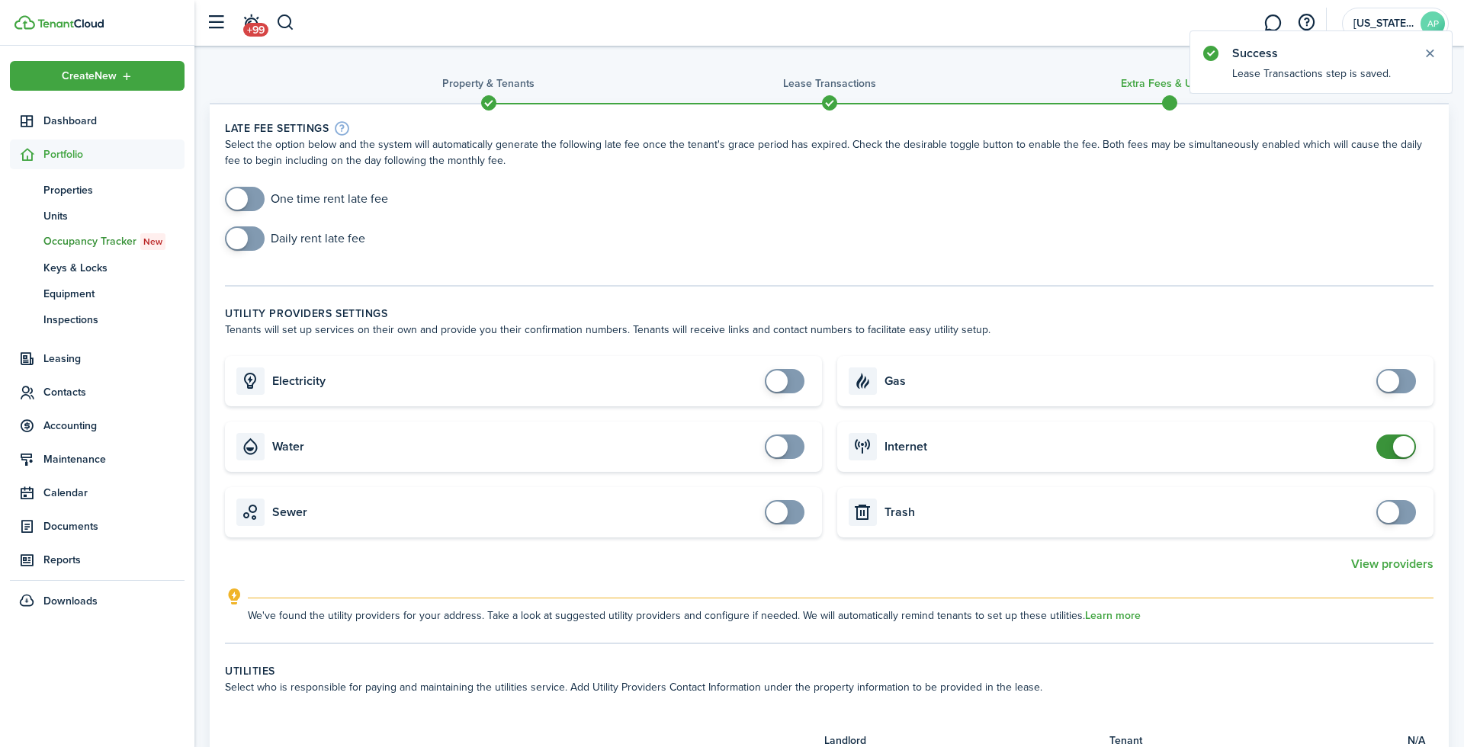
click at [1403, 436] on span at bounding box center [1403, 446] width 21 height 21
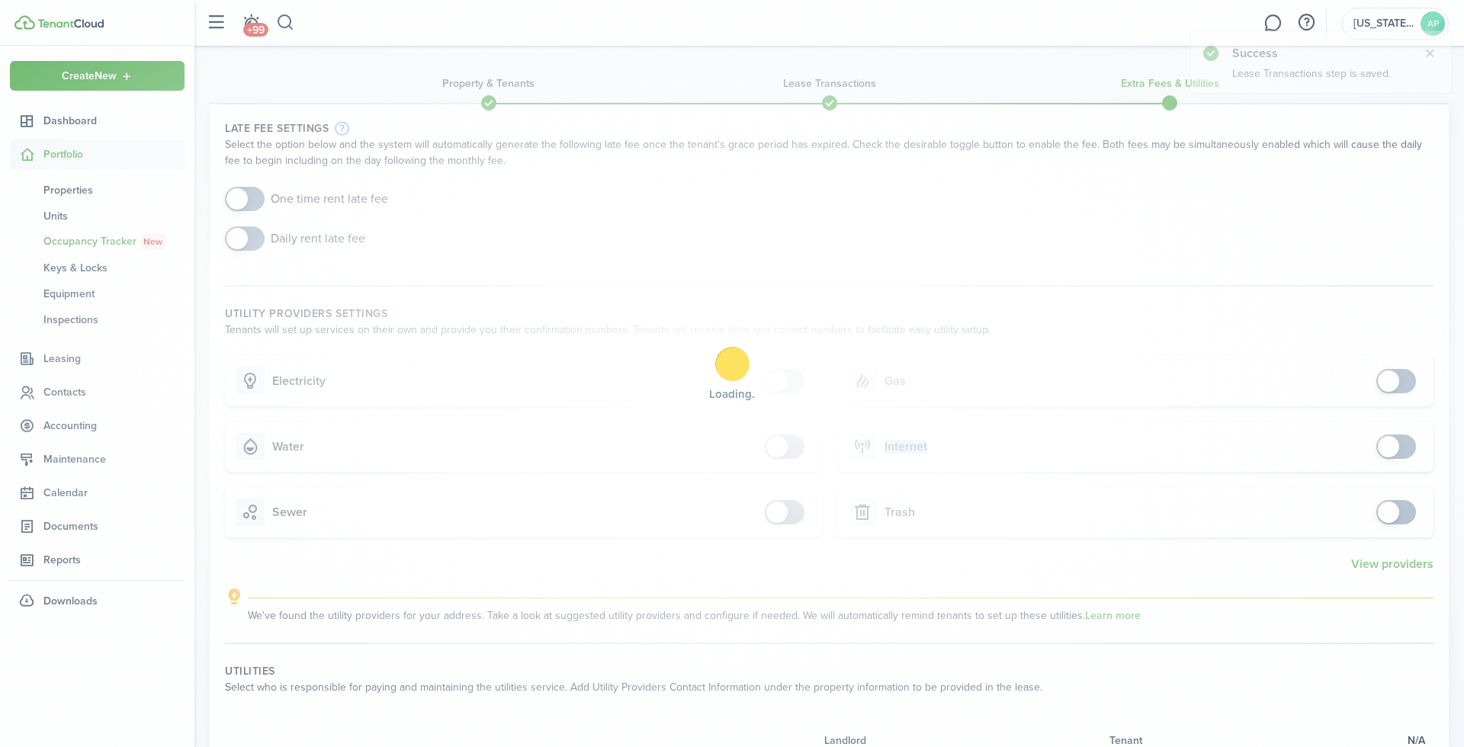
click at [1403, 434] on div "Loading" at bounding box center [732, 373] width 1464 height 747
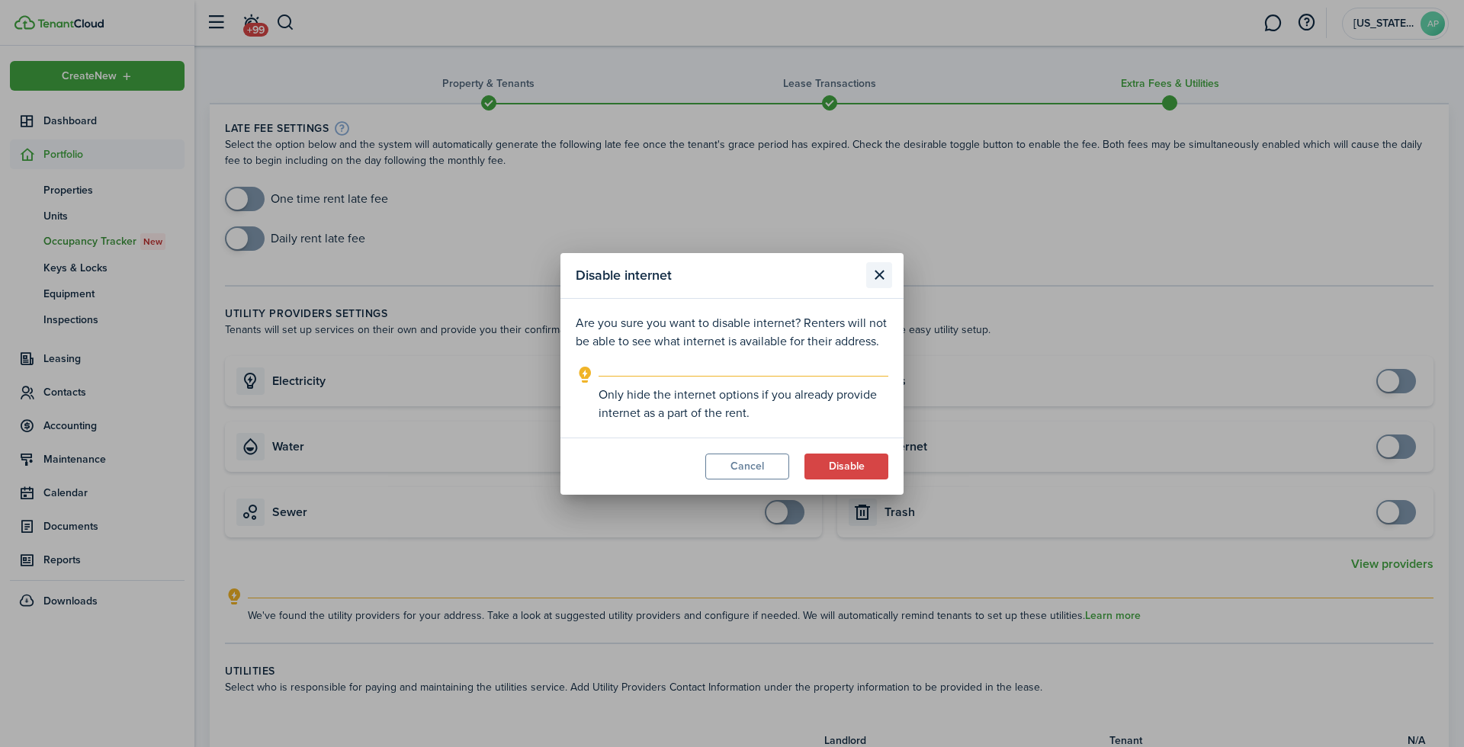
click at [871, 275] on button "Close modal" at bounding box center [879, 275] width 26 height 26
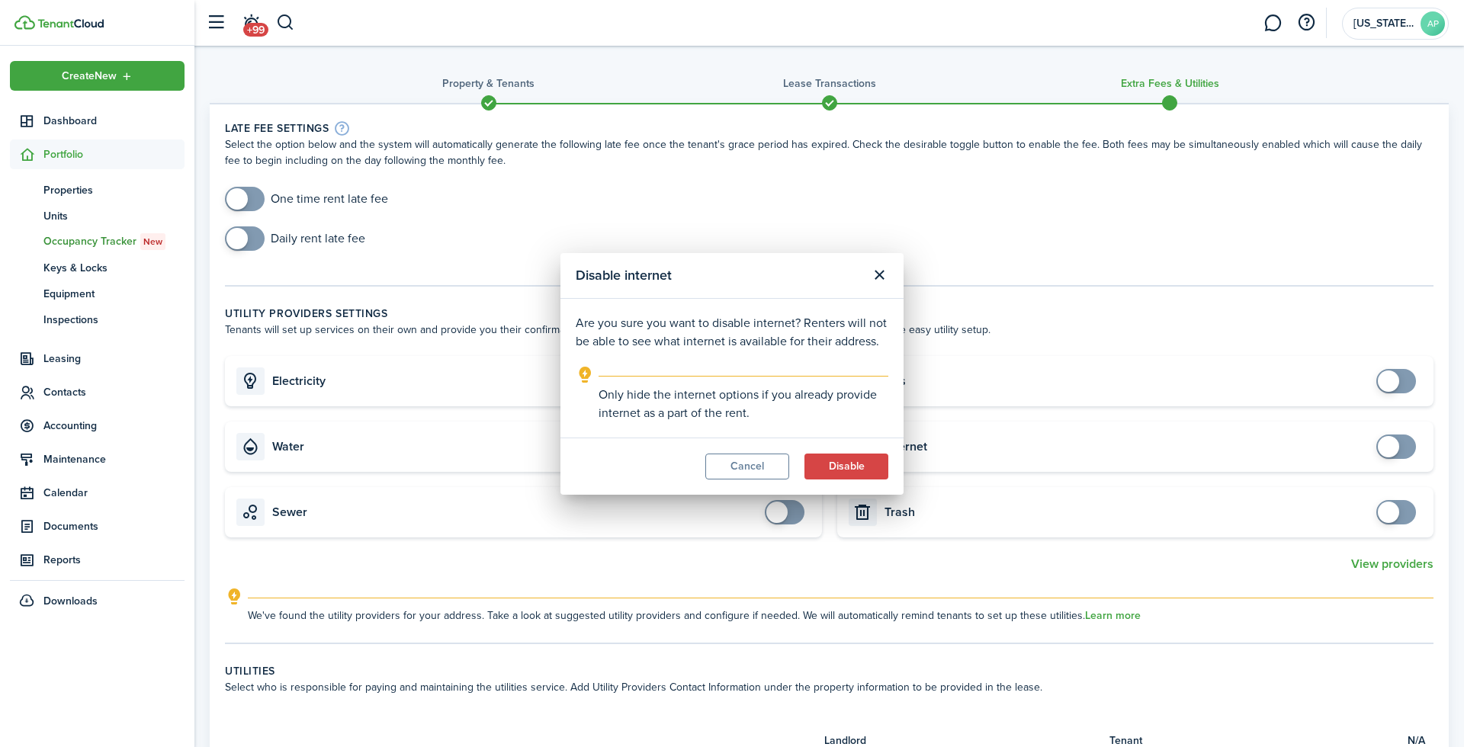
checkbox input "true"
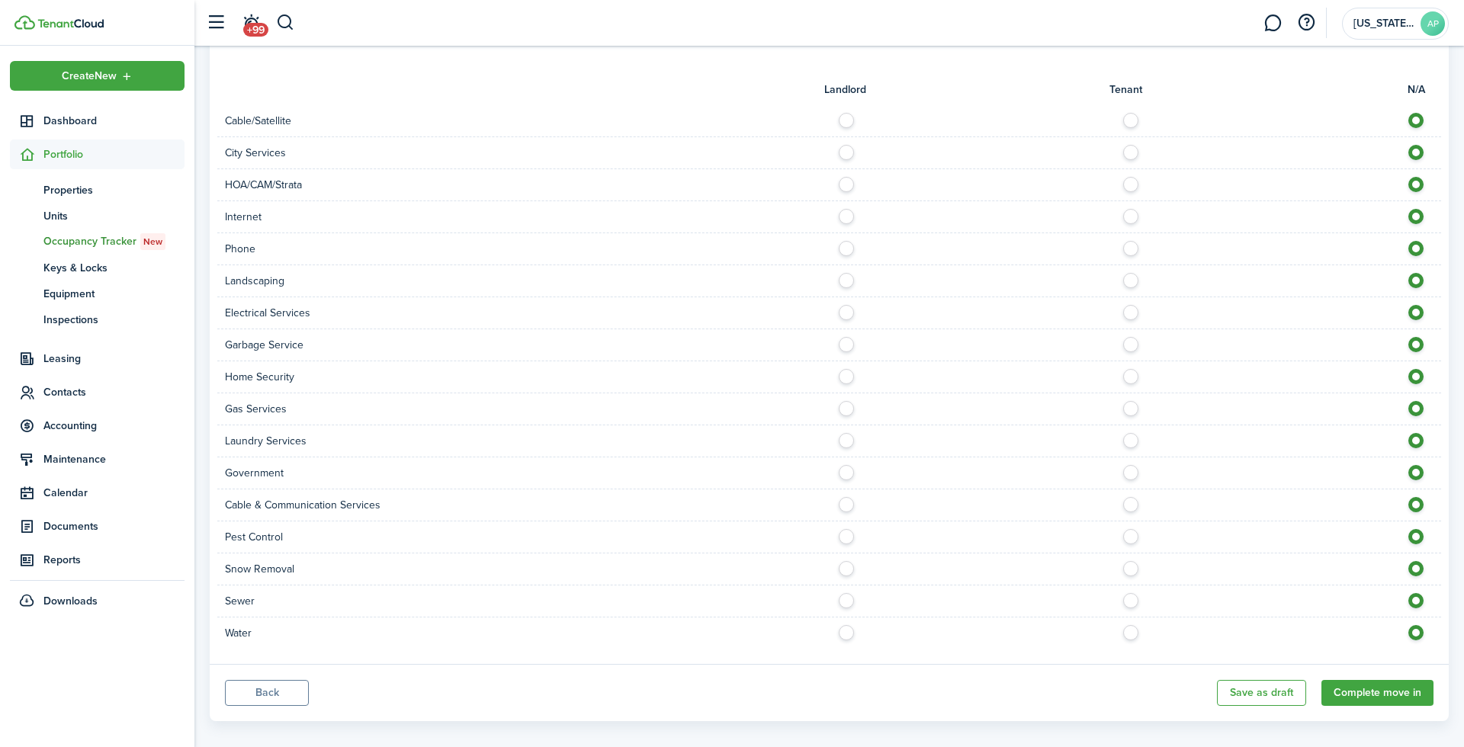
scroll to position [650, 0]
click at [1388, 689] on button "Complete move in" at bounding box center [1378, 694] width 112 height 26
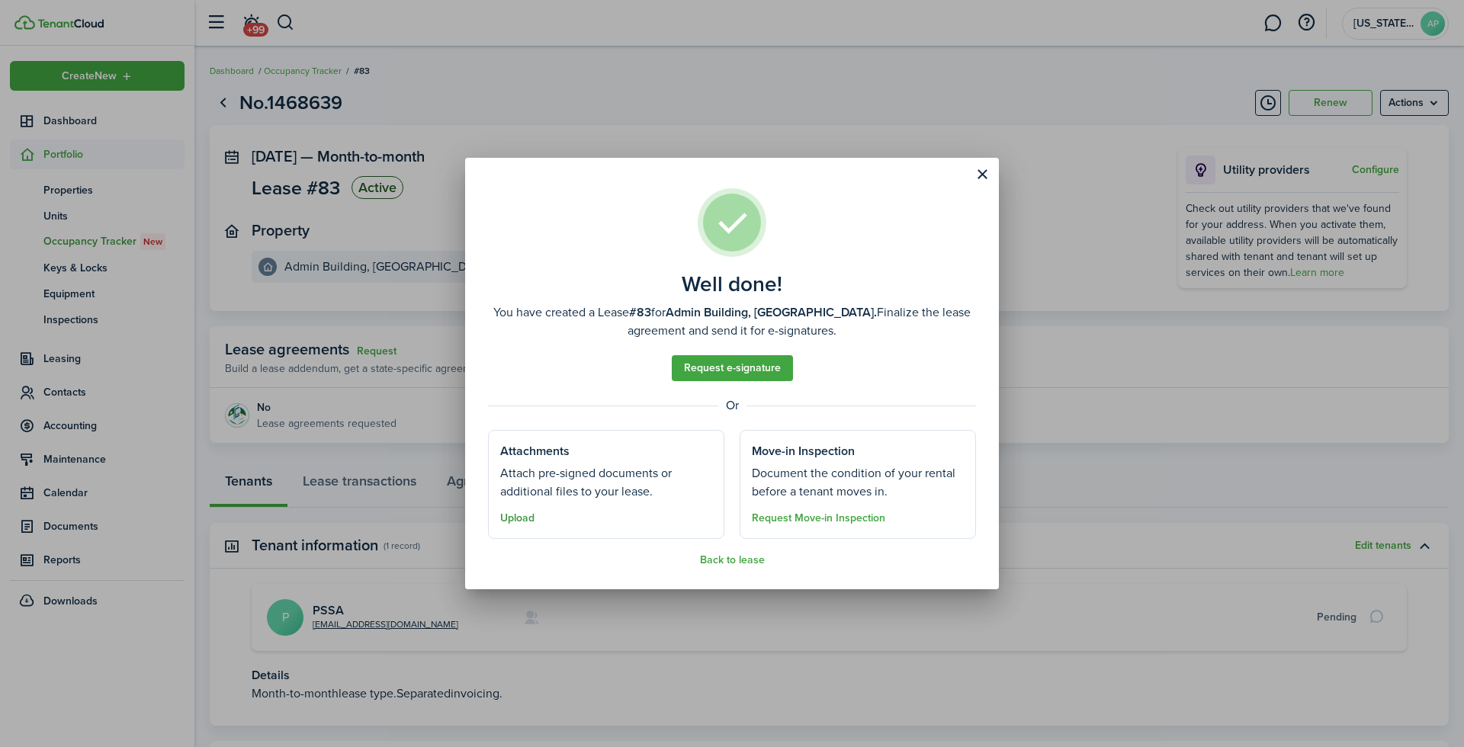
click at [510, 514] on button "Upload" at bounding box center [517, 518] width 34 height 12
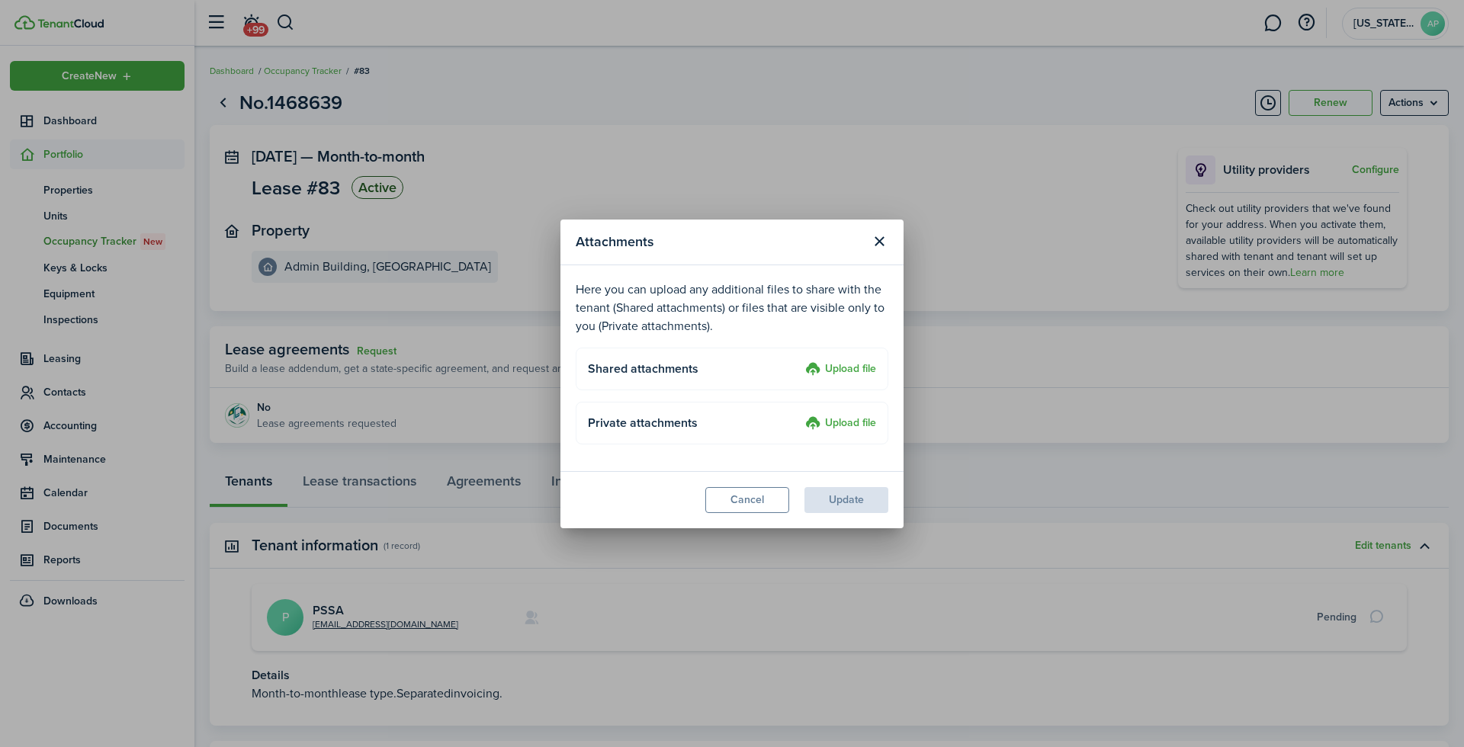
click at [821, 370] on label "Upload file" at bounding box center [840, 370] width 71 height 18
click at [800, 361] on input "Upload file" at bounding box center [800, 361] width 0 height 0
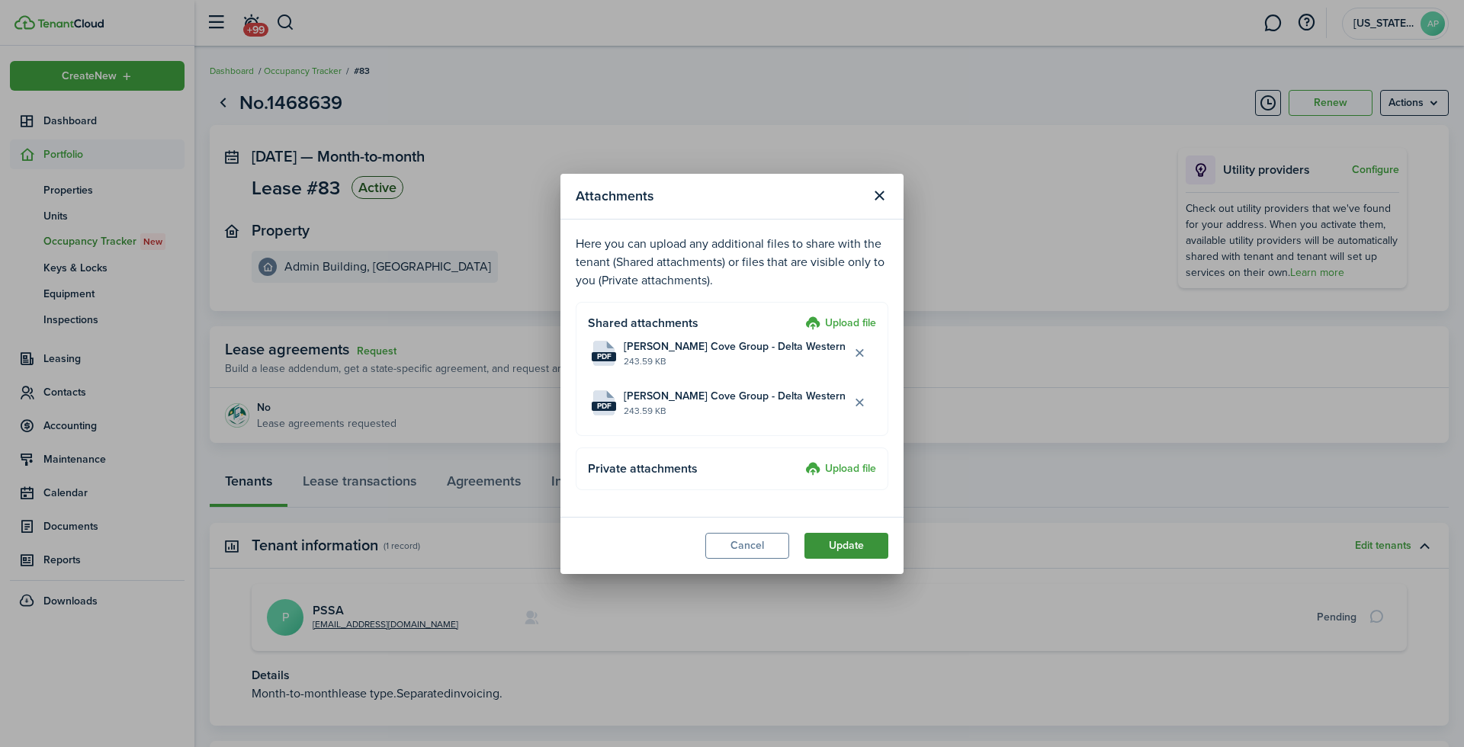
click at [845, 540] on button "Update" at bounding box center [847, 546] width 84 height 26
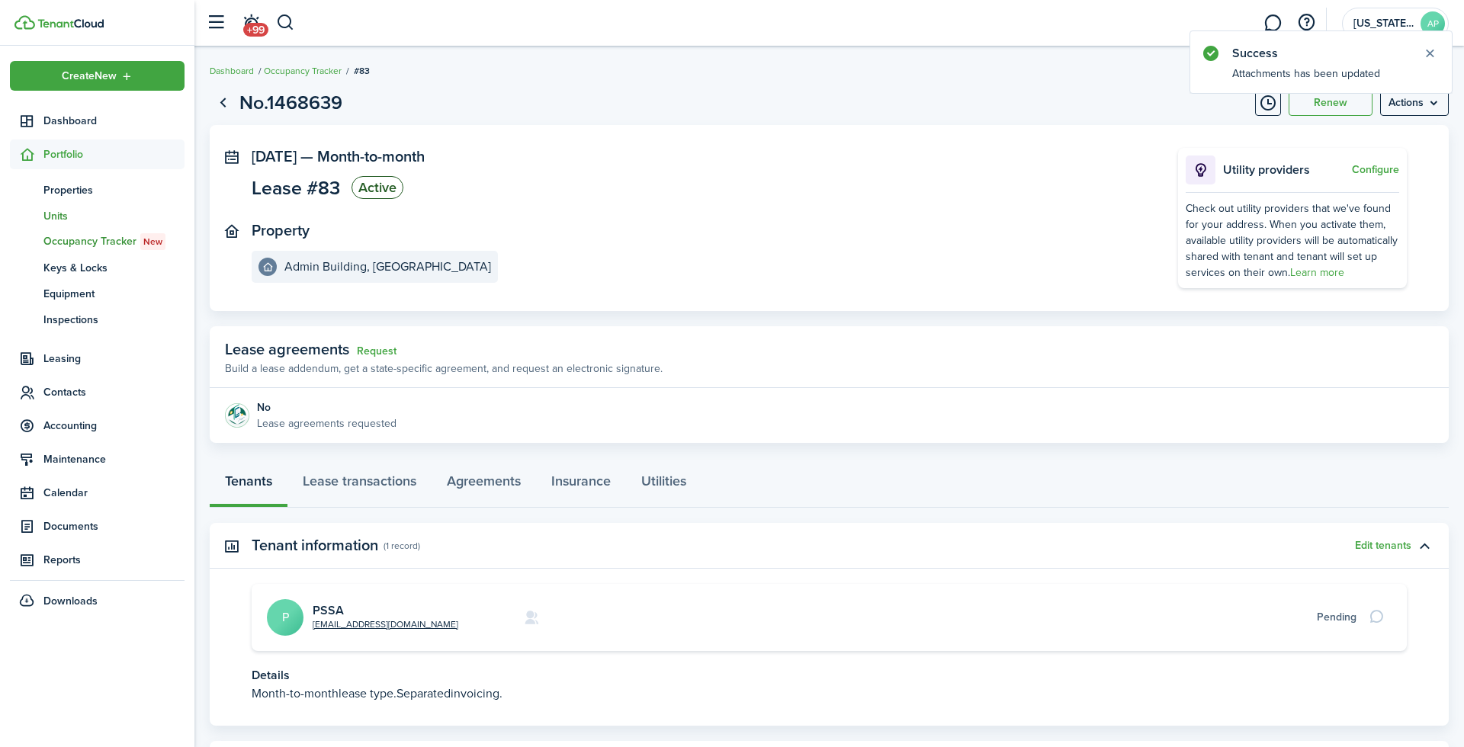
scroll to position [0, 1]
click at [63, 209] on span "Units" at bounding box center [113, 216] width 141 height 16
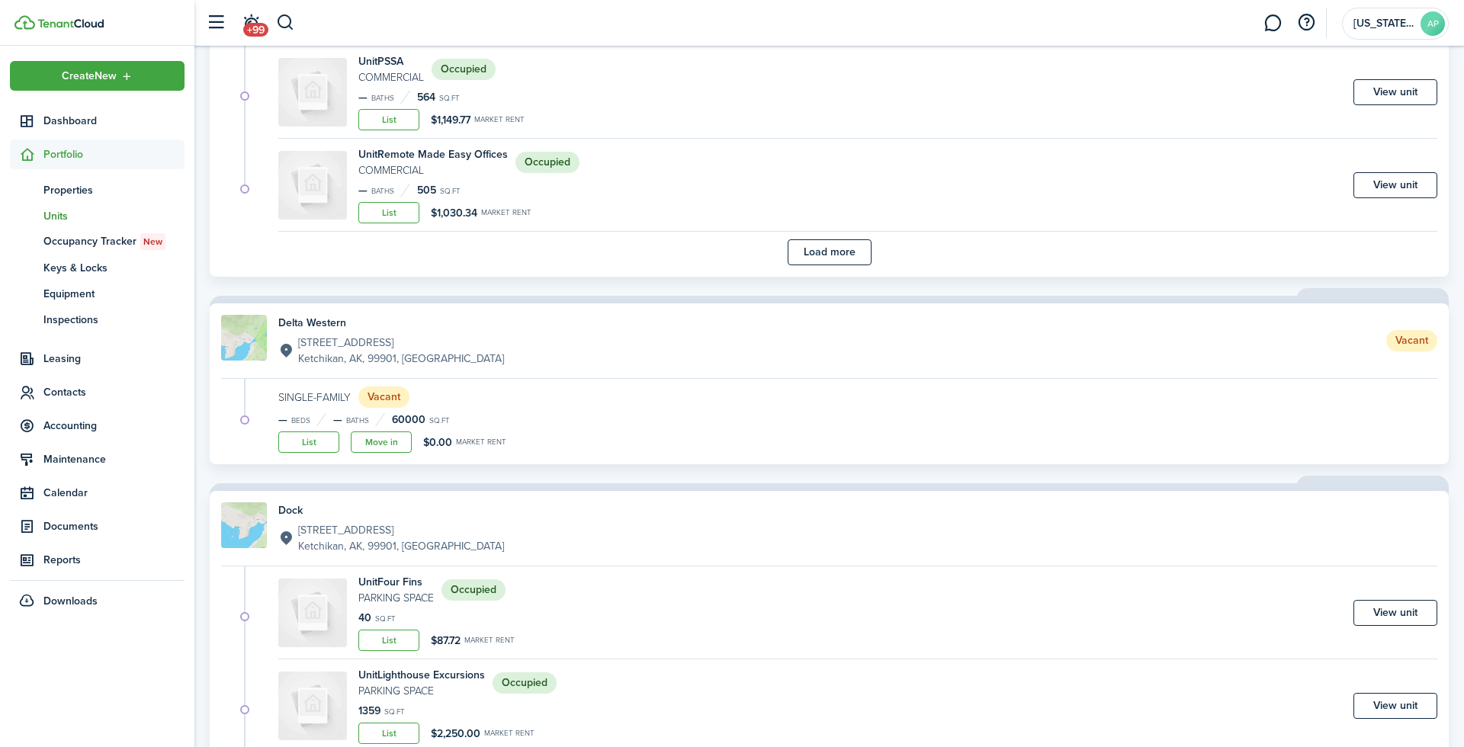
scroll to position [1153, 0]
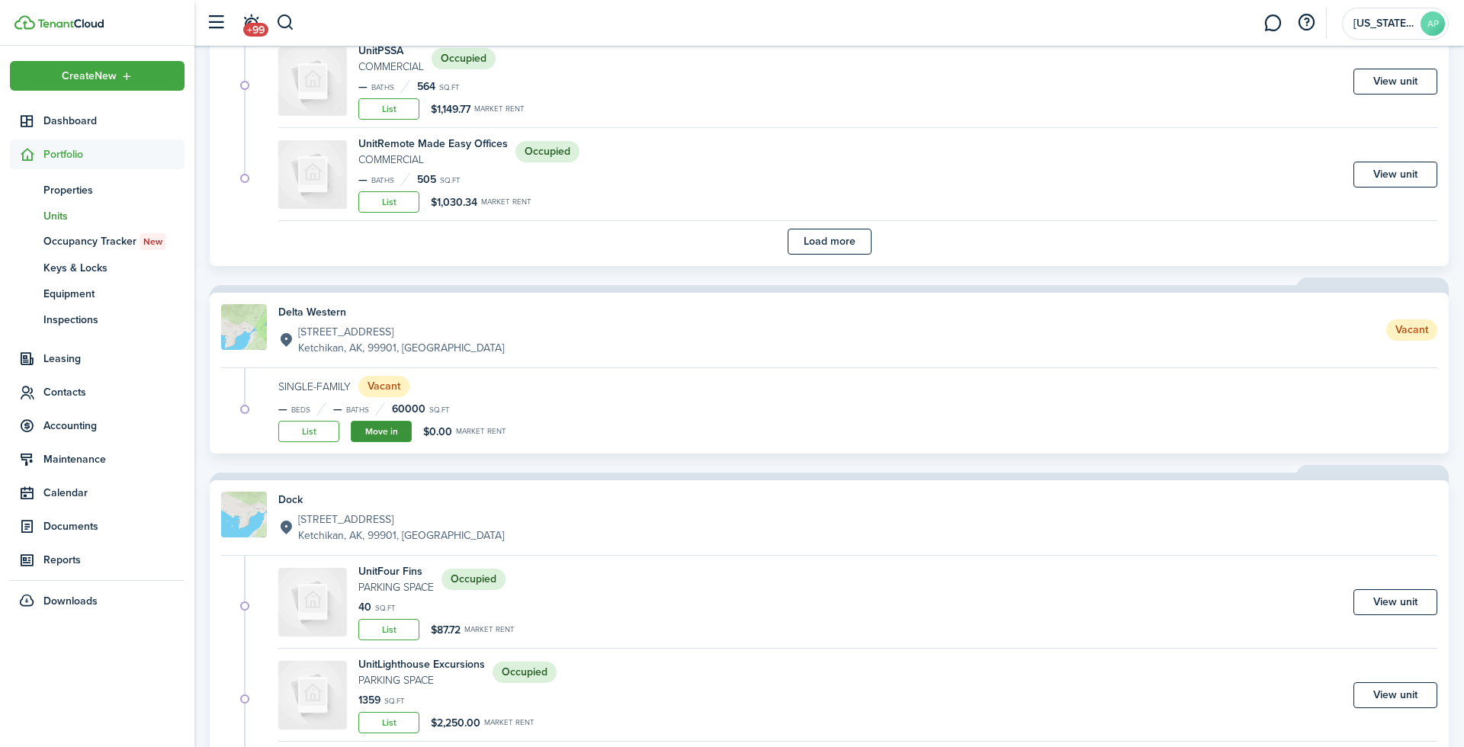
click at [370, 421] on link "Move in" at bounding box center [381, 431] width 61 height 21
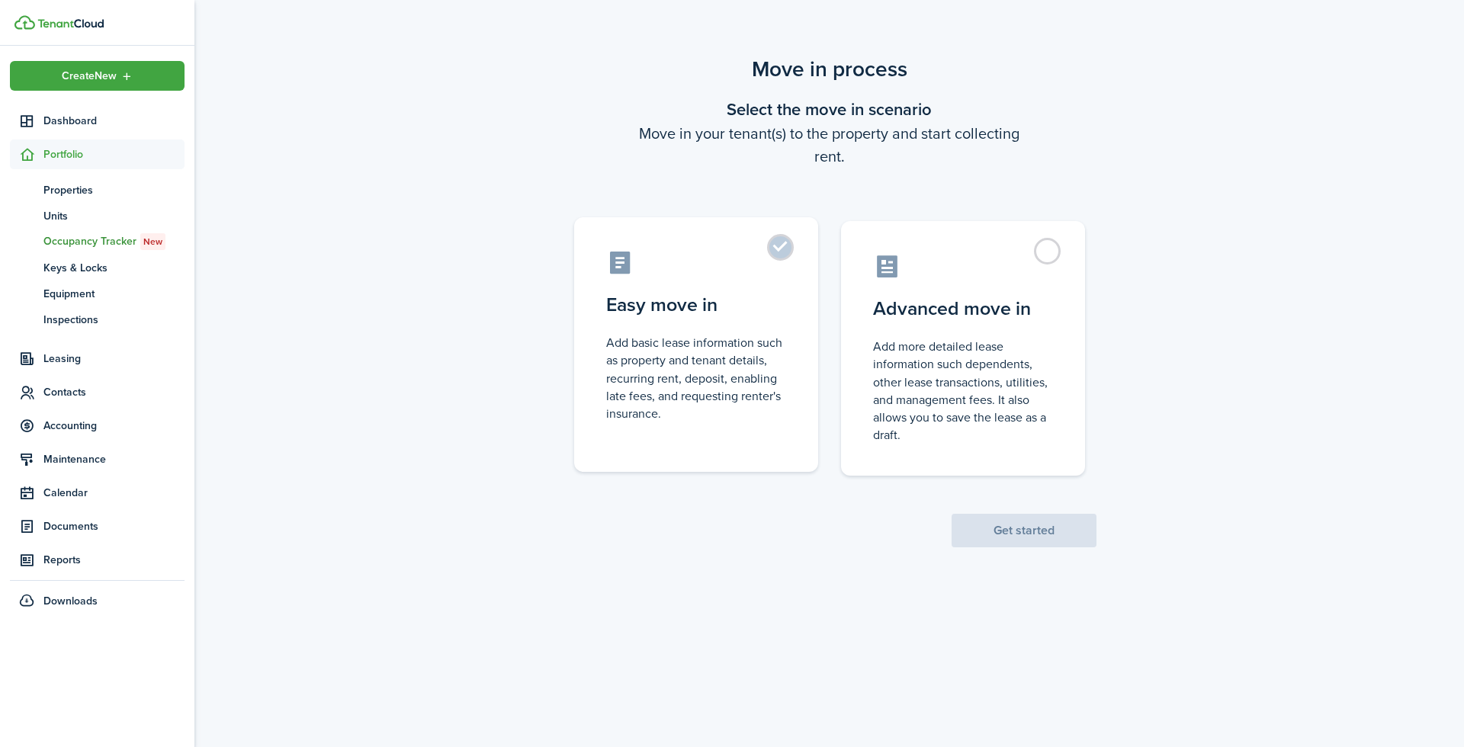
click at [689, 402] on control-radio-card-description "Add basic lease information such as property and tenant details, recurring rent…" at bounding box center [696, 378] width 180 height 88
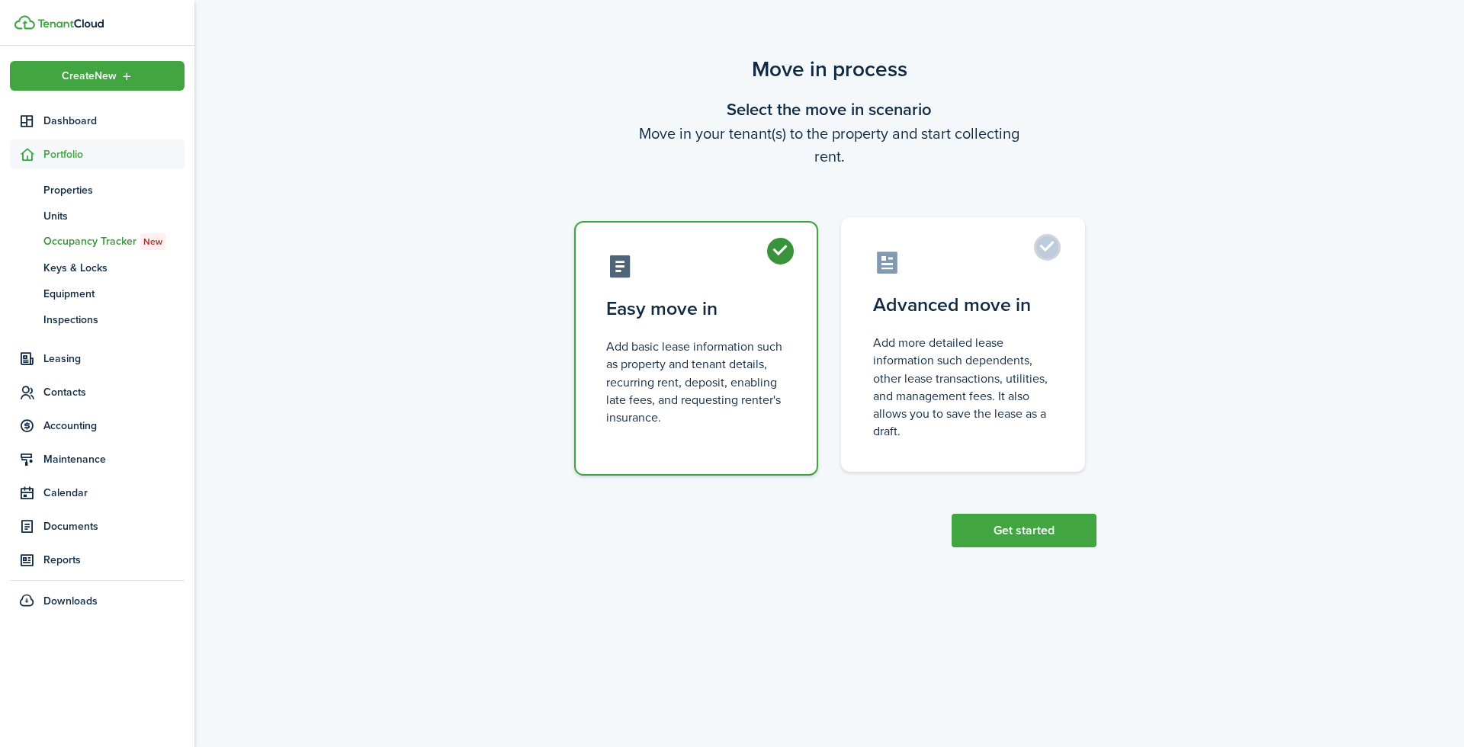
click at [1062, 432] on label "Advanced move in Add more detailed lease information such dependents, other lea…" at bounding box center [963, 344] width 244 height 255
radio input "false"
radio input "true"
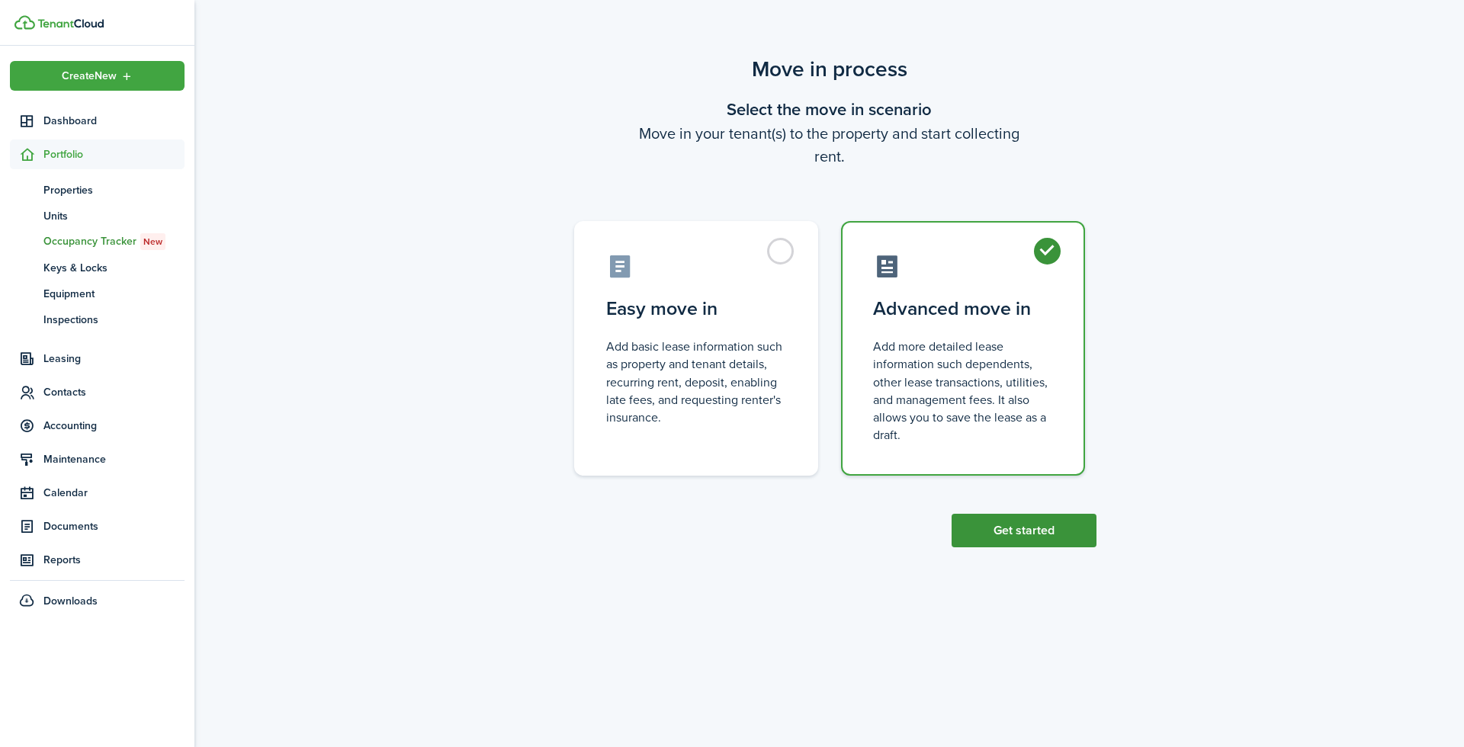
click at [1072, 540] on button "Get started" at bounding box center [1024, 531] width 145 height 34
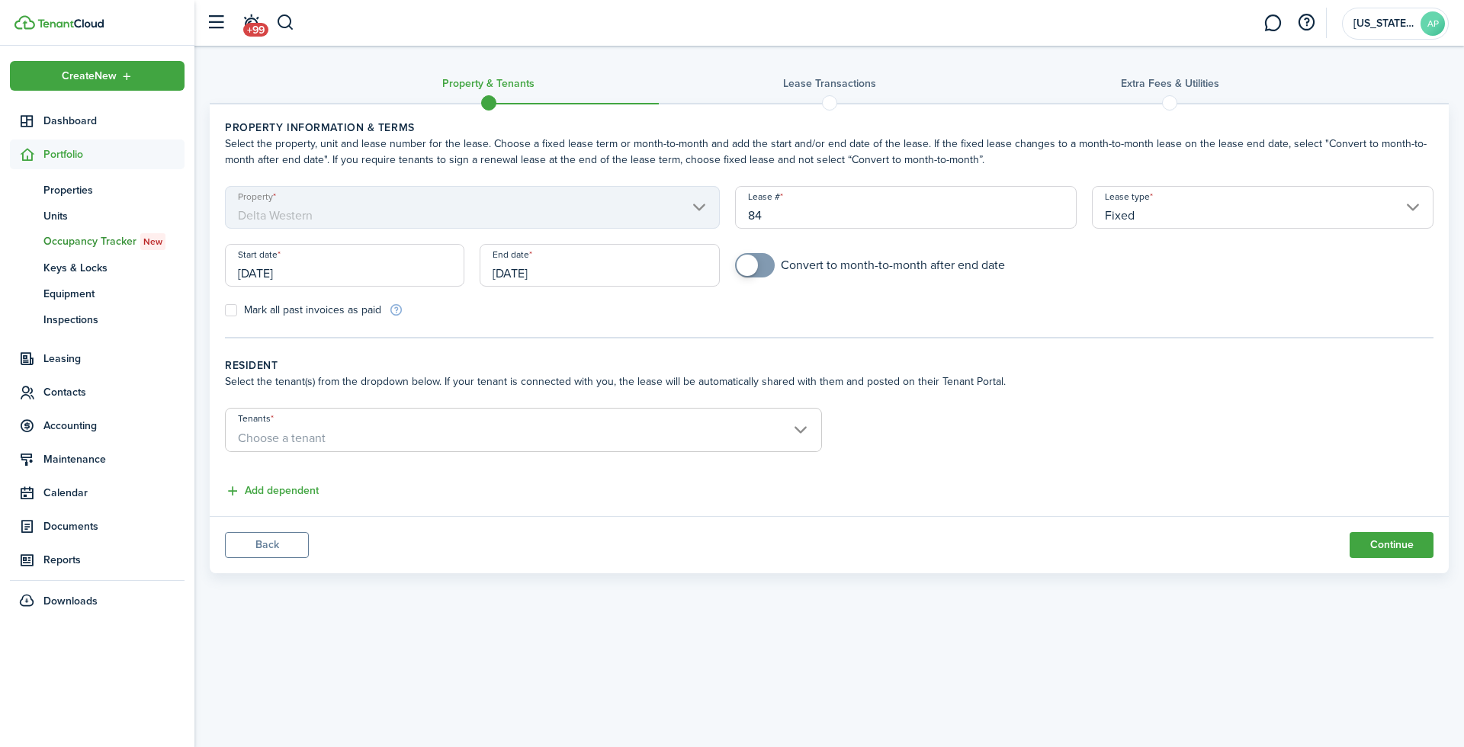
click at [498, 271] on input "[DATE]" at bounding box center [599, 265] width 239 height 43
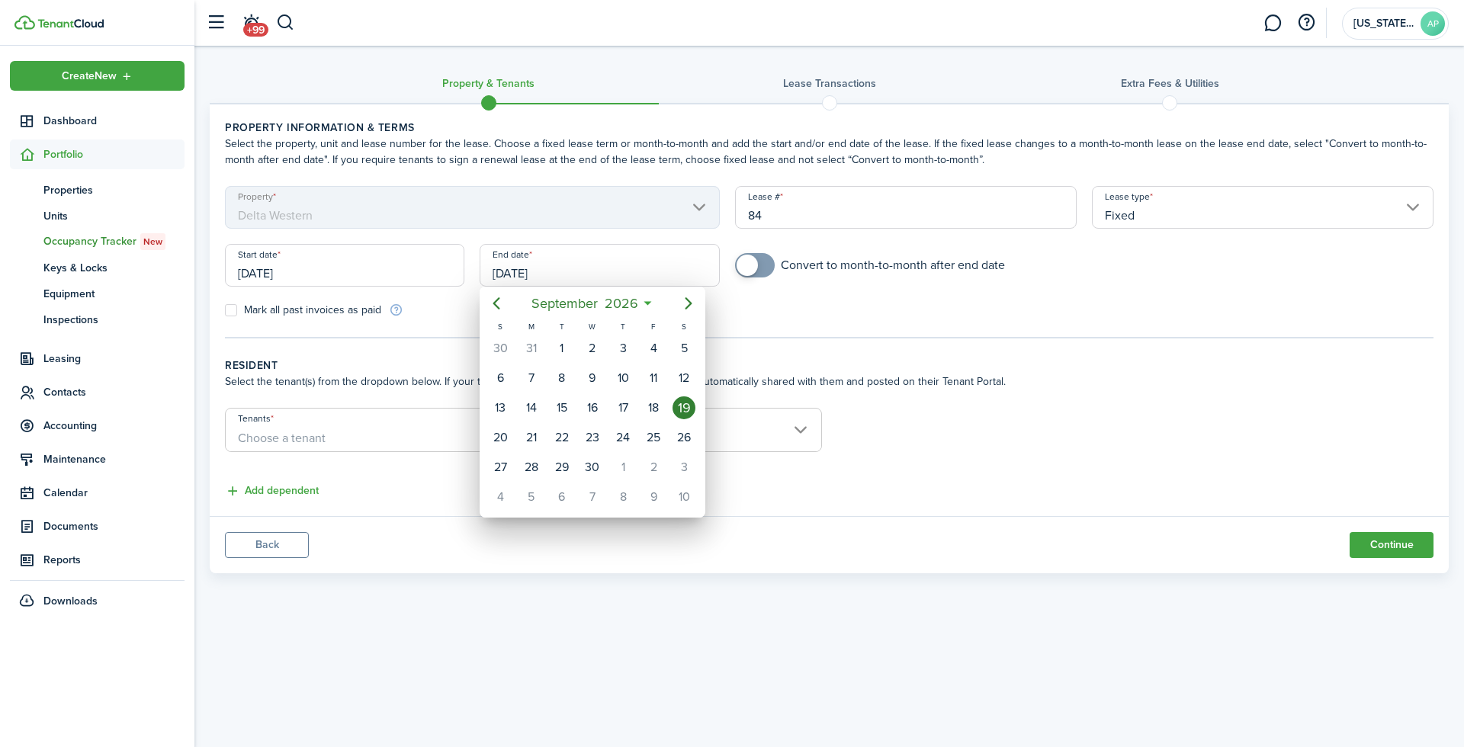
click at [383, 271] on div at bounding box center [732, 373] width 1708 height 991
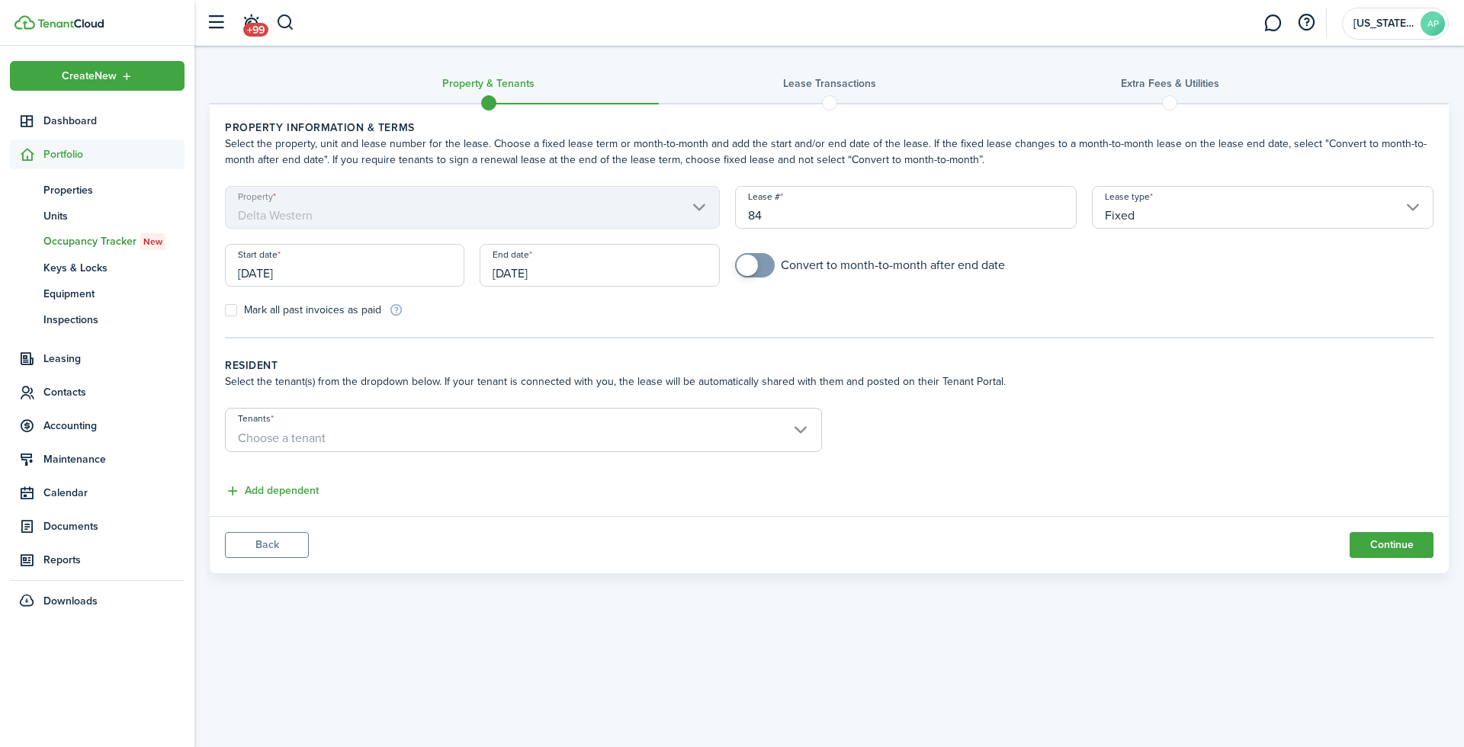
click at [384, 271] on input "[DATE]" at bounding box center [344, 265] width 239 height 43
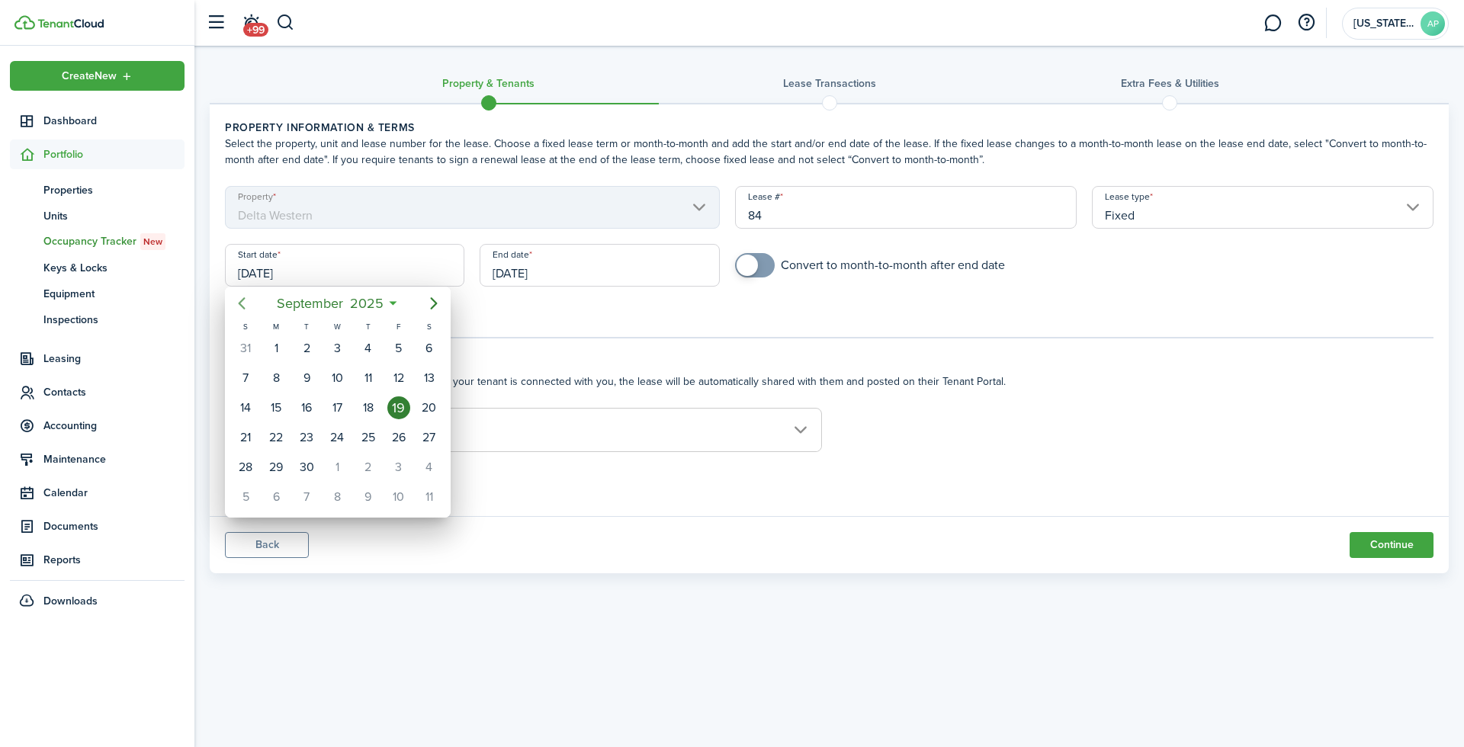
click at [251, 305] on icon "Previous page" at bounding box center [242, 303] width 18 height 18
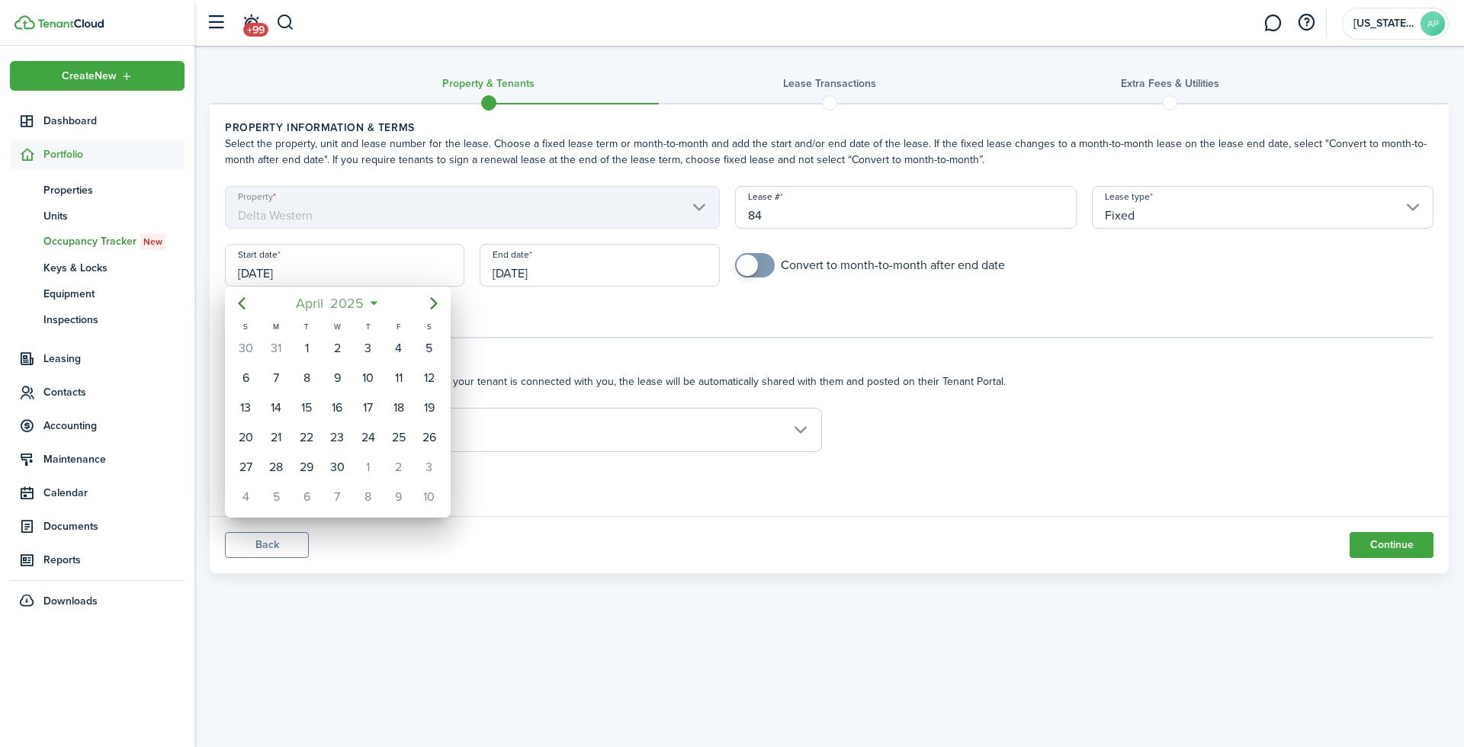
click at [320, 299] on span "April" at bounding box center [310, 303] width 34 height 27
click at [339, 305] on span "2025" at bounding box center [330, 303] width 40 height 27
click at [419, 345] on div "2020" at bounding box center [408, 344] width 55 height 24
click at [328, 279] on div at bounding box center [732, 373] width 1708 height 991
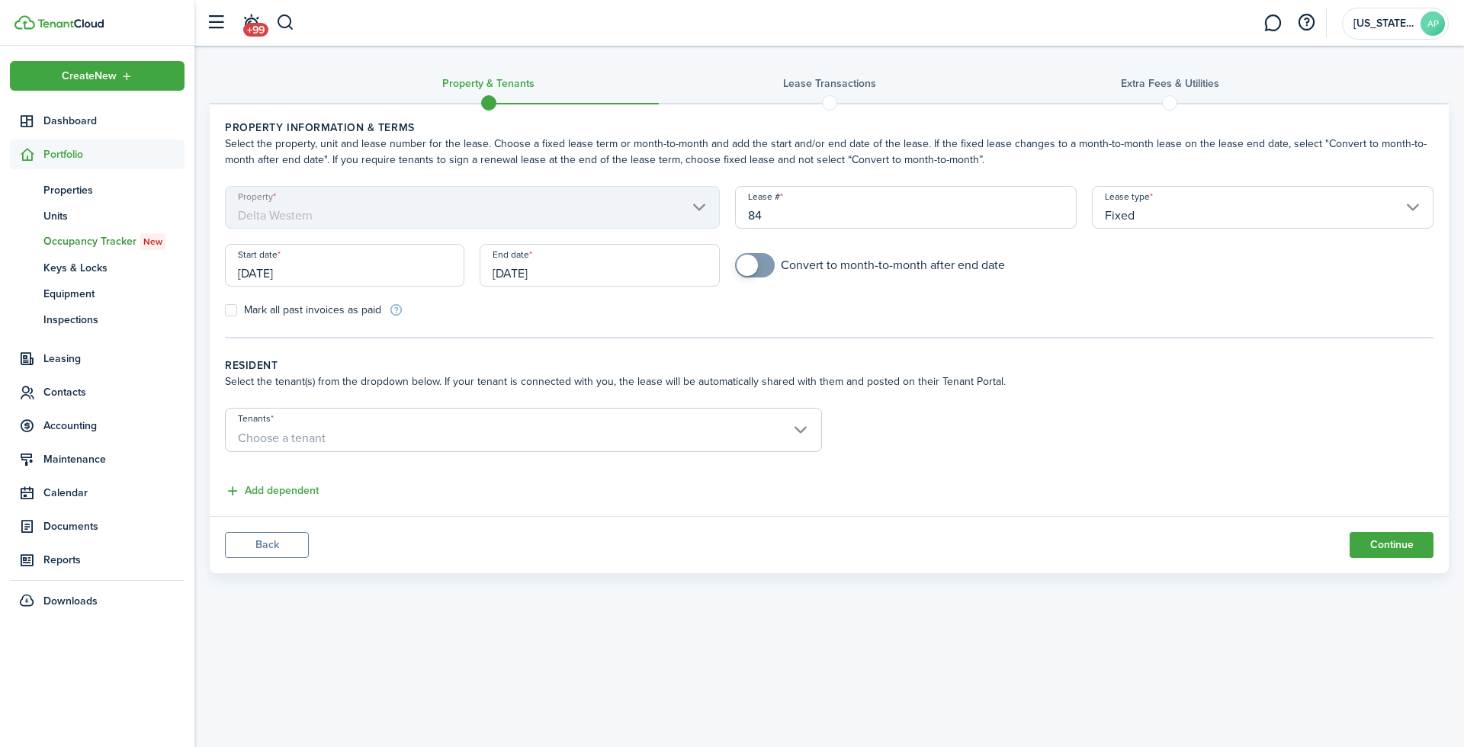
click at [311, 275] on input "[DATE]" at bounding box center [344, 265] width 239 height 43
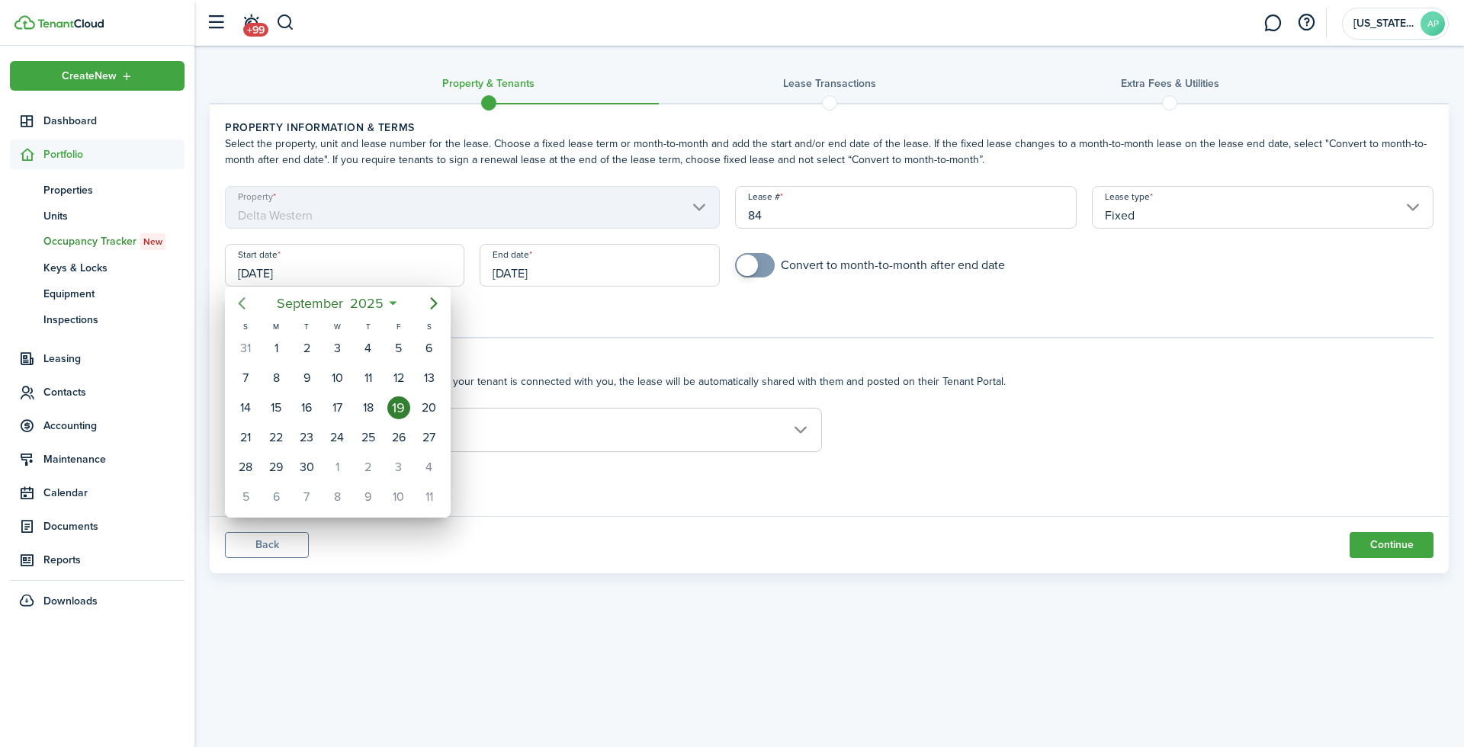
click at [255, 312] on mbsc-button "Previous page" at bounding box center [241, 303] width 31 height 31
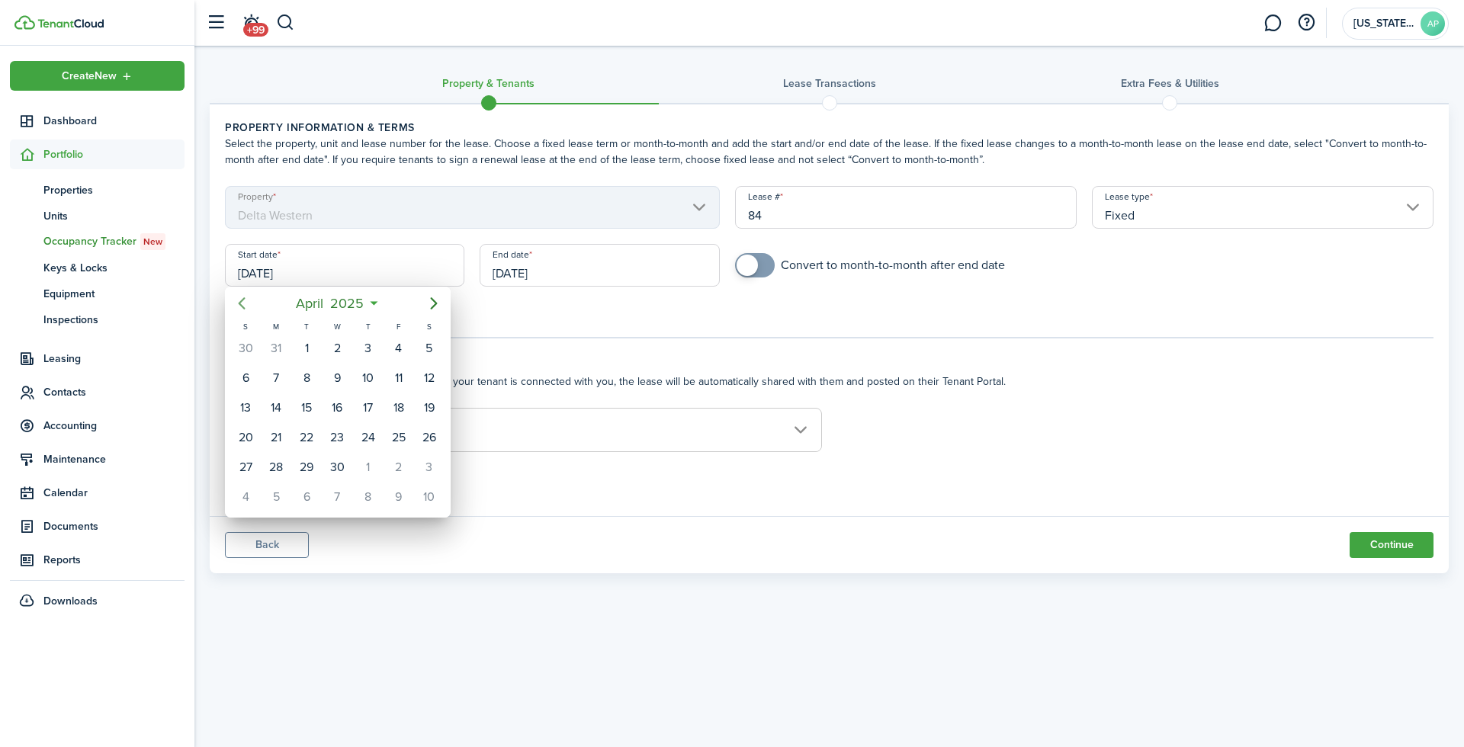
click at [255, 312] on mbsc-button "Previous page" at bounding box center [241, 303] width 31 height 31
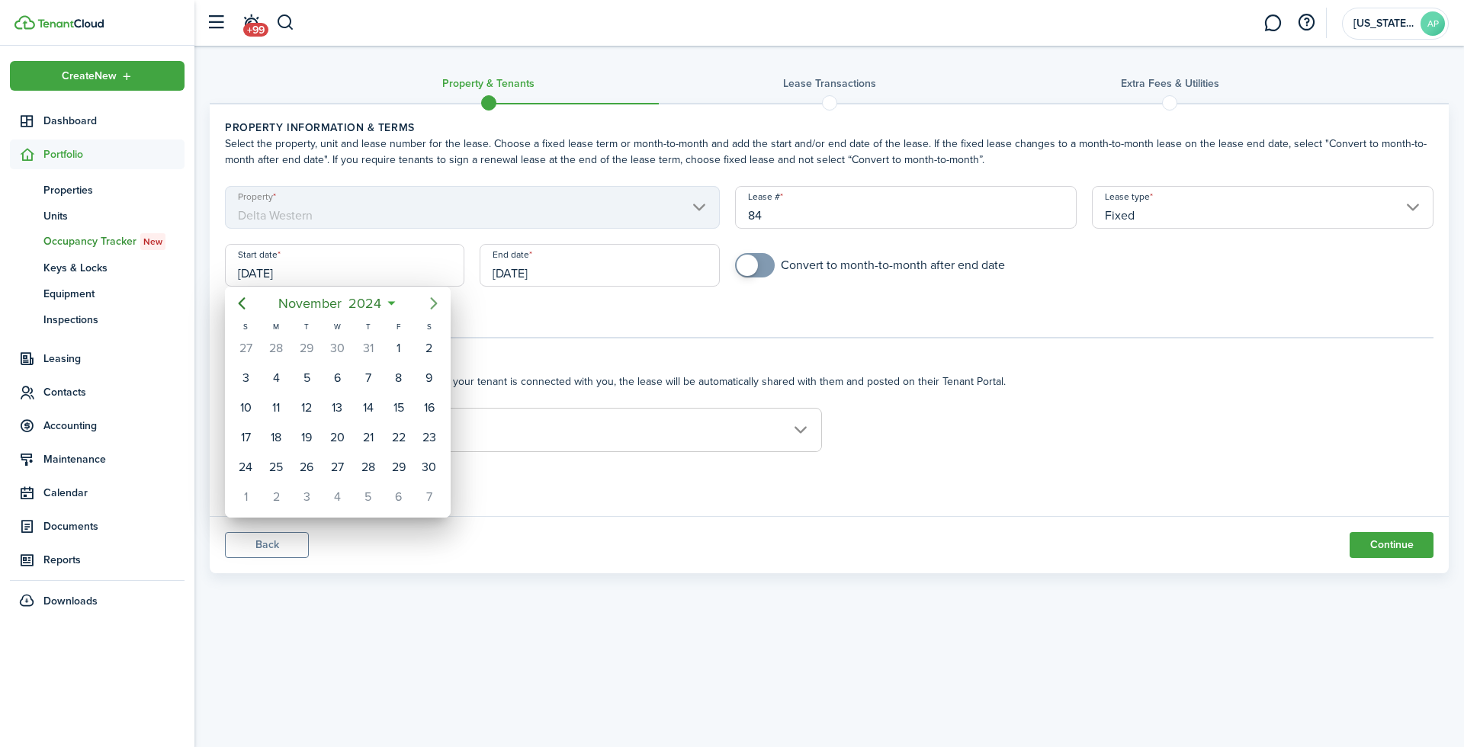
click at [421, 303] on mbsc-button "Next page" at bounding box center [434, 303] width 31 height 31
drag, startPoint x: 245, startPoint y: 352, endPoint x: 380, endPoint y: 312, distance: 140.9
click at [246, 352] on div "1" at bounding box center [245, 348] width 23 height 23
type input "[DATE]"
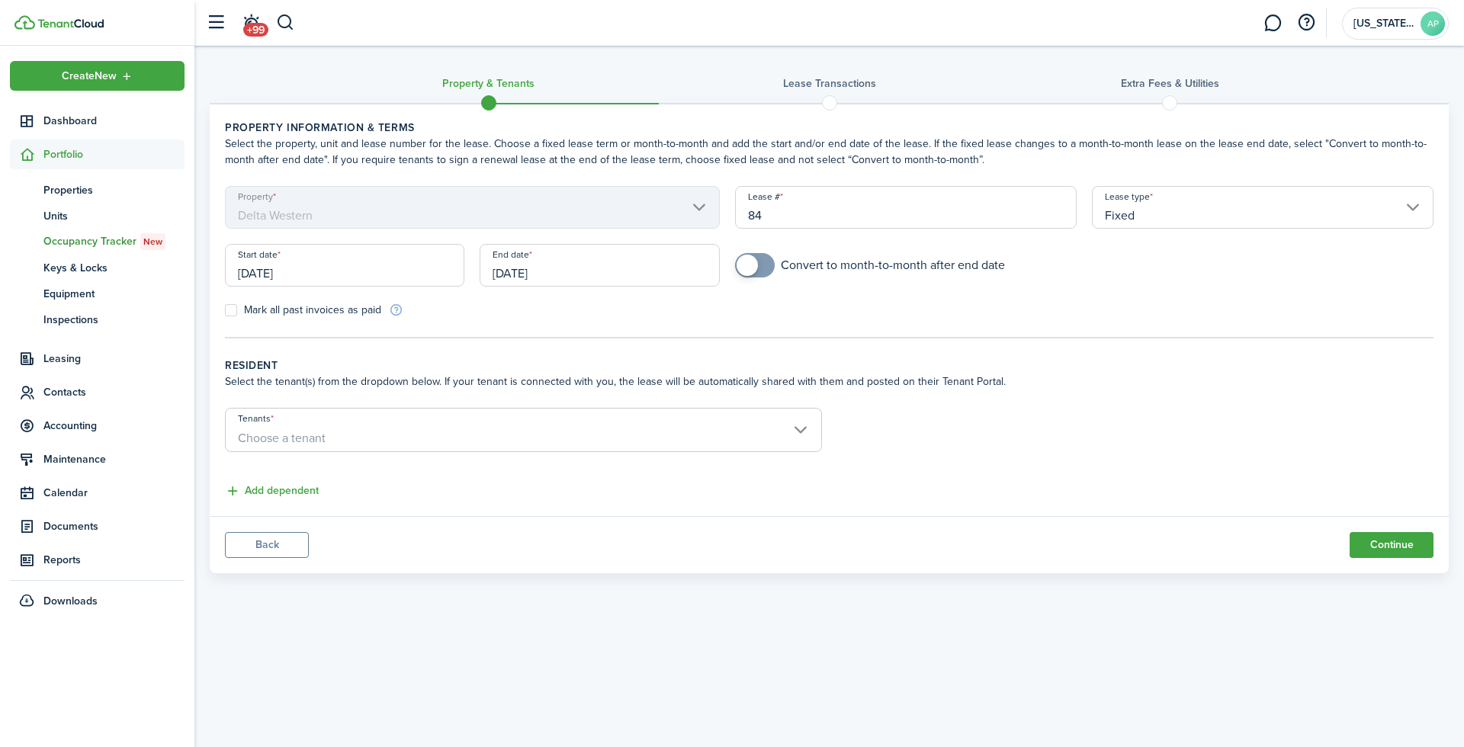
click at [560, 275] on input "[DATE]" at bounding box center [599, 265] width 239 height 43
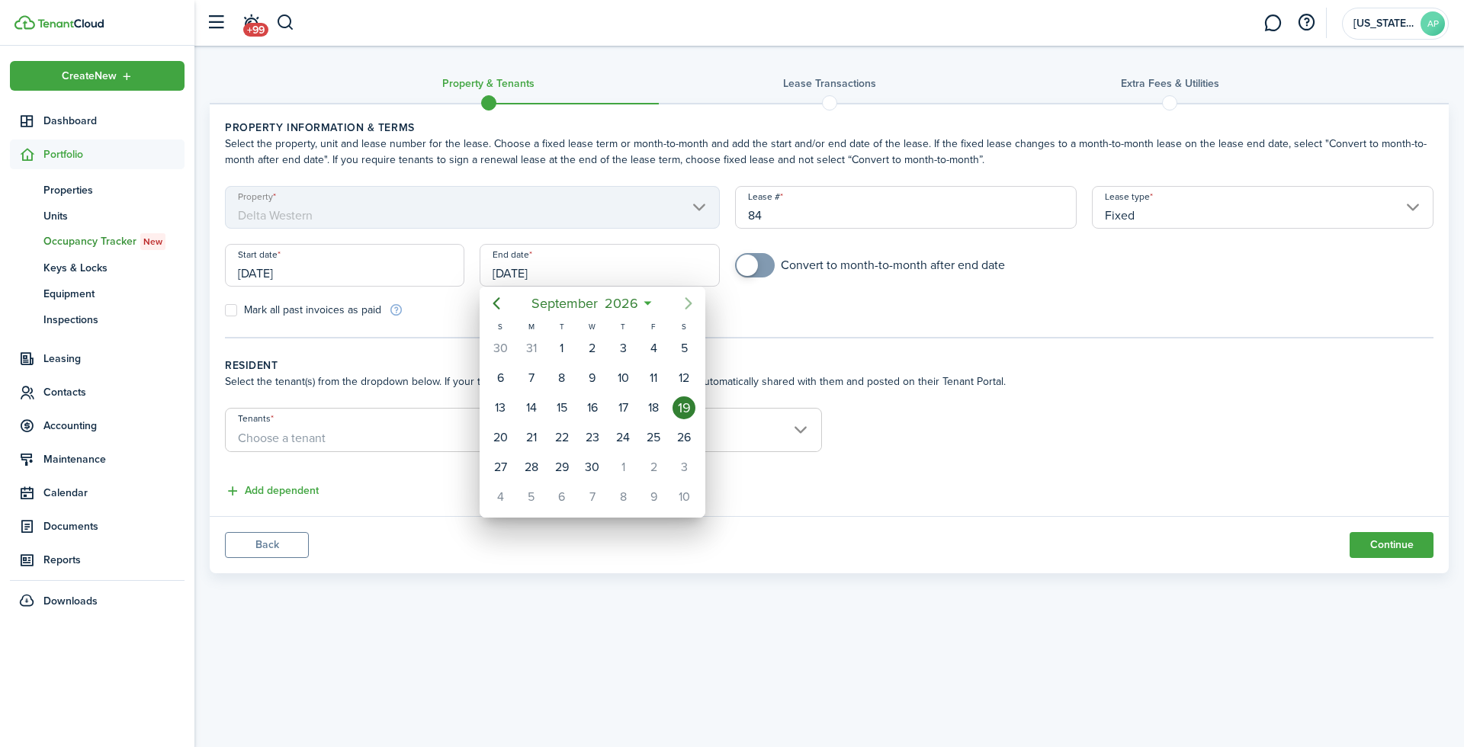
click at [683, 304] on icon "Next page" at bounding box center [688, 303] width 18 height 18
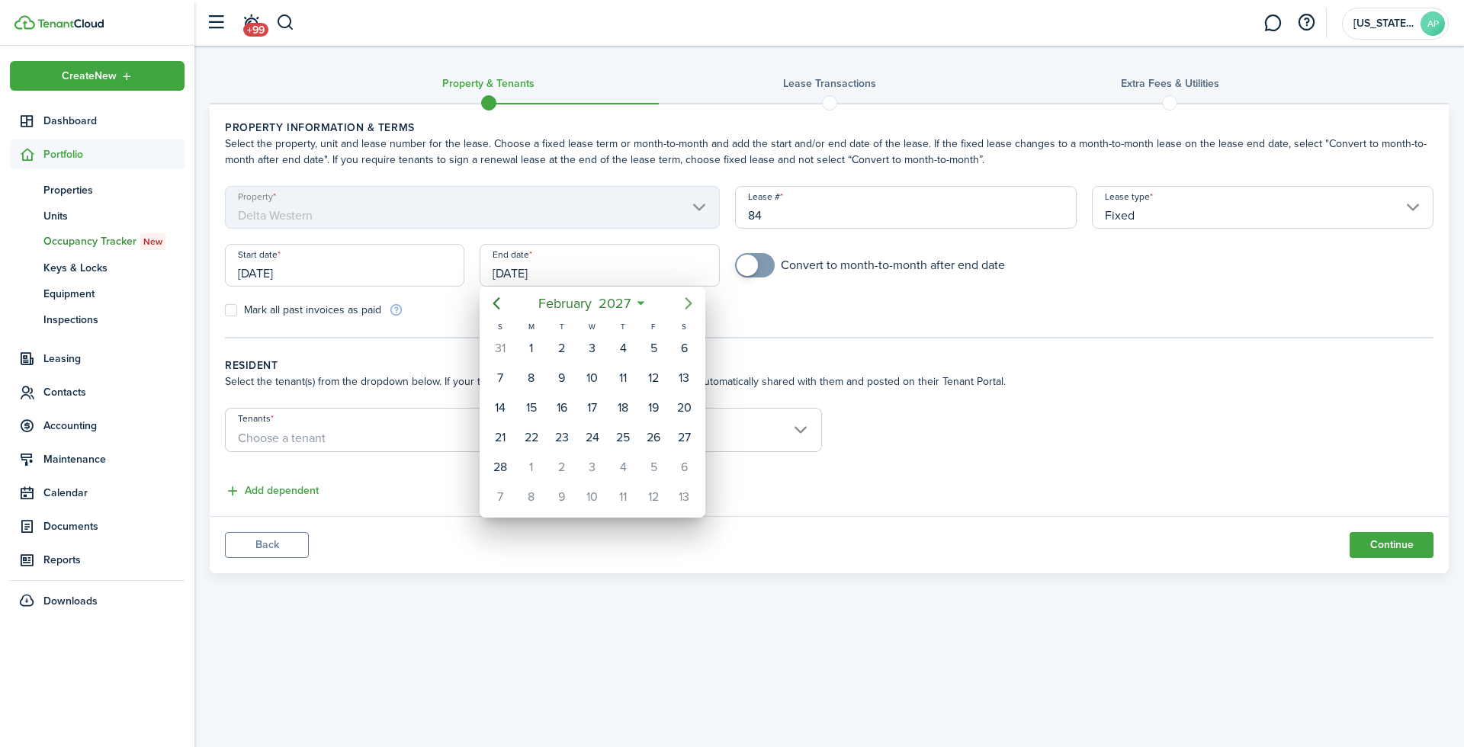
click at [683, 304] on icon "Next page" at bounding box center [688, 303] width 18 height 18
click at [598, 468] on div "30" at bounding box center [592, 467] width 23 height 23
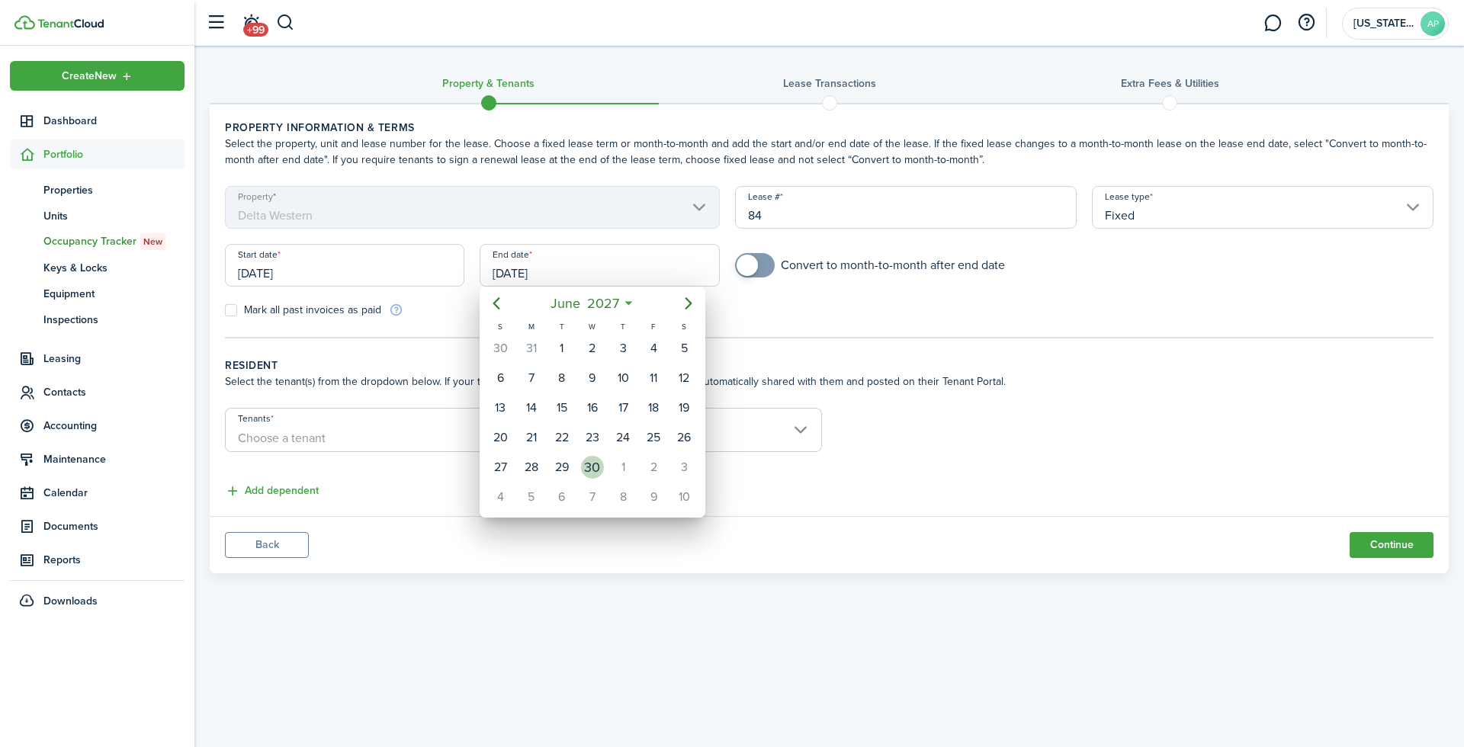
type input "[DATE]"
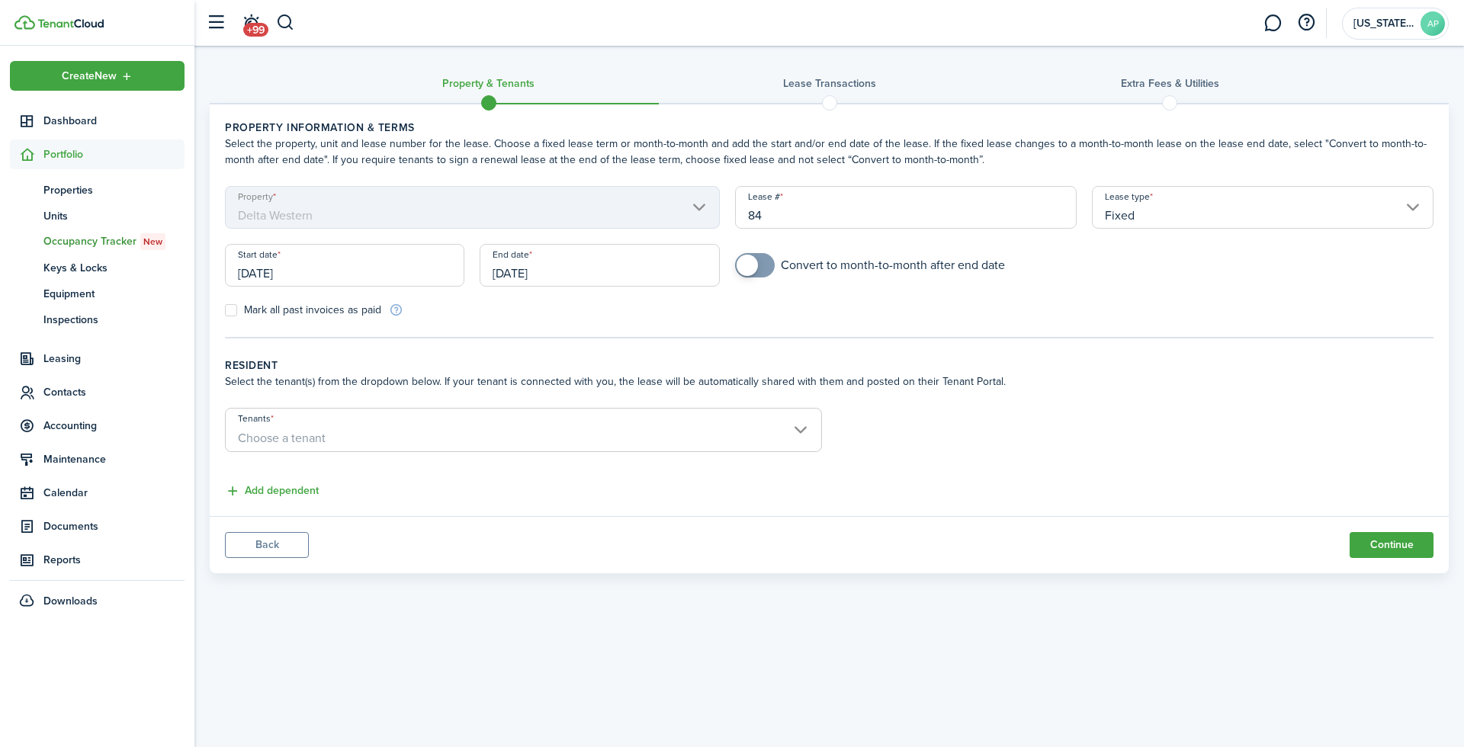
click at [1145, 205] on input "Fixed" at bounding box center [1263, 207] width 342 height 43
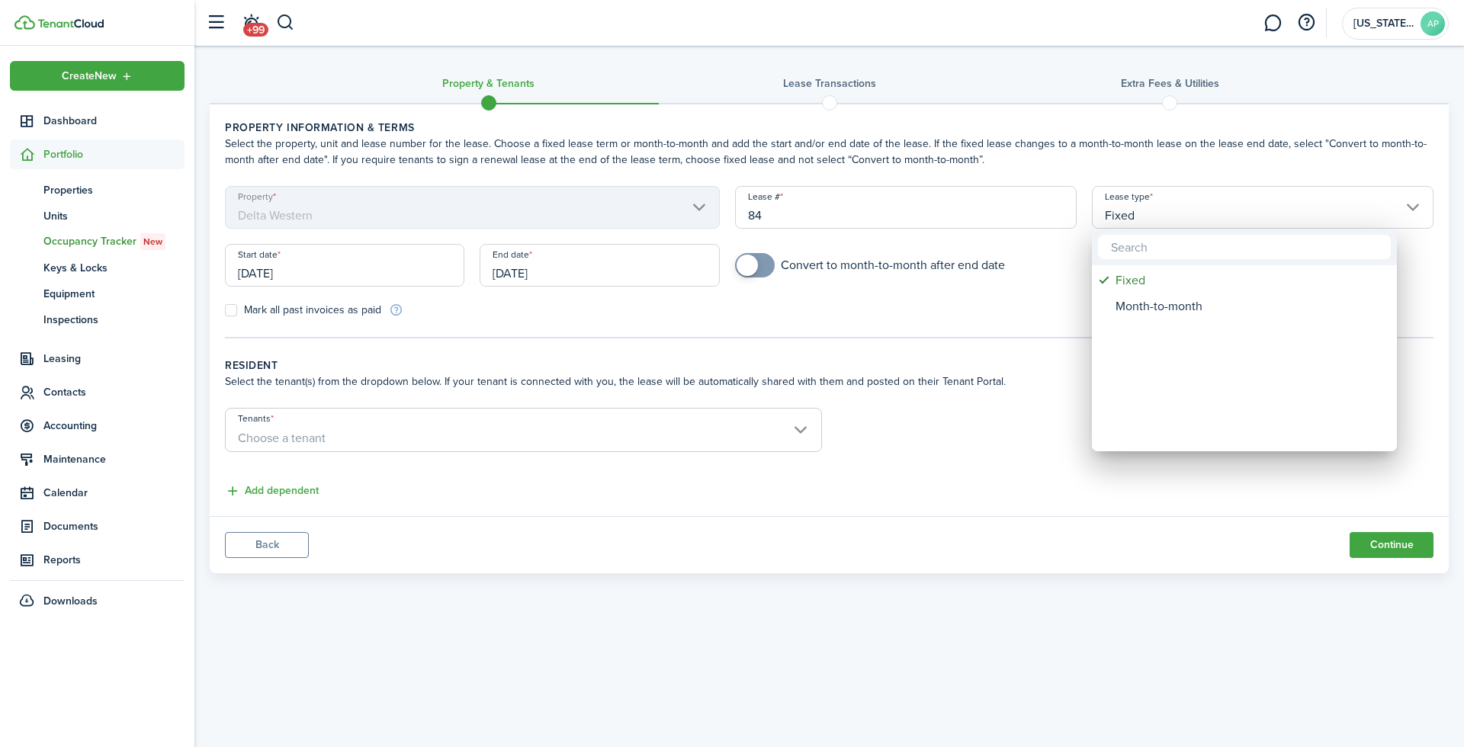
click at [1145, 205] on div at bounding box center [732, 373] width 1708 height 991
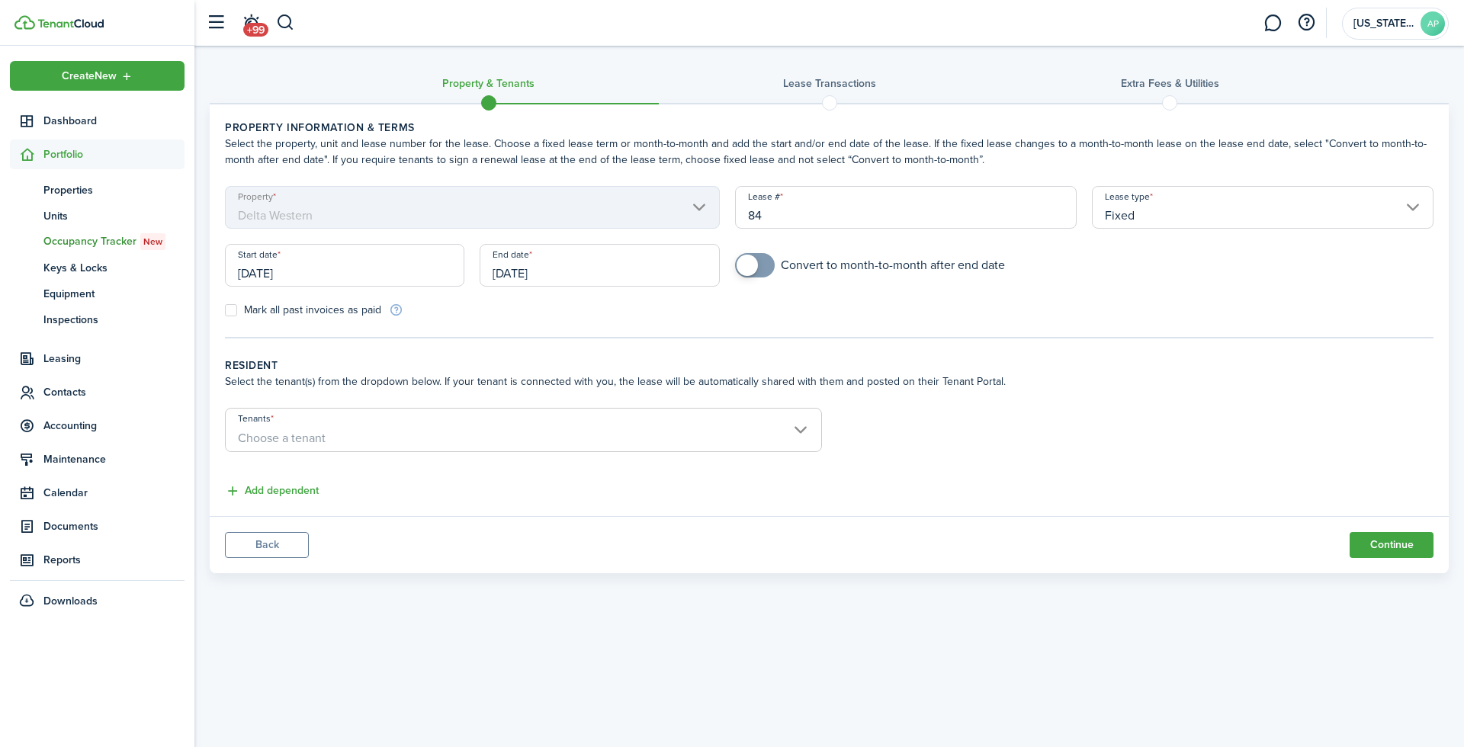
click at [1033, 294] on form "Property Delta Western Lease # 84 Lease type Fixed Start date [DATE] End date […" at bounding box center [829, 252] width 1224 height 132
click at [632, 436] on span "Choose a tenant" at bounding box center [524, 439] width 596 height 26
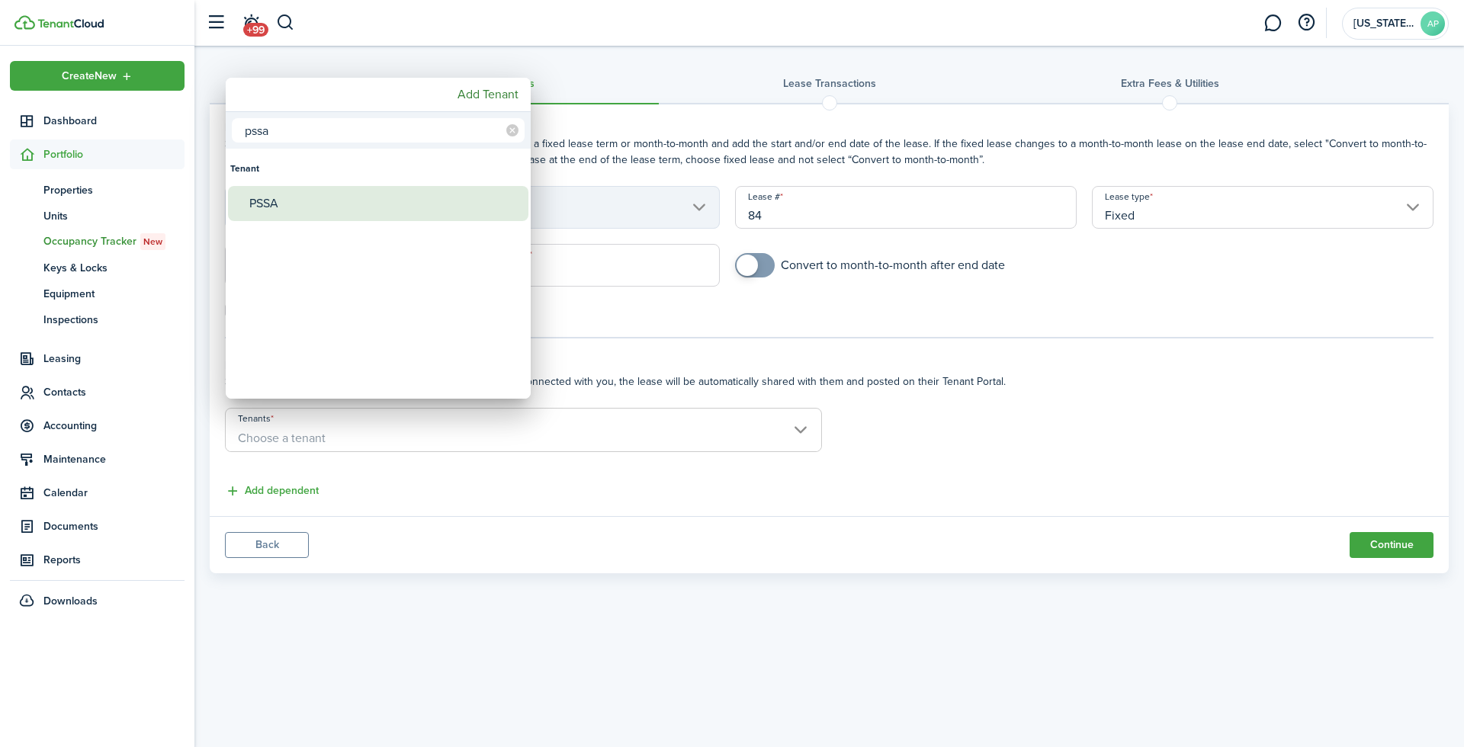
type input "pssa"
click at [355, 205] on div "PSSA" at bounding box center [384, 203] width 270 height 35
type input "PSSA"
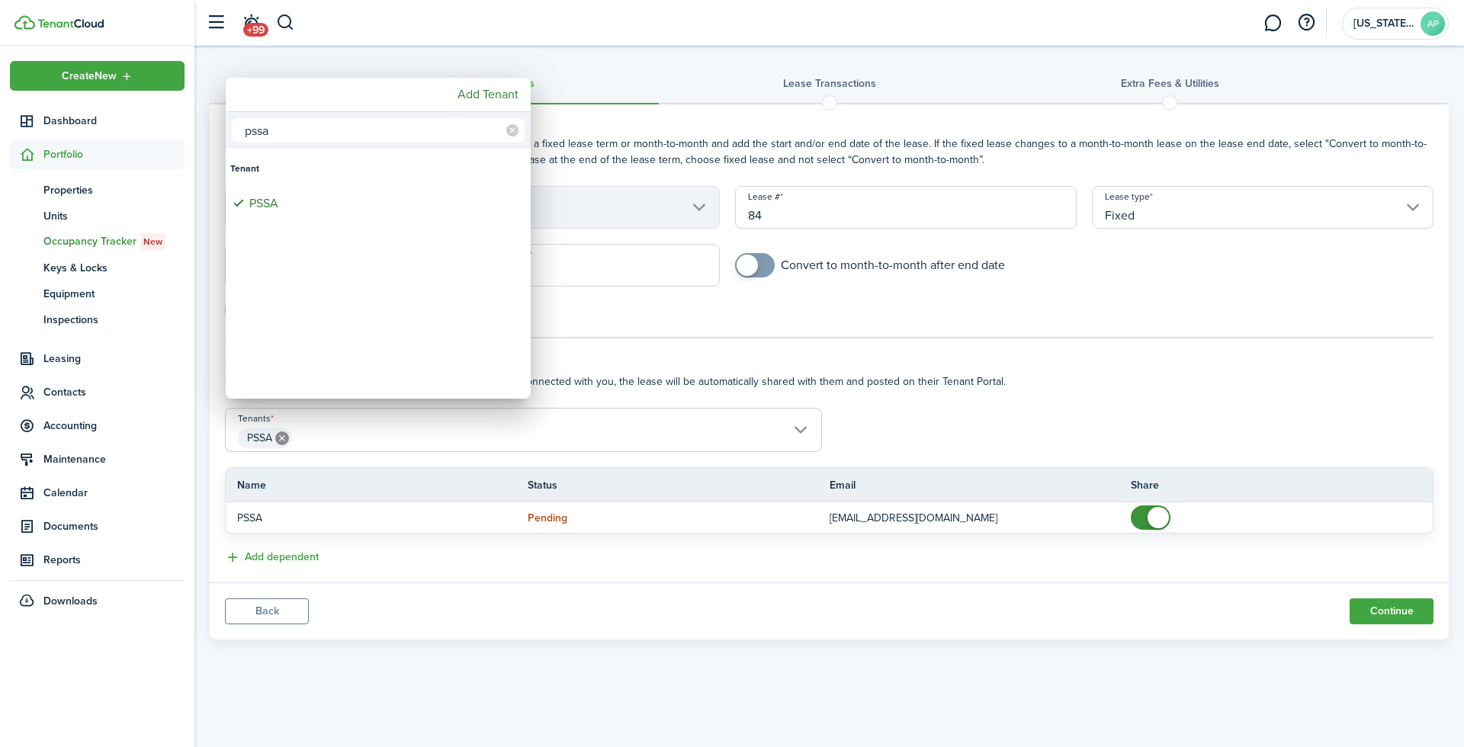
click at [741, 450] on div at bounding box center [732, 373] width 1708 height 991
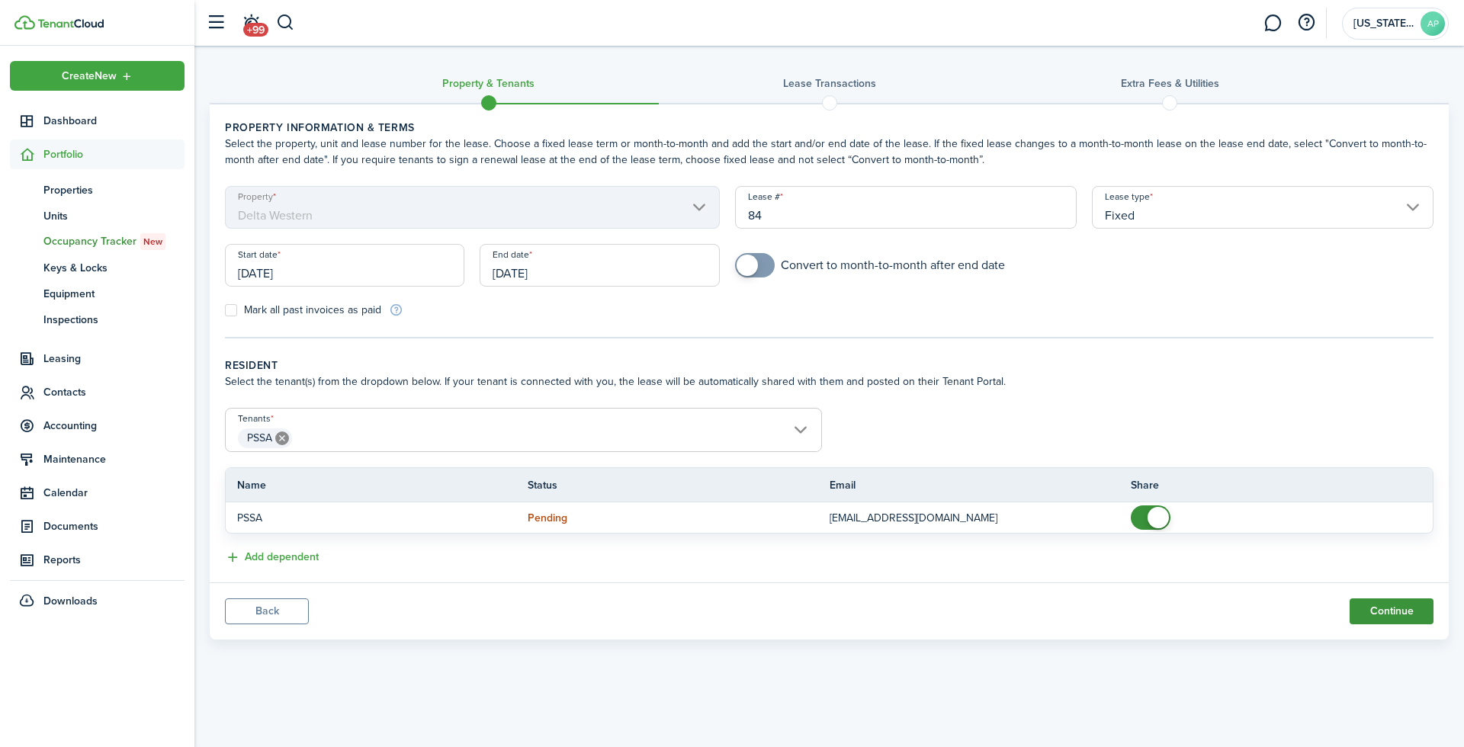
click at [1399, 605] on button "Continue" at bounding box center [1392, 612] width 84 height 26
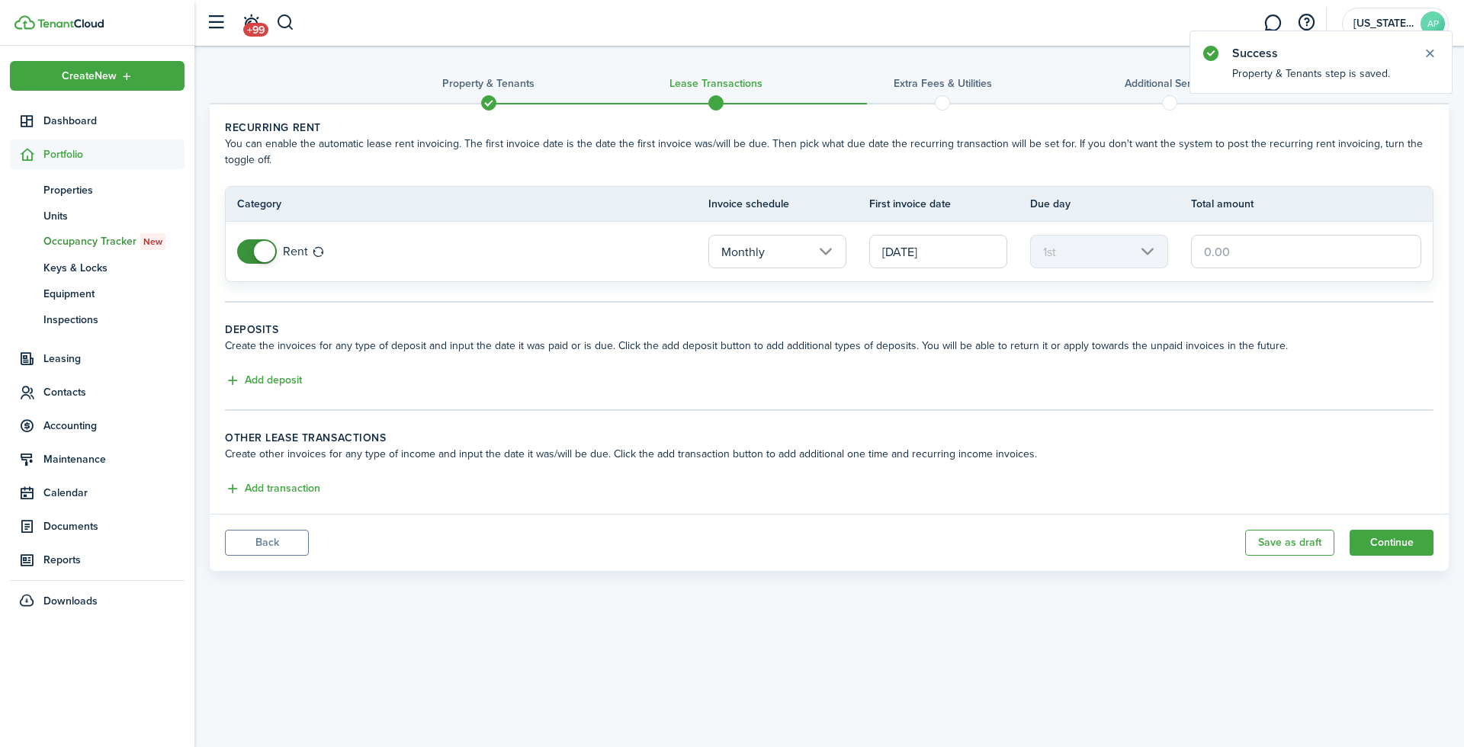
click at [770, 246] on input "Monthly" at bounding box center [777, 252] width 138 height 34
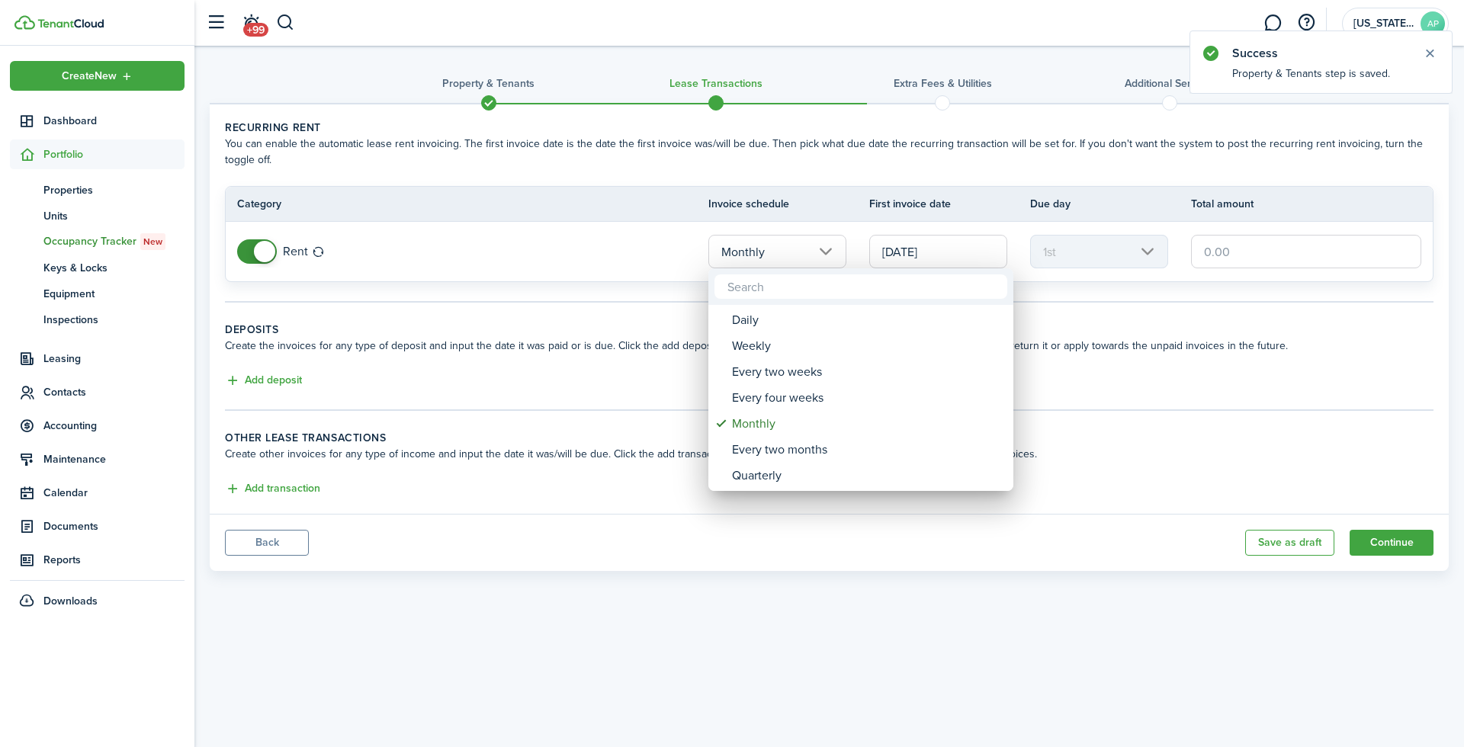
click at [770, 246] on div at bounding box center [732, 373] width 1708 height 991
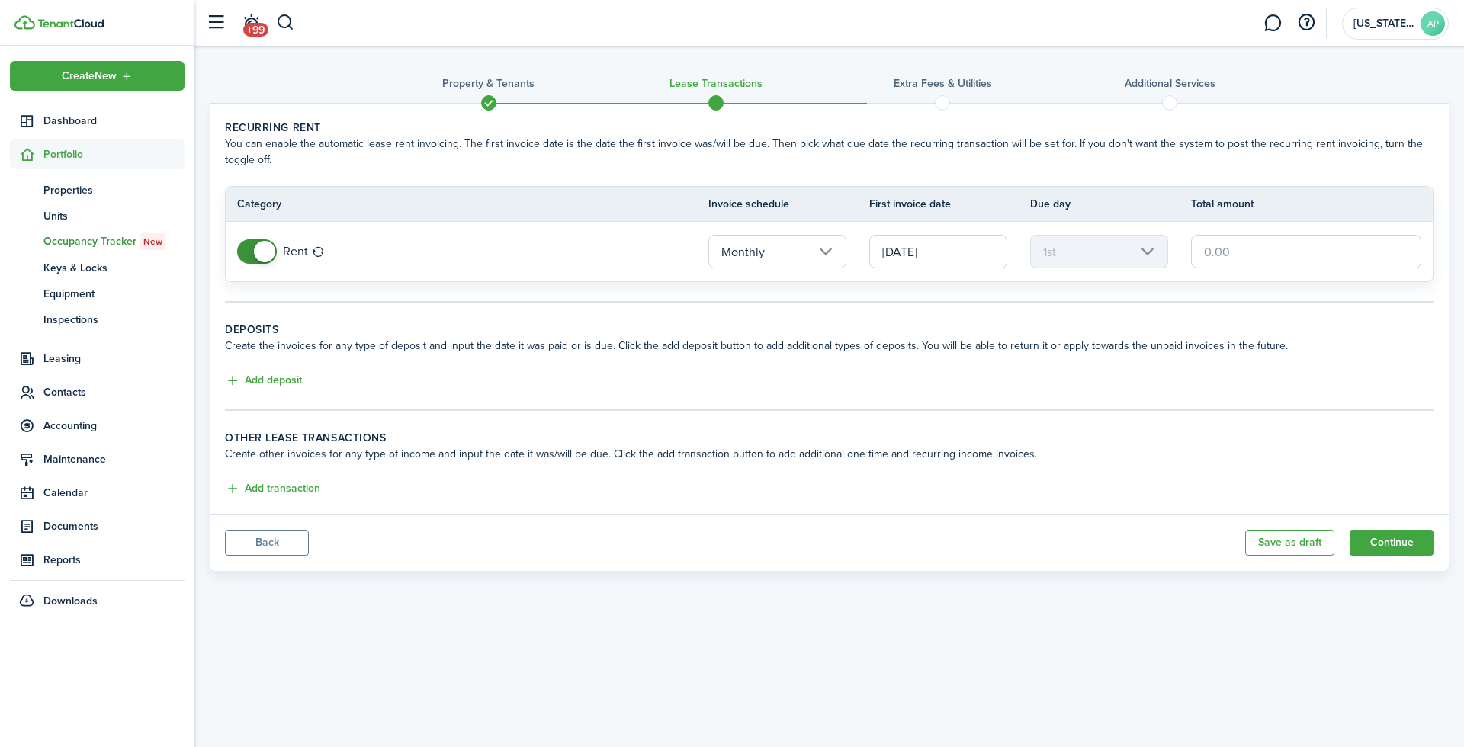
scroll to position [1, 0]
click at [1215, 249] on input "text" at bounding box center [1306, 252] width 230 height 34
click at [243, 483] on button "Add transaction" at bounding box center [272, 489] width 95 height 18
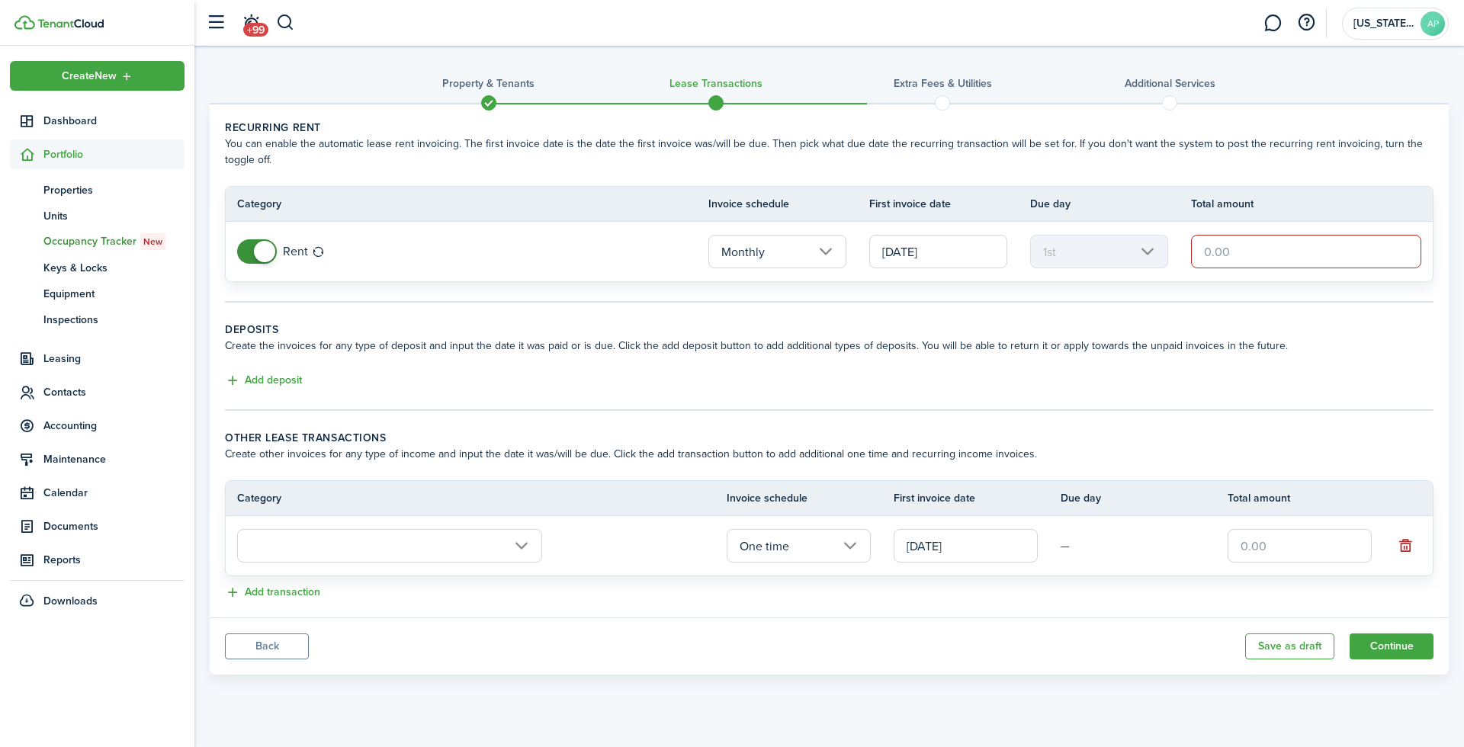
scroll to position [0, 1]
click at [391, 543] on input "text" at bounding box center [389, 546] width 305 height 34
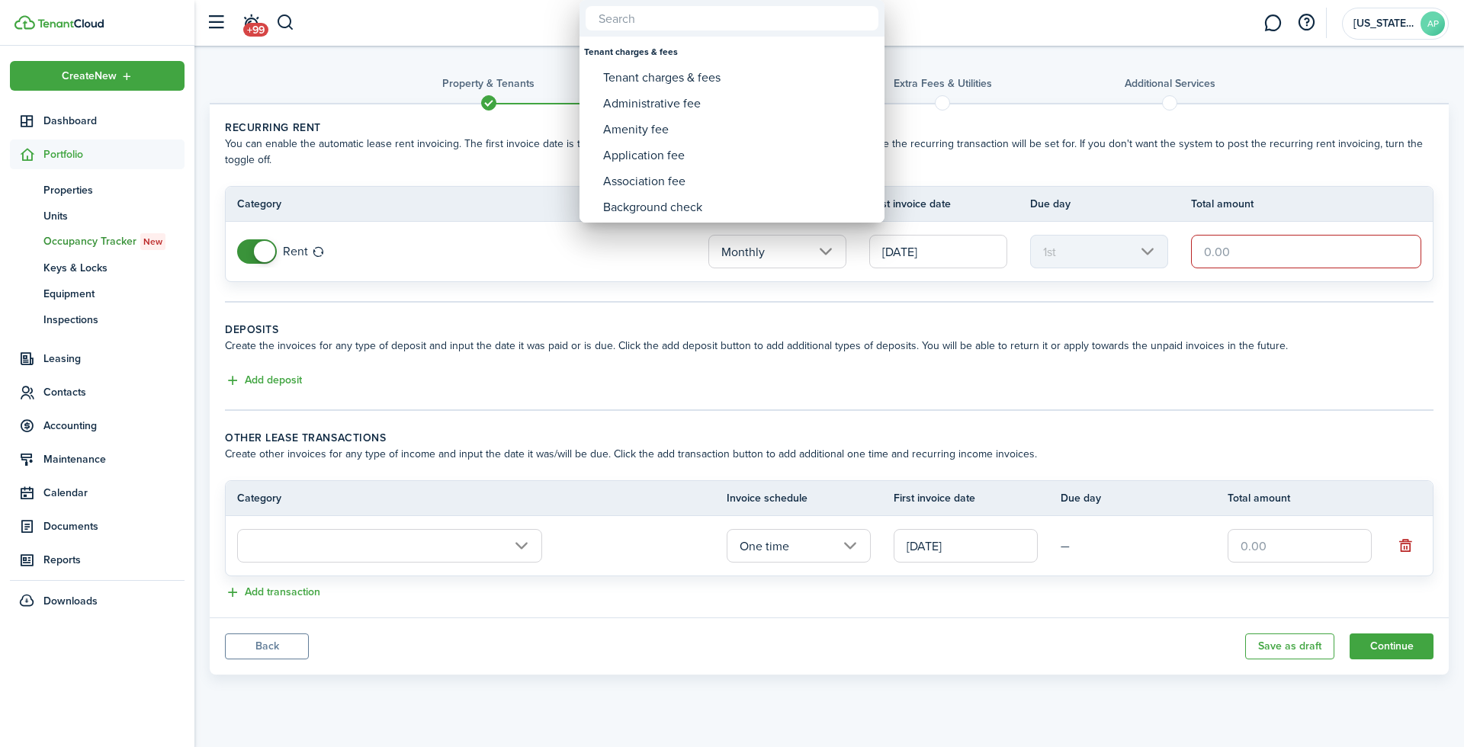
scroll to position [0, 0]
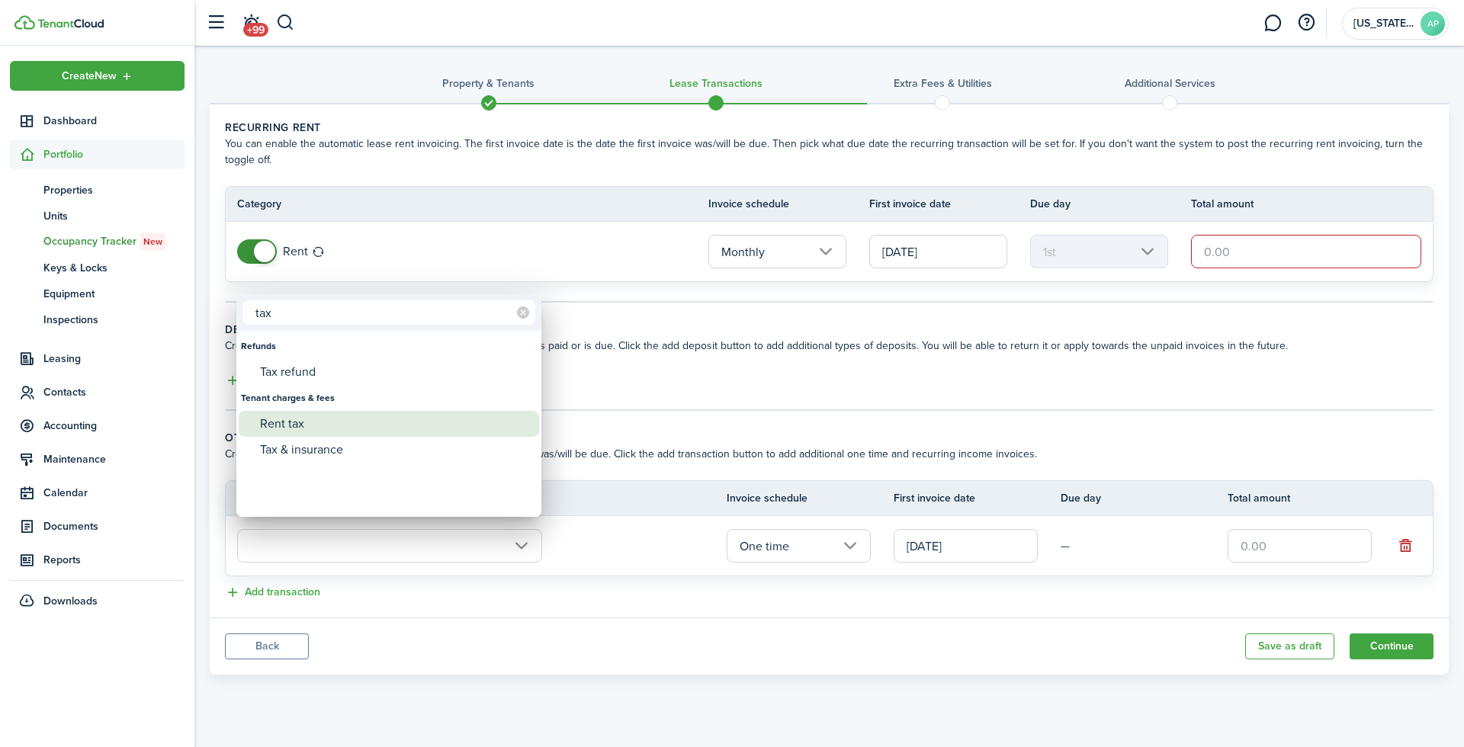
type input "tax"
click at [288, 411] on div "Rent tax" at bounding box center [395, 424] width 270 height 26
type input "Tenant charges & fees / Rent tax"
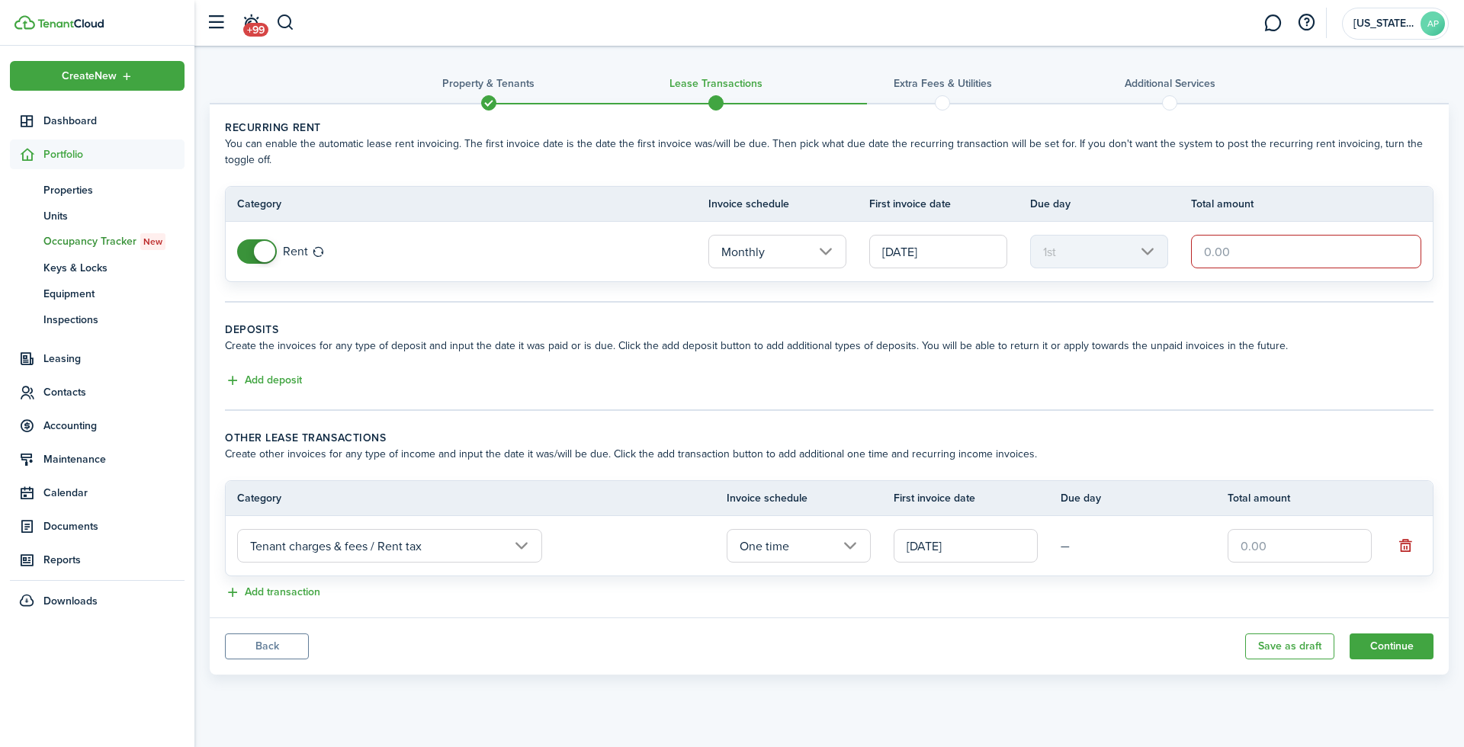
click at [929, 546] on input "[DATE]" at bounding box center [966, 546] width 144 height 34
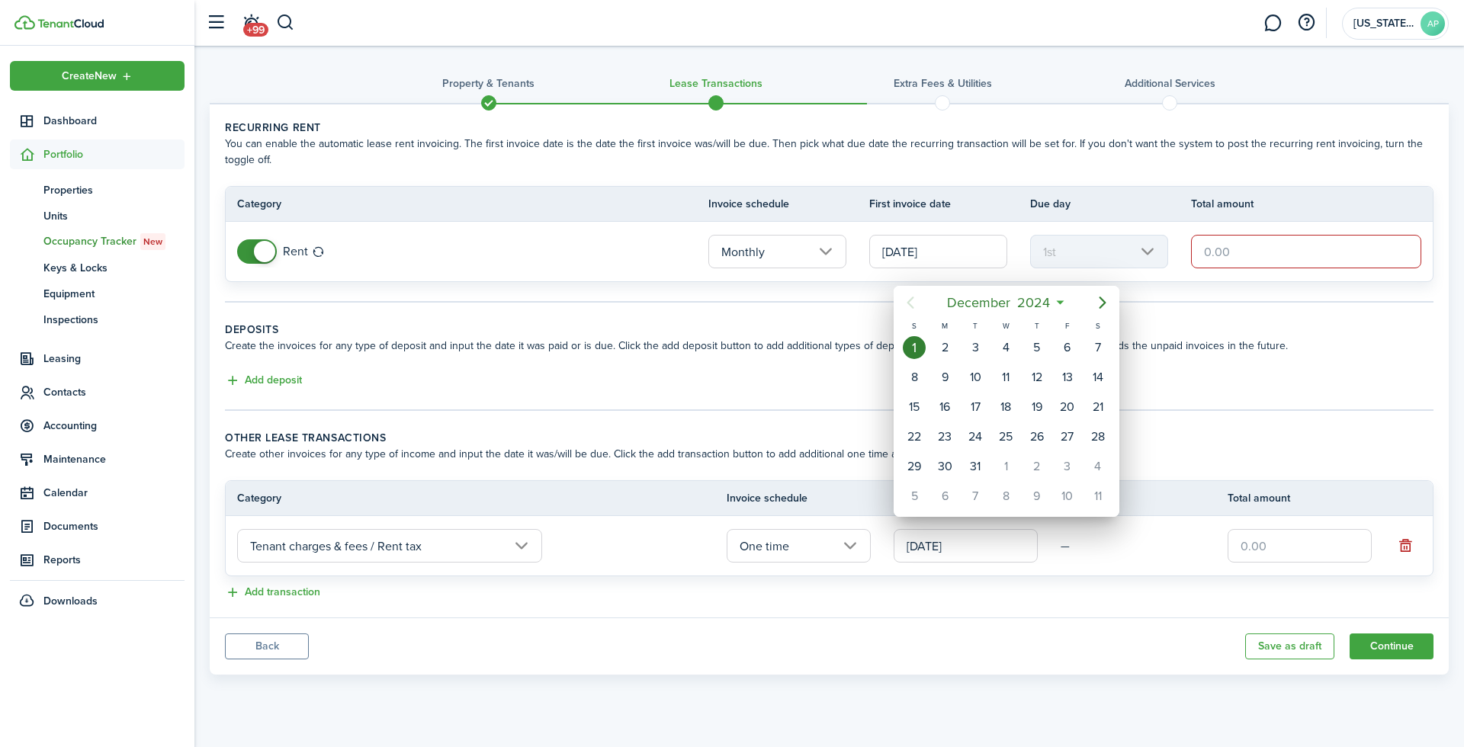
click at [1101, 580] on div at bounding box center [732, 373] width 1708 height 991
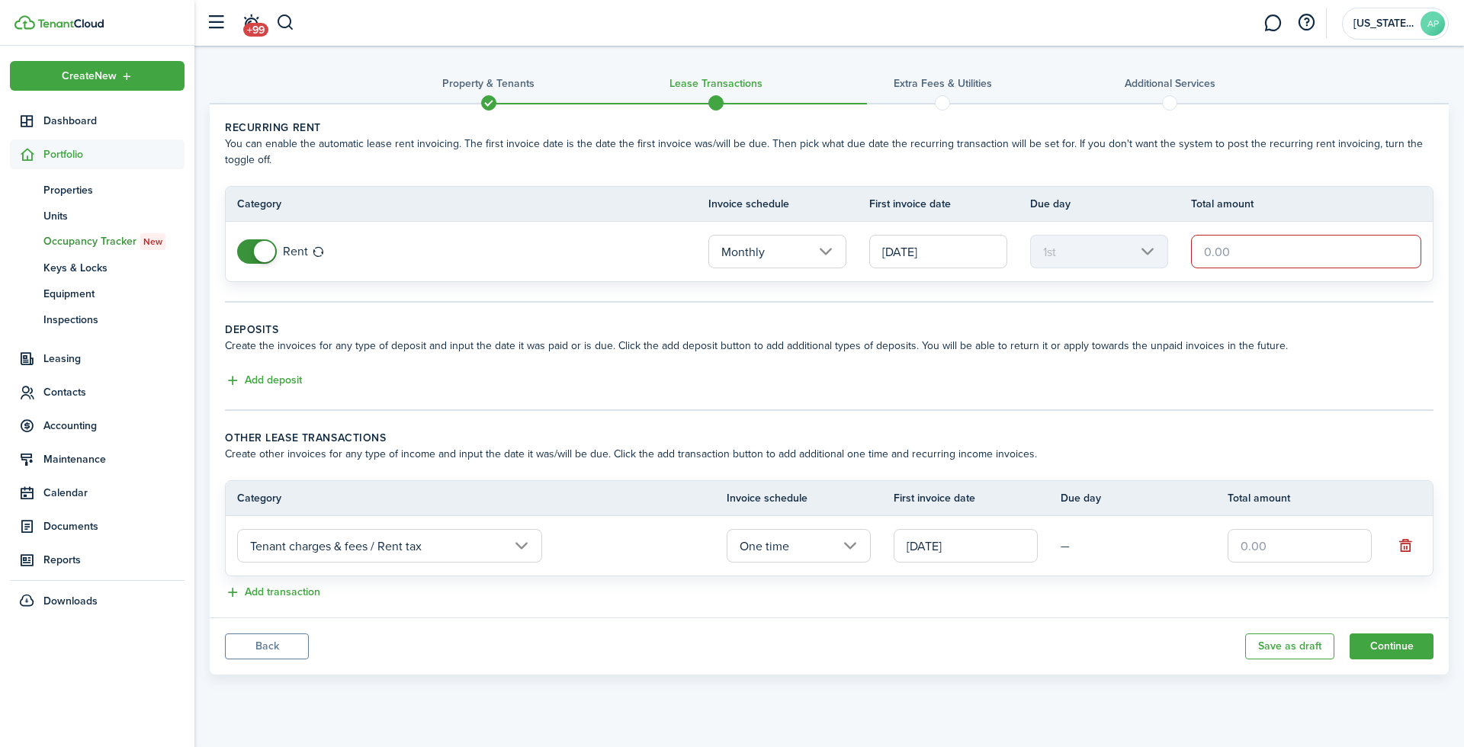
click at [1235, 535] on input "text" at bounding box center [1300, 546] width 144 height 34
click at [1281, 541] on input "$50" at bounding box center [1300, 546] width 144 height 34
type input "$50.00"
click at [1275, 584] on div "Add transaction" at bounding box center [829, 593] width 1209 height 18
click at [1209, 245] on input "text" at bounding box center [1306, 252] width 230 height 34
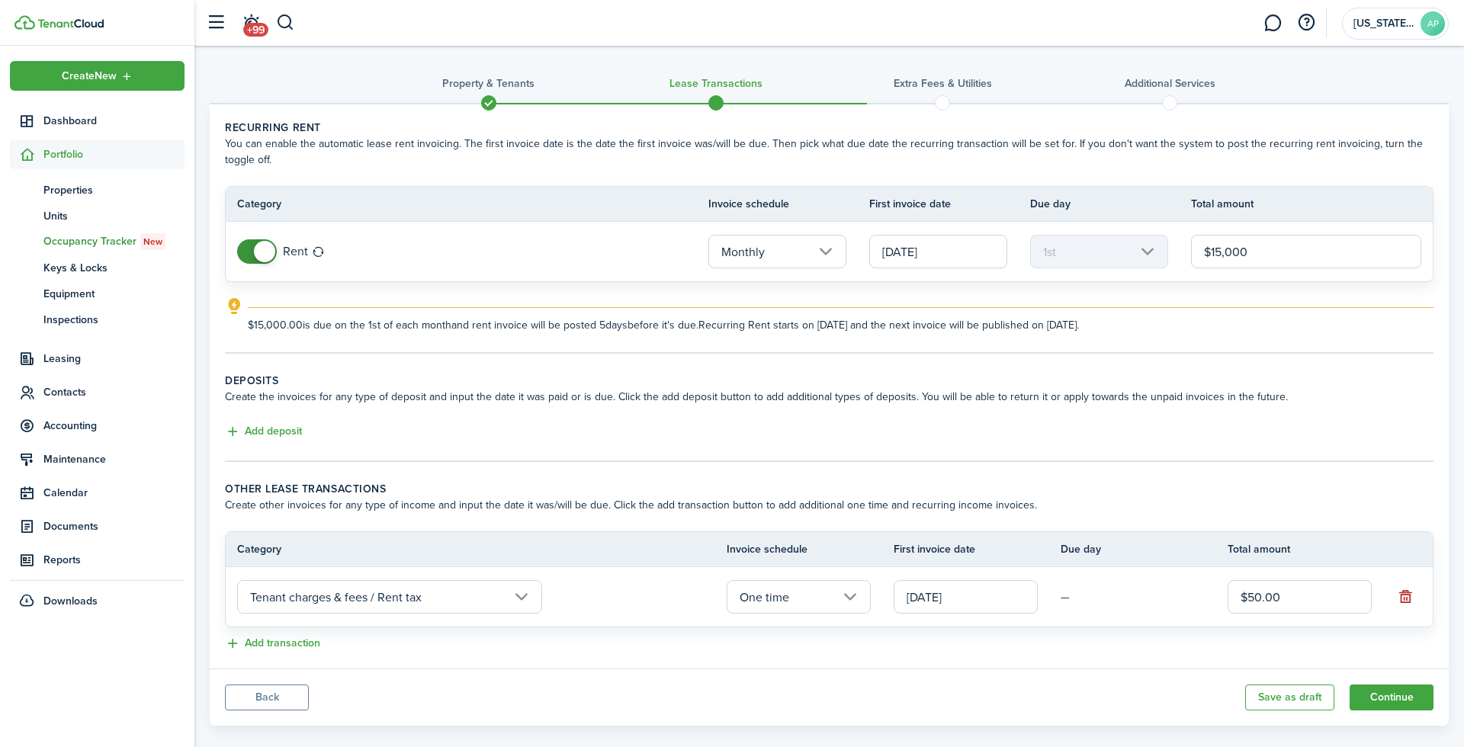
type input "$15,000.00"
click at [1171, 500] on wizard-step-header-description "Create other invoices for any type of income and input the date it was/will be …" at bounding box center [829, 505] width 1209 height 16
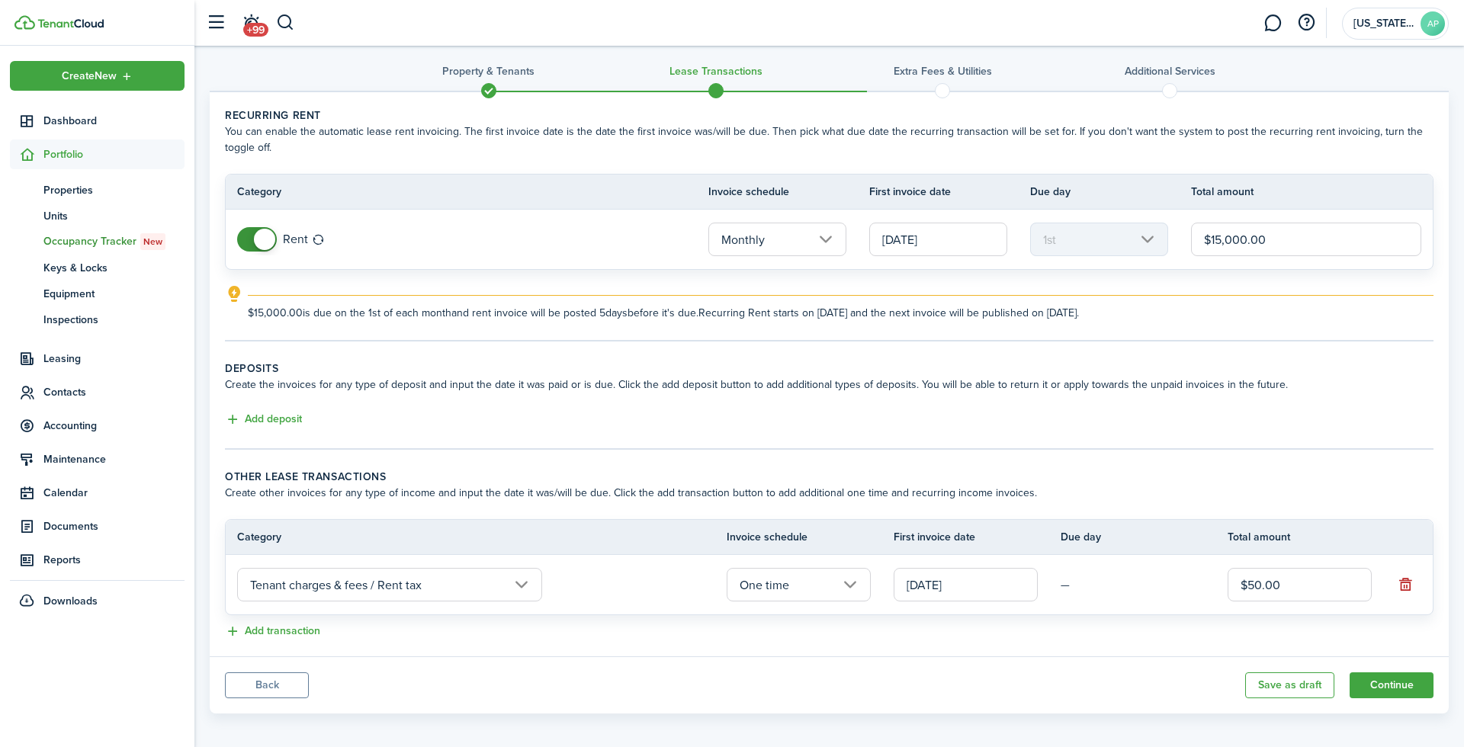
scroll to position [11, 0]
click at [1383, 679] on button "Continue" at bounding box center [1392, 687] width 84 height 26
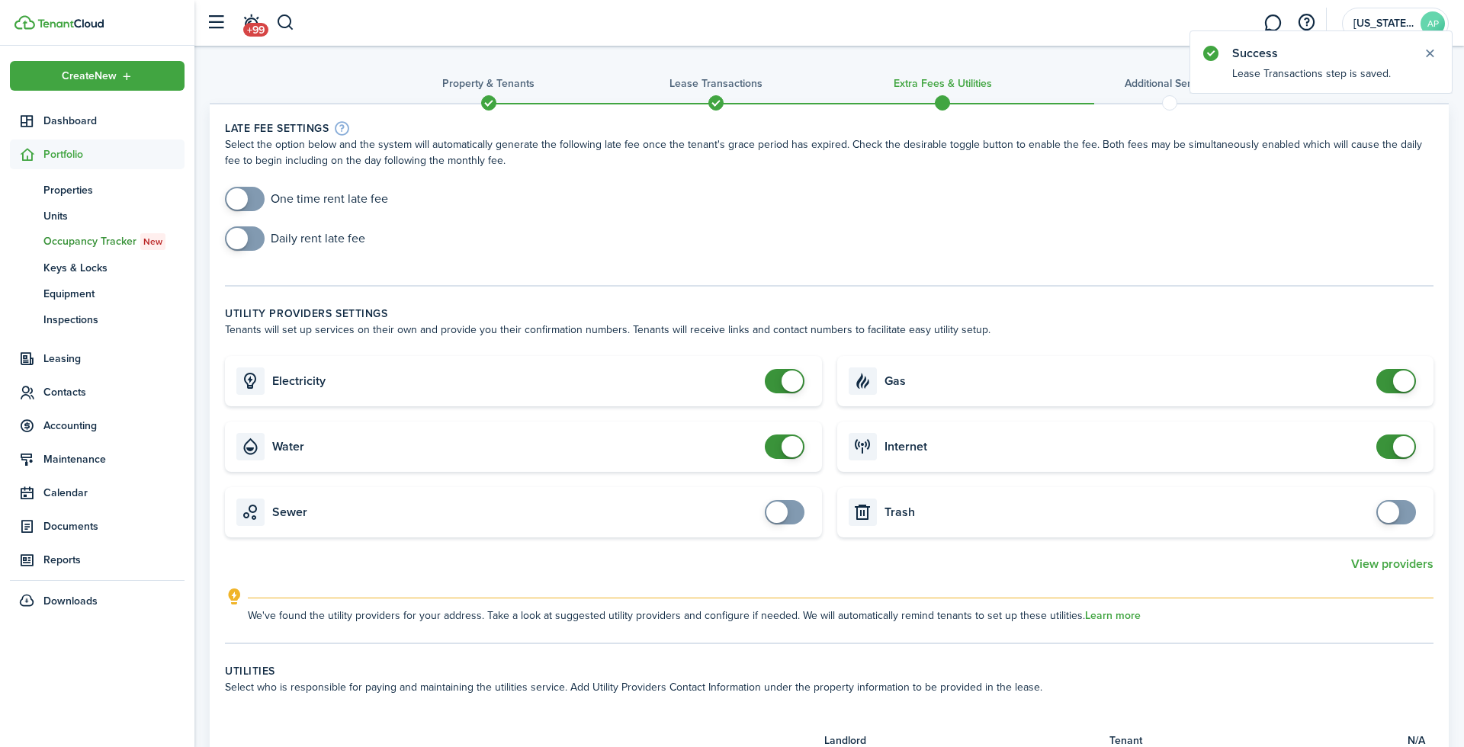
drag, startPoint x: 778, startPoint y: 386, endPoint x: 778, endPoint y: 426, distance: 39.7
click at [778, 387] on span at bounding box center [784, 381] width 15 height 24
checkbox input "false"
click at [777, 442] on span at bounding box center [784, 447] width 15 height 24
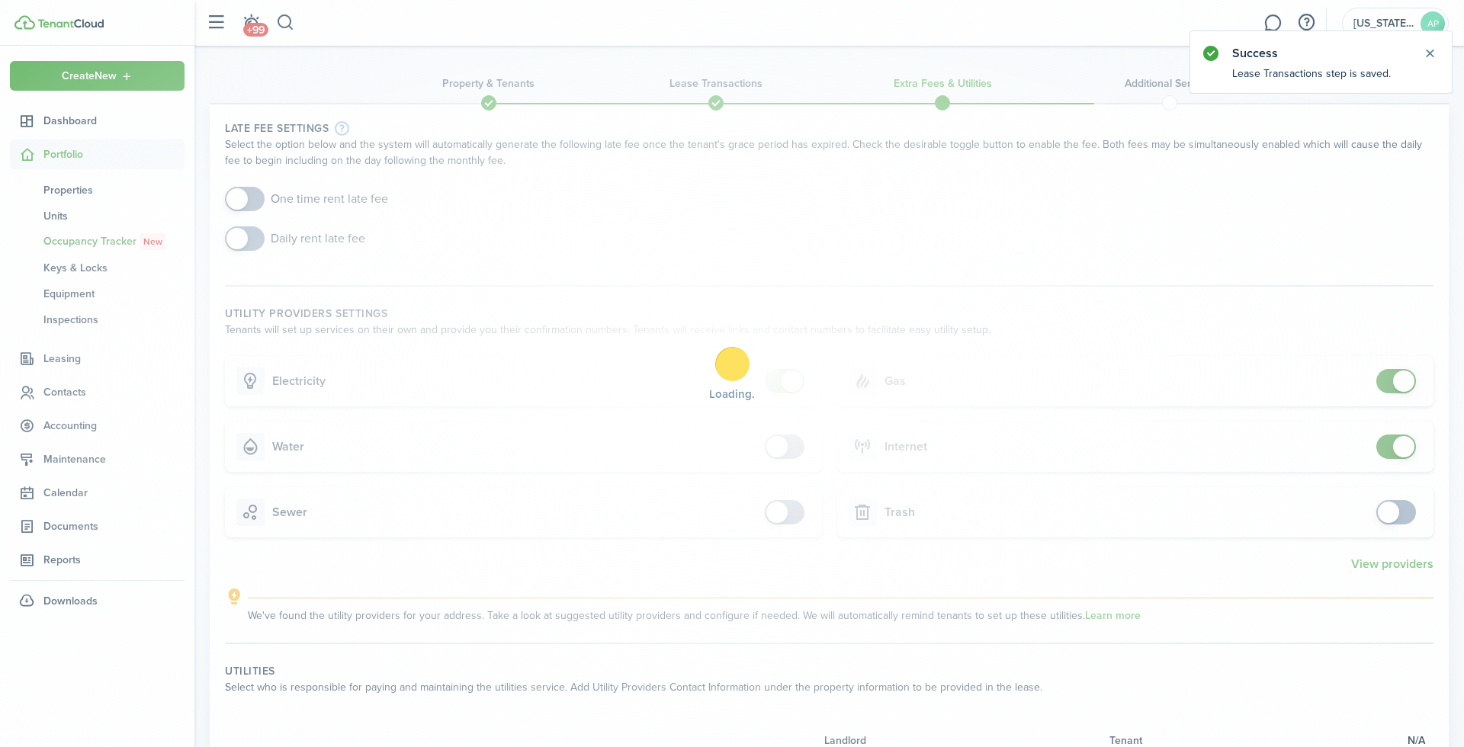
drag, startPoint x: 1401, startPoint y: 378, endPoint x: 1399, endPoint y: 415, distance: 36.7
click at [1401, 378] on div "Loading" at bounding box center [732, 373] width 1464 height 747
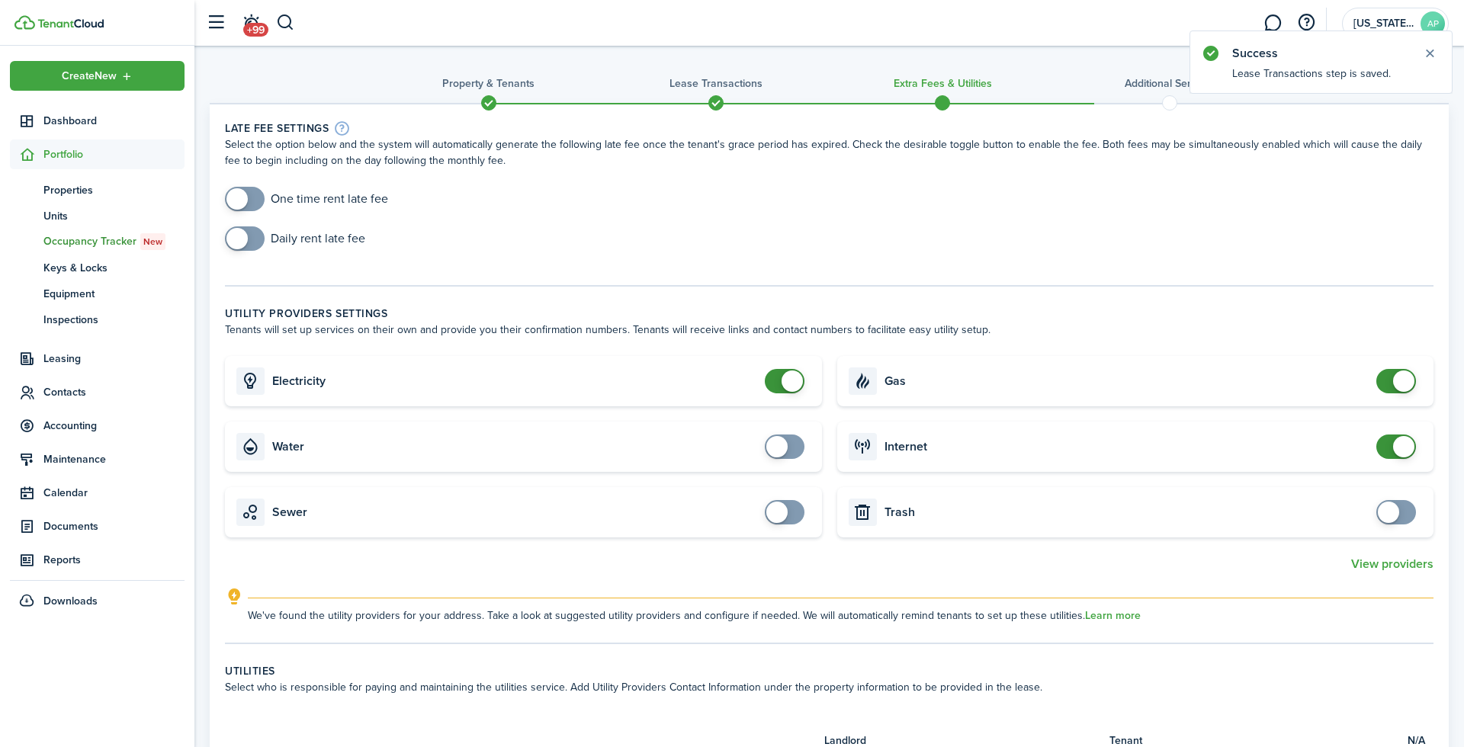
checkbox input "false"
click at [1394, 436] on span at bounding box center [1403, 446] width 21 height 21
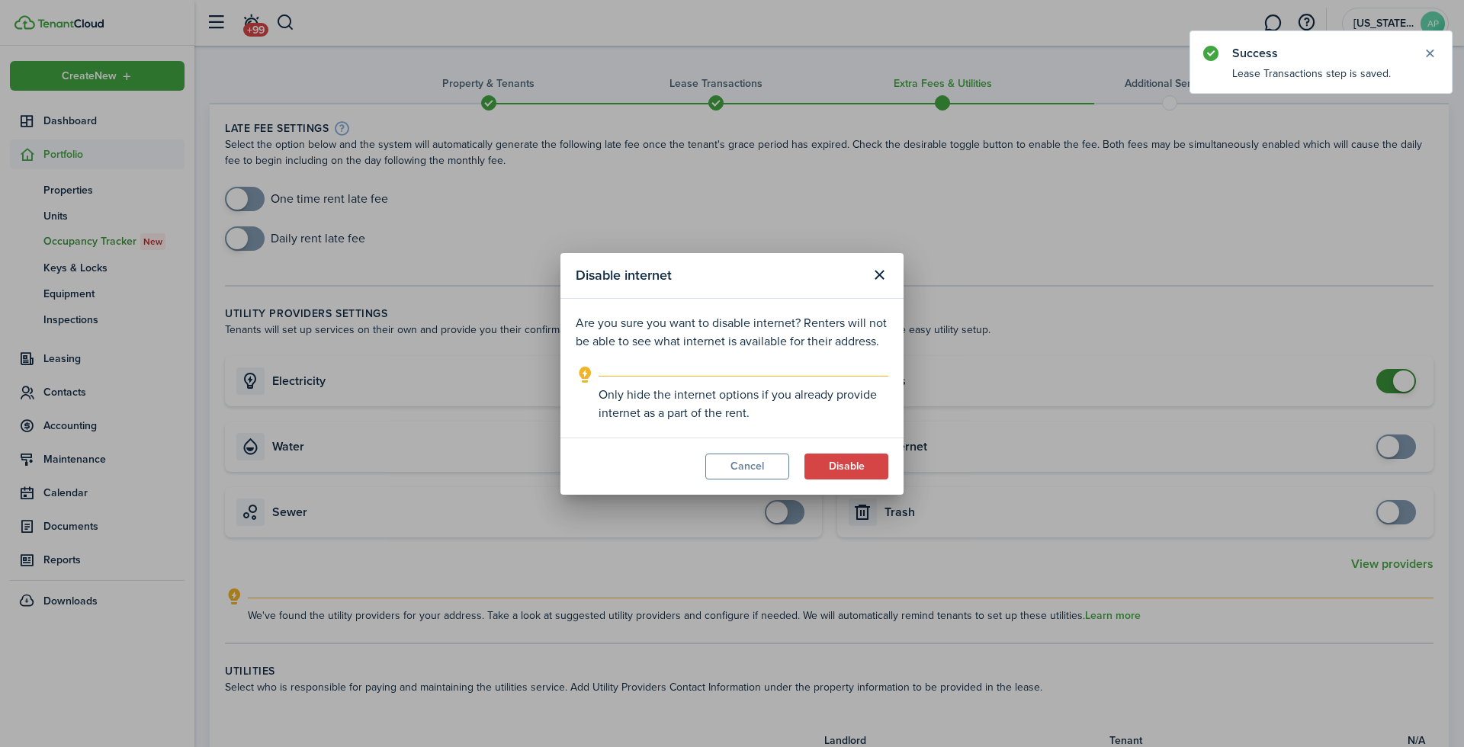
drag, startPoint x: 846, startPoint y: 462, endPoint x: 911, endPoint y: 453, distance: 64.7
click at [846, 462] on button "Disable" at bounding box center [847, 467] width 84 height 26
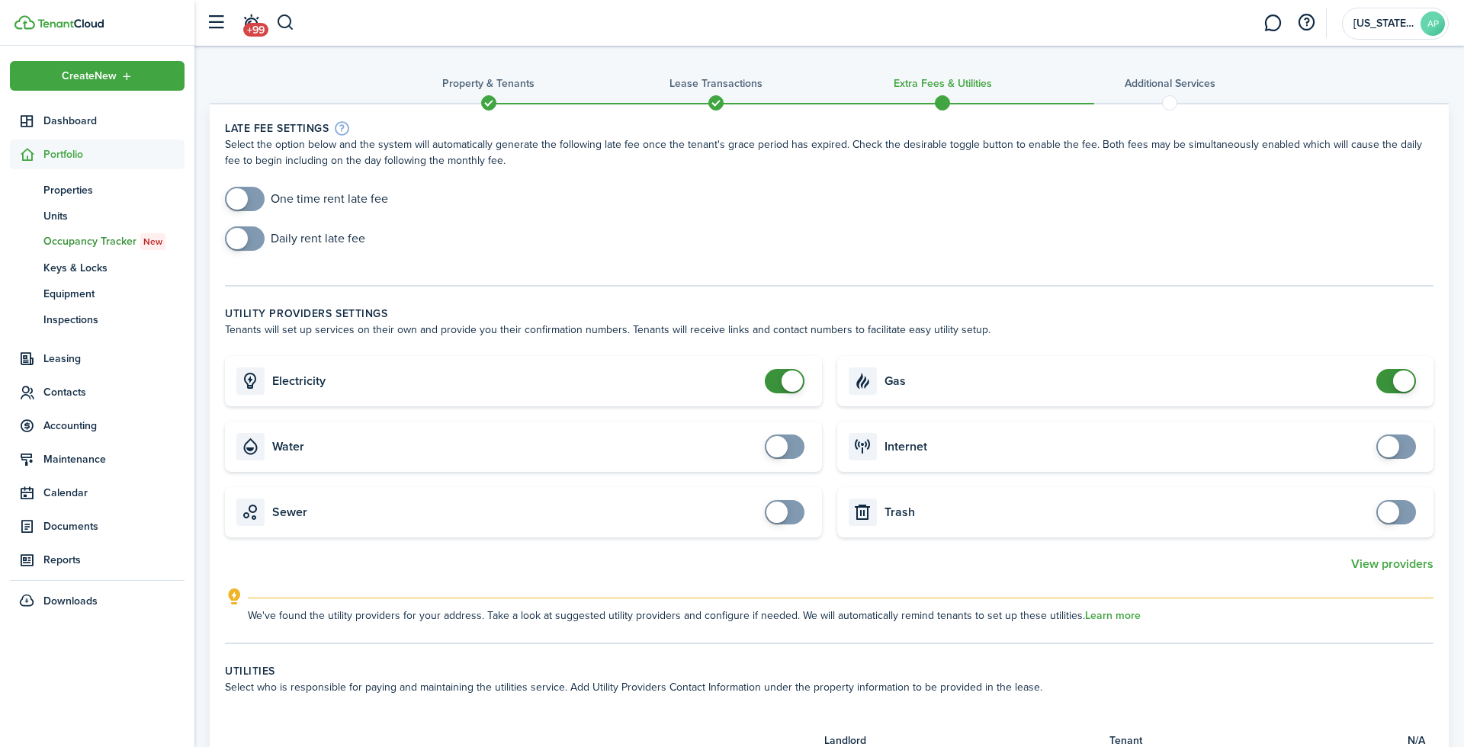
checkbox input "false"
click at [1406, 382] on span at bounding box center [1403, 381] width 21 height 21
drag, startPoint x: 788, startPoint y: 376, endPoint x: 842, endPoint y: 394, distance: 57.2
checkbox input "false"
click at [788, 376] on span at bounding box center [792, 381] width 21 height 21
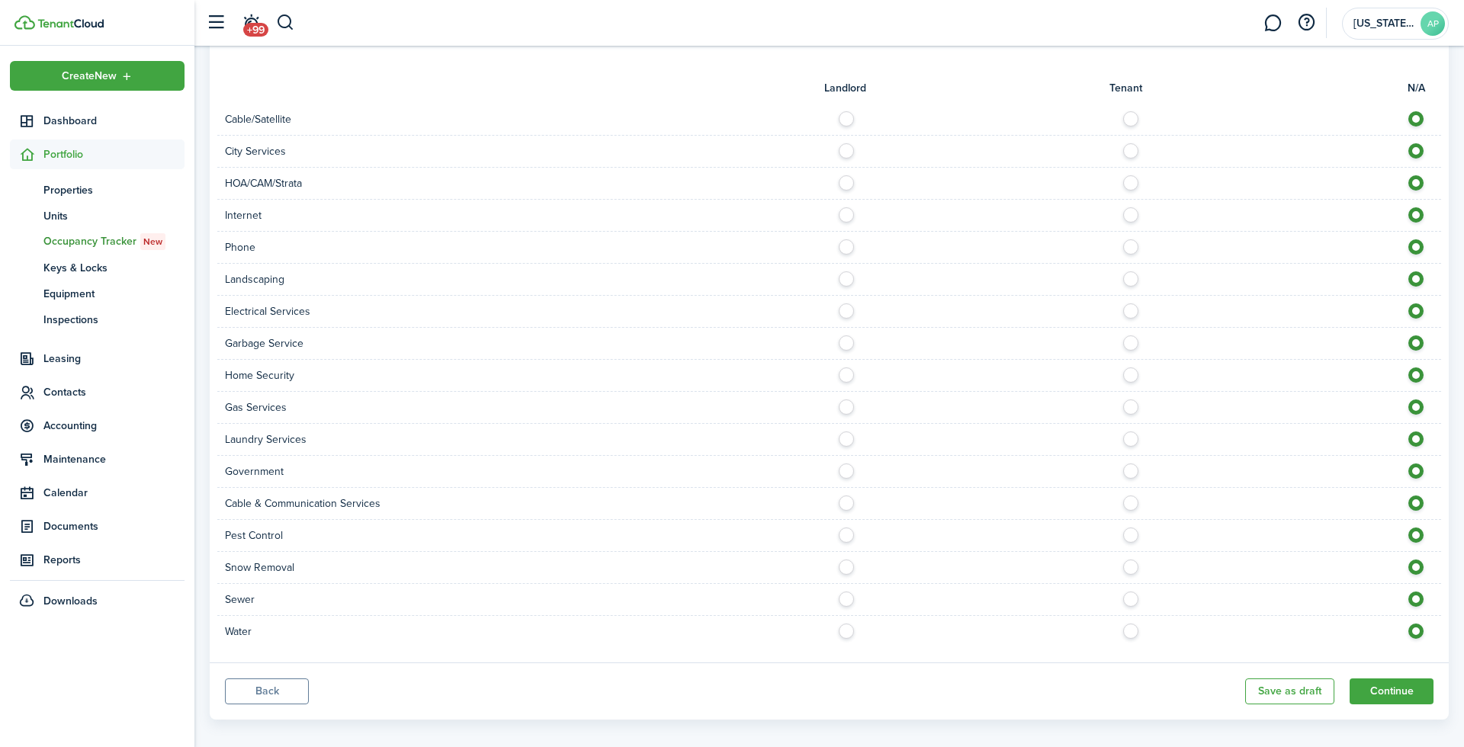
scroll to position [650, 0]
click at [1364, 681] on button "Continue" at bounding box center [1392, 694] width 84 height 26
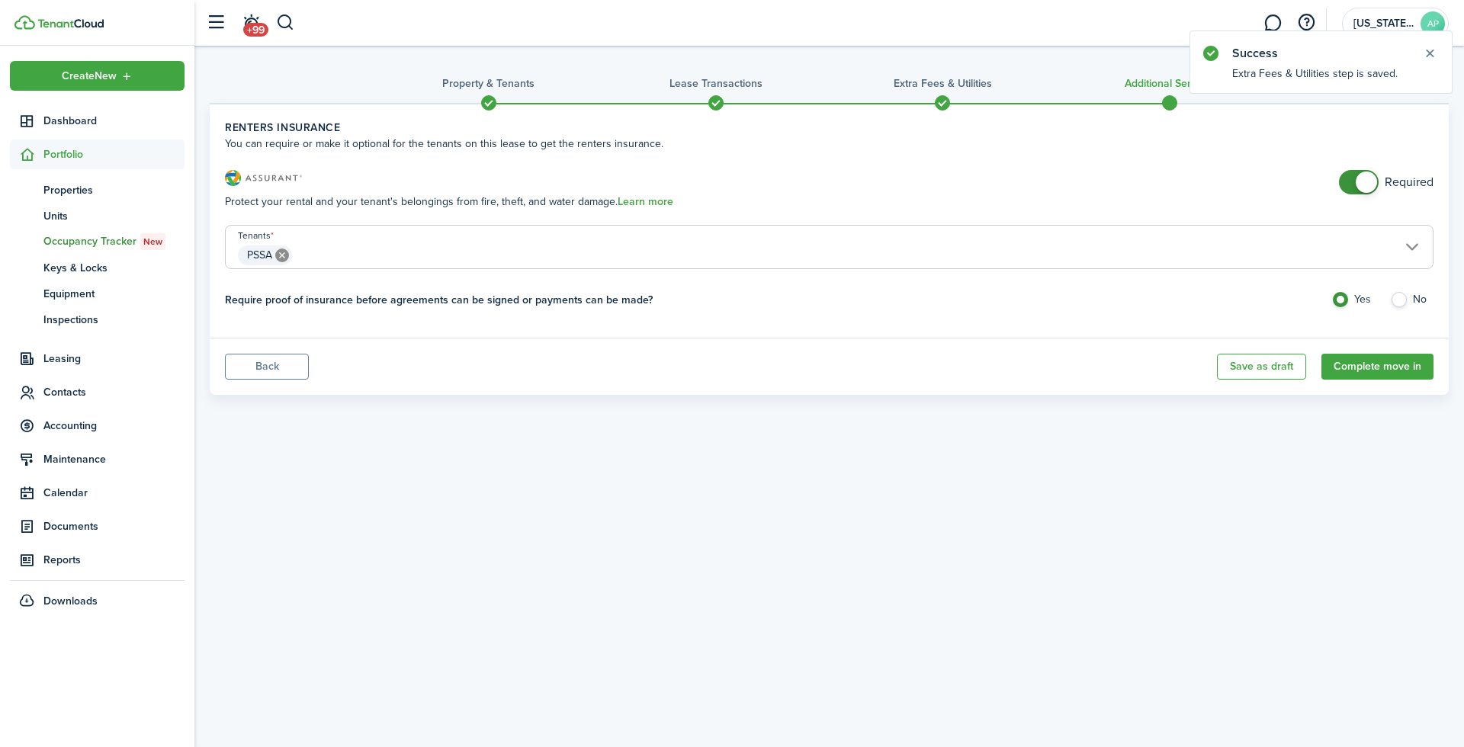
checkbox input "false"
click at [1374, 184] on span at bounding box center [1366, 182] width 21 height 21
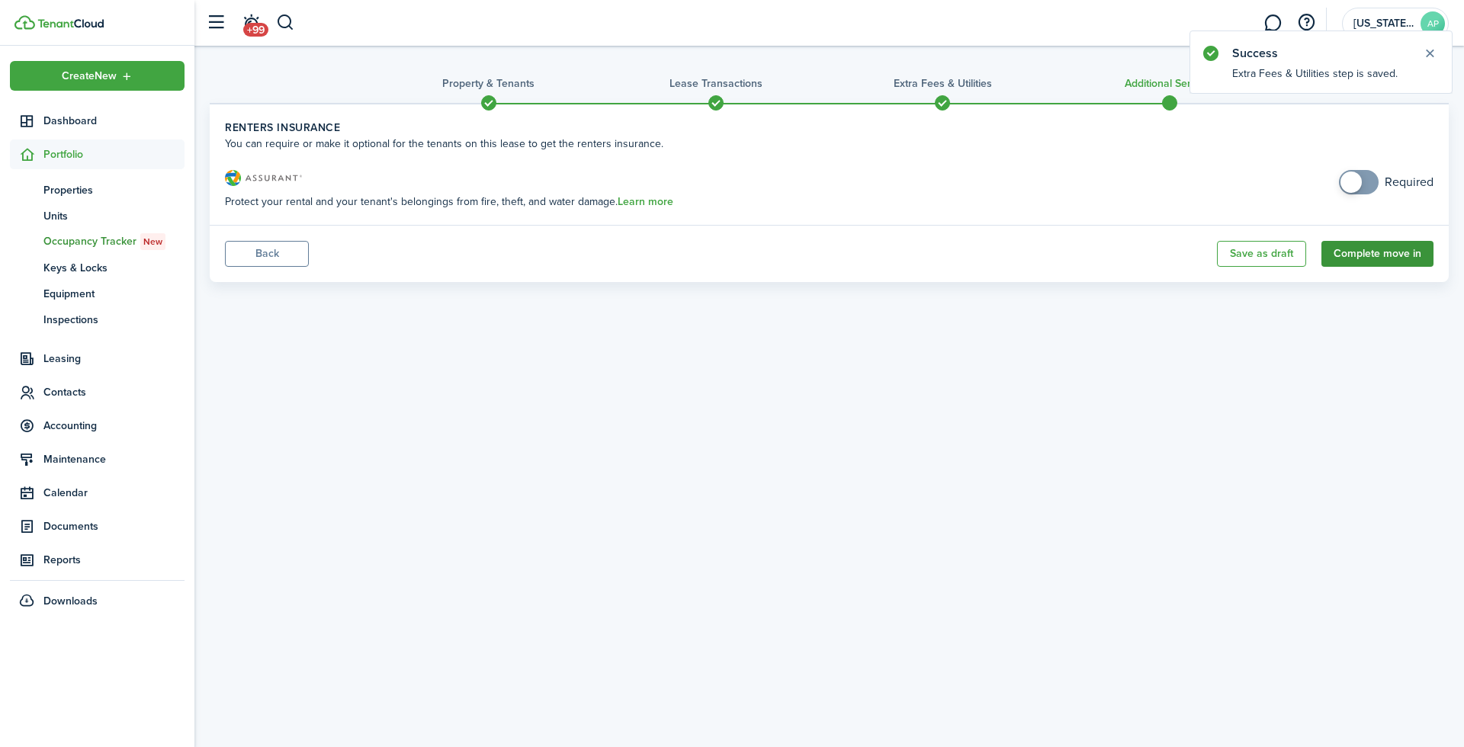
click at [1409, 253] on button "Complete move in" at bounding box center [1378, 254] width 112 height 26
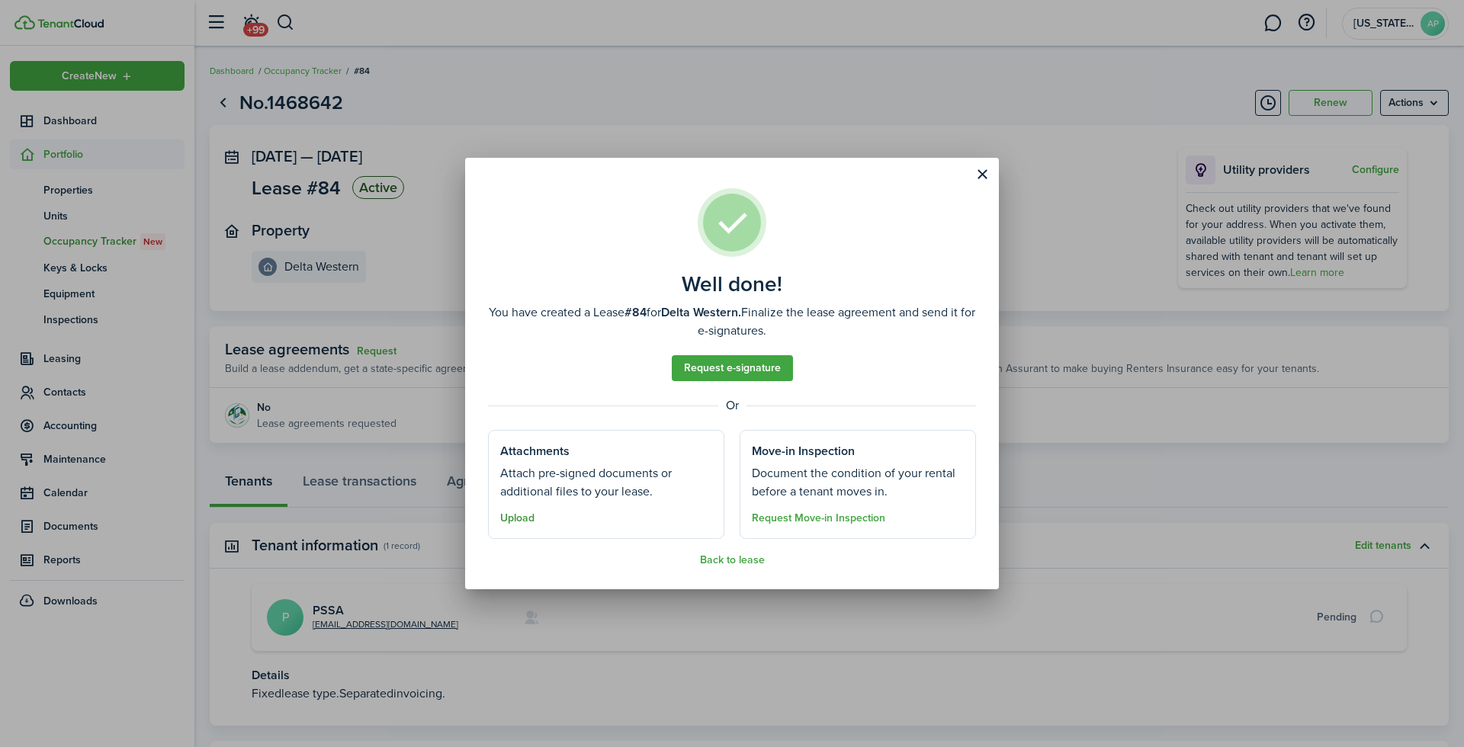
click at [525, 522] on button "Upload" at bounding box center [517, 518] width 34 height 12
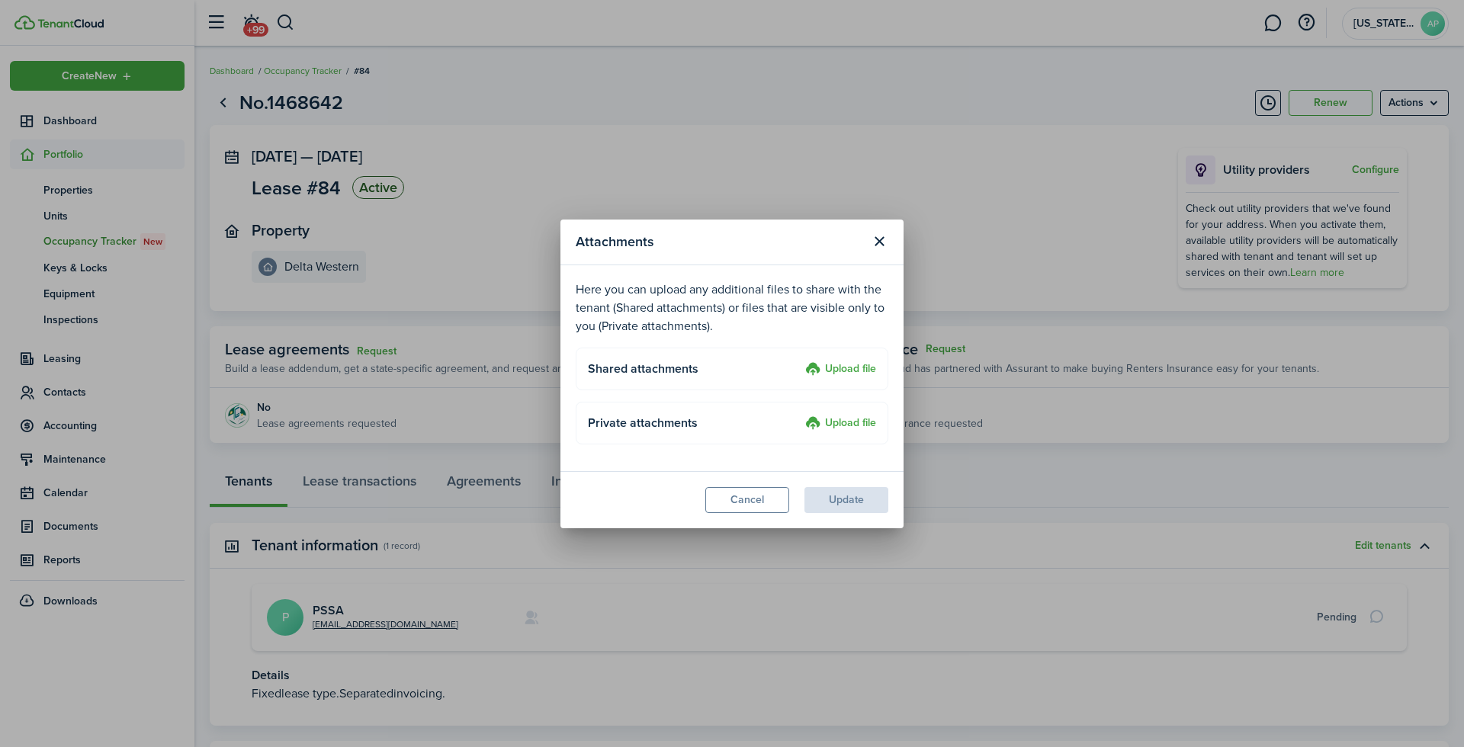
click at [805, 367] on label "Upload file" at bounding box center [840, 370] width 71 height 18
click at [800, 361] on input "Upload file" at bounding box center [800, 361] width 0 height 0
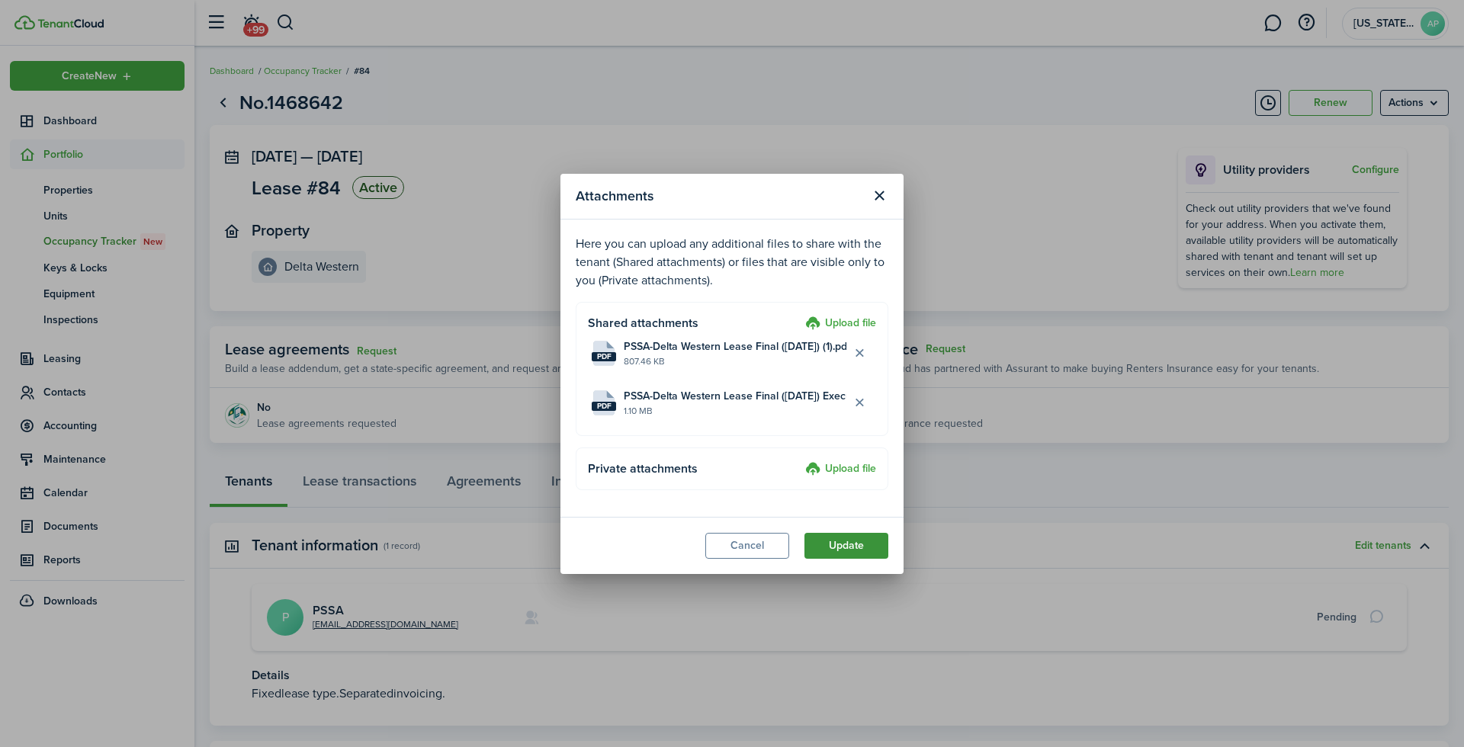
click at [867, 544] on button "Update" at bounding box center [847, 546] width 84 height 26
